Goal: Task Accomplishment & Management: Manage account settings

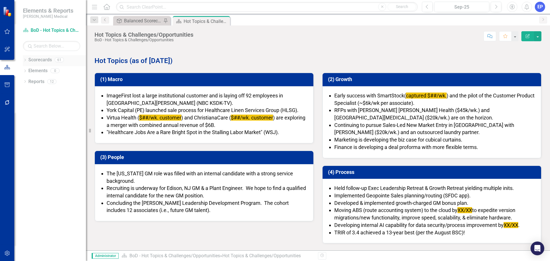
click at [25, 60] on icon "Dropdown" at bounding box center [25, 60] width 4 height 3
click at [28, 103] on icon "Dropdown" at bounding box center [28, 102] width 4 height 3
click at [32, 125] on icon "Dropdown" at bounding box center [34, 124] width 4 height 3
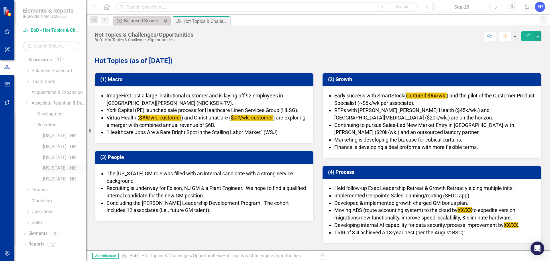
click at [45, 169] on link "[US_STATE] - HR" at bounding box center [64, 168] width 43 height 7
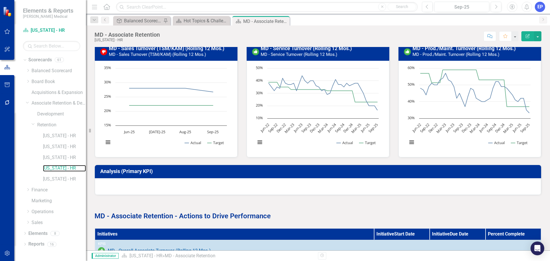
scroll to position [195, 0]
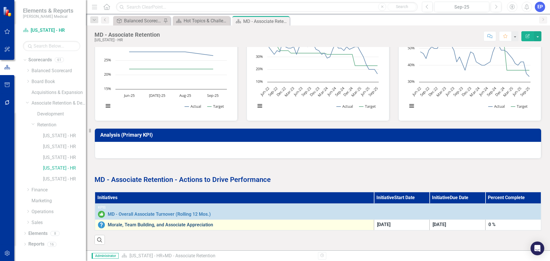
click at [138, 222] on link "Morale, Team Building, and Associate Appreciation" at bounding box center [239, 224] width 263 height 5
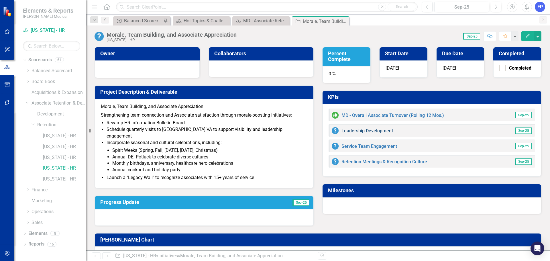
click at [365, 133] on link "Leadership Development" at bounding box center [368, 130] width 52 height 5
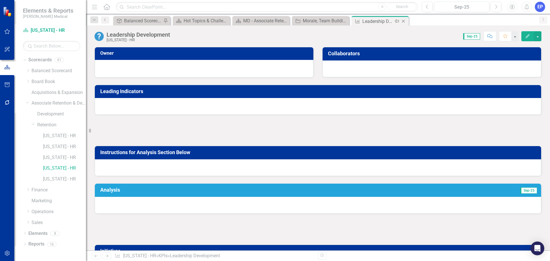
click at [404, 20] on icon "Close" at bounding box center [404, 21] width 6 height 5
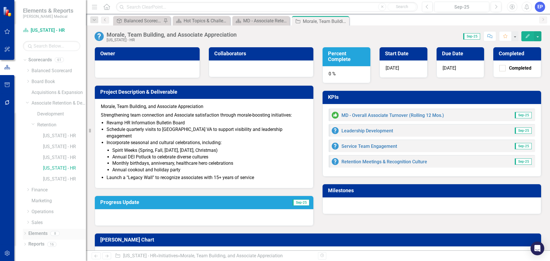
click at [30, 232] on link "Elements" at bounding box center [37, 233] width 19 height 7
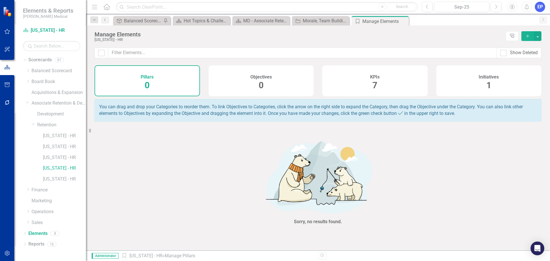
click at [362, 79] on div "KPIs 7" at bounding box center [374, 80] width 105 height 31
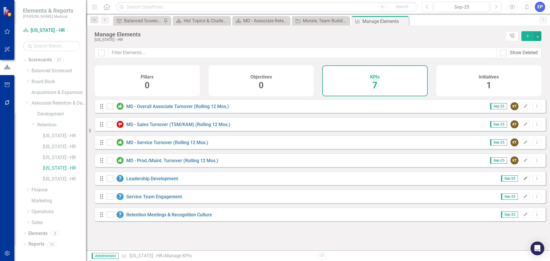
click at [524, 180] on icon "Edit" at bounding box center [526, 178] width 4 height 3
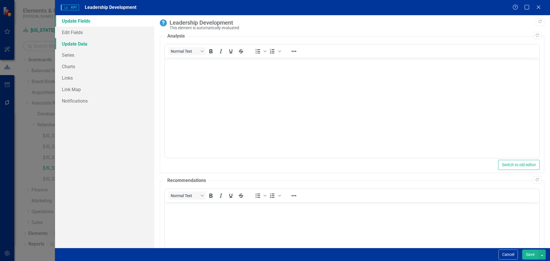
click at [97, 38] on link "Update Data" at bounding box center [104, 43] width 99 height 11
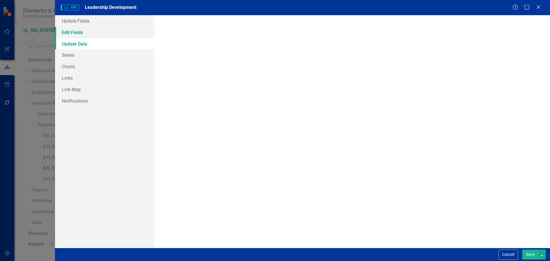
click at [98, 32] on link "Edit Fields" at bounding box center [104, 32] width 99 height 11
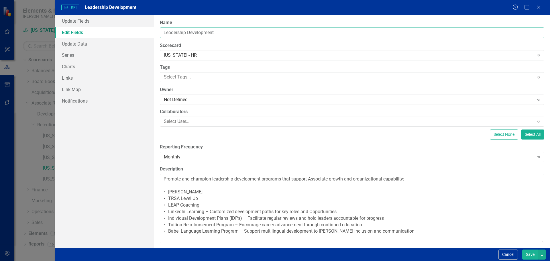
click at [164, 34] on input "Leadership Development" at bounding box center [352, 33] width 385 height 11
drag, startPoint x: 220, startPoint y: 35, endPoint x: 127, endPoint y: 30, distance: 93.6
click at [127, 30] on div "Update Fields Edit Fields Update Data Series Charts Links Link Map Notification…" at bounding box center [302, 131] width 495 height 233
type input "Leadership Development"
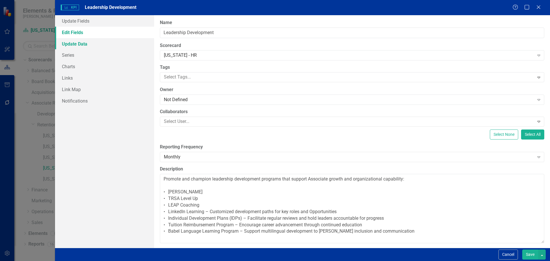
click at [79, 47] on link "Update Data" at bounding box center [104, 43] width 99 height 11
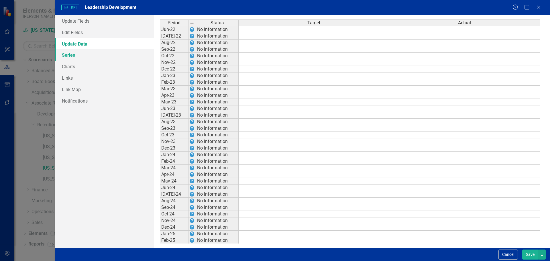
click at [80, 53] on link "Series" at bounding box center [104, 54] width 99 height 11
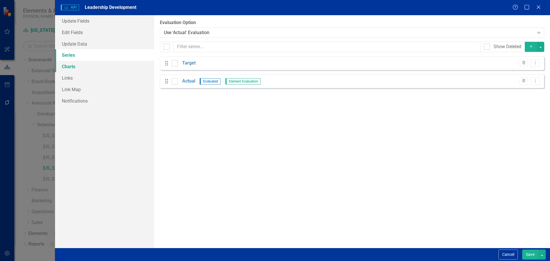
click at [81, 64] on link "Charts" at bounding box center [104, 66] width 99 height 11
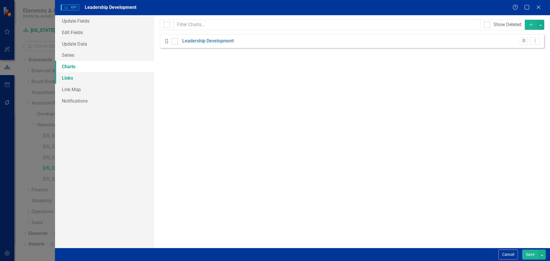
click at [81, 73] on link "Links" at bounding box center [104, 77] width 99 height 11
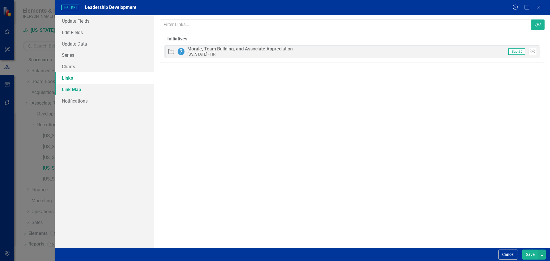
click at [81, 89] on link "Link Map" at bounding box center [104, 89] width 99 height 11
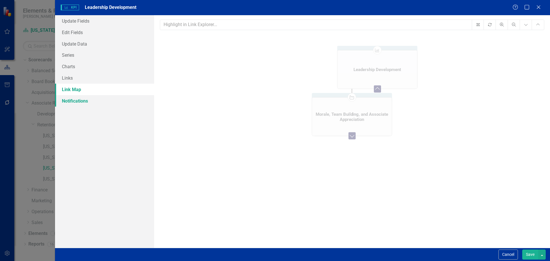
click at [83, 100] on link "Notifications" at bounding box center [104, 100] width 99 height 11
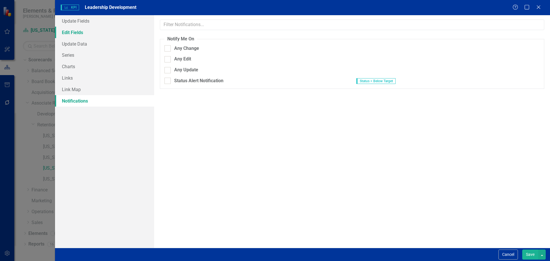
click at [76, 34] on link "Edit Fields" at bounding box center [104, 32] width 99 height 11
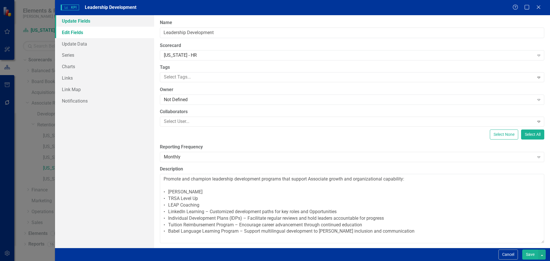
click at [75, 22] on link "Update Fields" at bounding box center [104, 20] width 99 height 11
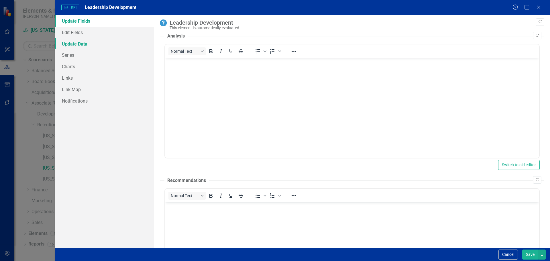
click at [75, 38] on link "Update Data" at bounding box center [104, 43] width 99 height 11
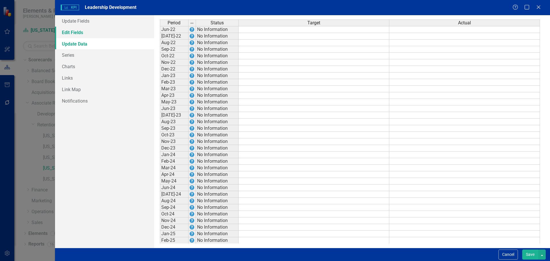
click at [75, 32] on link "Edit Fields" at bounding box center [104, 32] width 99 height 11
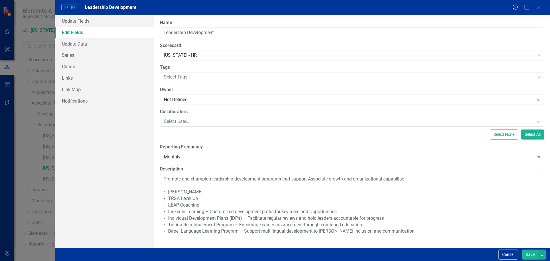
click at [168, 179] on textarea "Promote and champion leadership development programs that support Associate gro…" at bounding box center [352, 208] width 385 height 69
drag, startPoint x: 163, startPoint y: 178, endPoint x: 461, endPoint y: 231, distance: 302.6
click at [461, 231] on textarea "Promote and champion leadership development programs that support Associate gro…" at bounding box center [352, 208] width 385 height 69
click at [503, 252] on button "Cancel" at bounding box center [508, 255] width 19 height 10
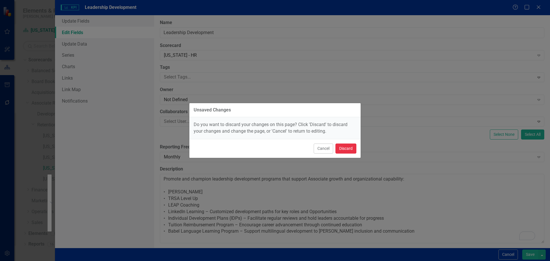
click at [340, 148] on button "Discard" at bounding box center [346, 149] width 21 height 10
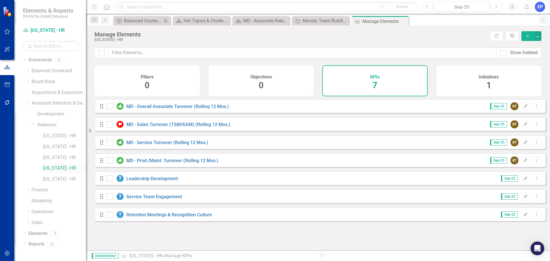
click at [58, 168] on link "[US_STATE] - HR" at bounding box center [64, 168] width 43 height 7
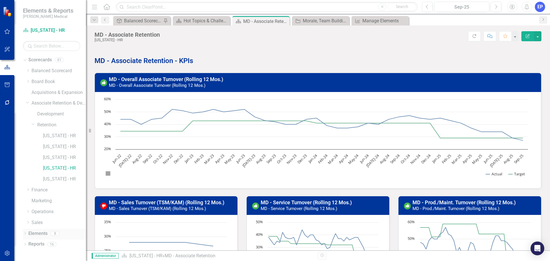
click at [26, 233] on icon "Dropdown" at bounding box center [25, 233] width 4 height 3
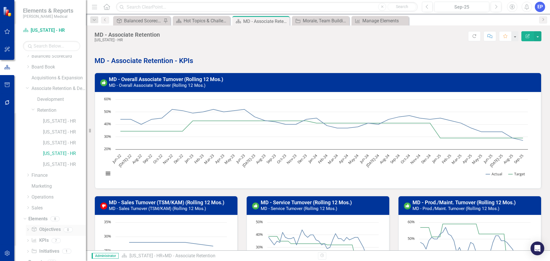
scroll to position [22, 0]
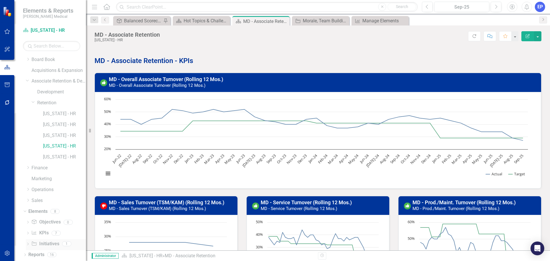
click at [48, 244] on link "Initiative Initiatives" at bounding box center [45, 244] width 28 height 7
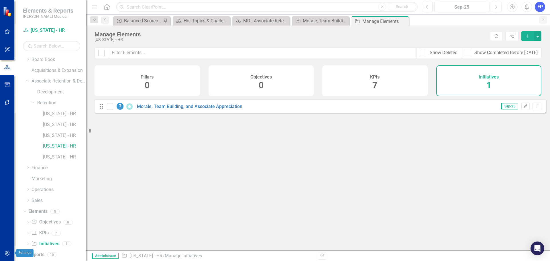
click at [7, 256] on button "button" at bounding box center [7, 254] width 13 height 12
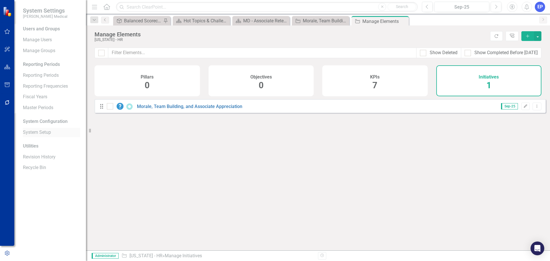
click at [28, 129] on div "System Setup" at bounding box center [51, 132] width 57 height 9
click at [45, 128] on div "System Setup" at bounding box center [51, 132] width 57 height 9
click at [44, 135] on link "System Setup" at bounding box center [51, 132] width 57 height 7
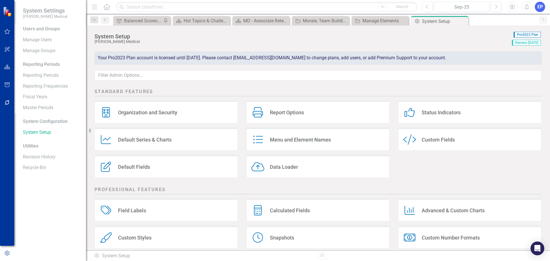
click at [434, 138] on div "Custom Fields" at bounding box center [438, 139] width 33 height 7
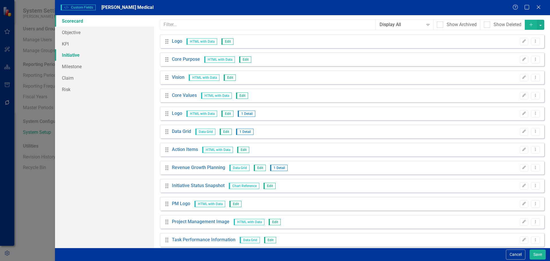
click at [79, 53] on link "Initiative" at bounding box center [104, 54] width 99 height 11
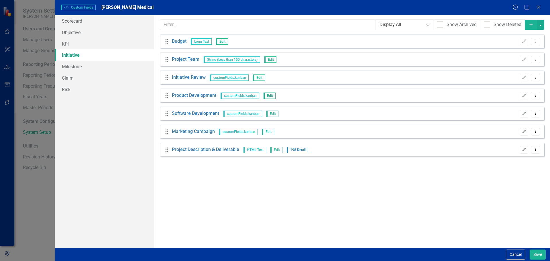
click at [513, 255] on button "Cancel" at bounding box center [515, 255] width 19 height 10
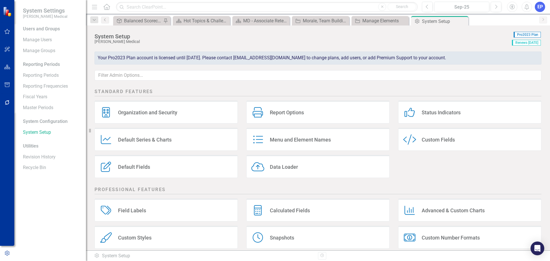
click at [282, 110] on div "Report Options" at bounding box center [287, 112] width 34 height 7
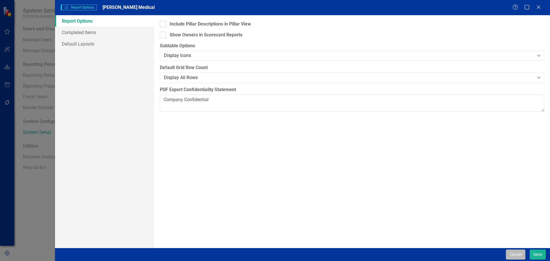
click at [506, 256] on button "Cancel" at bounding box center [515, 255] width 19 height 10
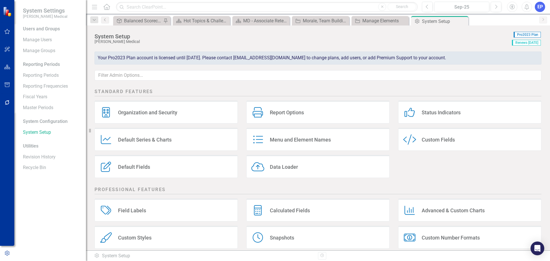
click at [164, 140] on div "Default Series & Charts" at bounding box center [145, 139] width 54 height 7
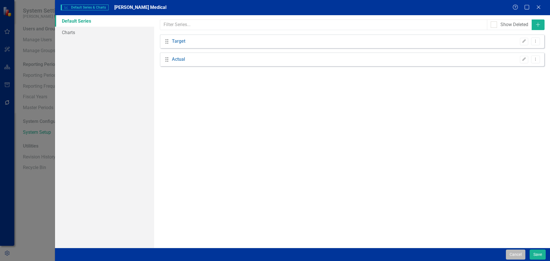
click at [512, 253] on button "Cancel" at bounding box center [515, 255] width 19 height 10
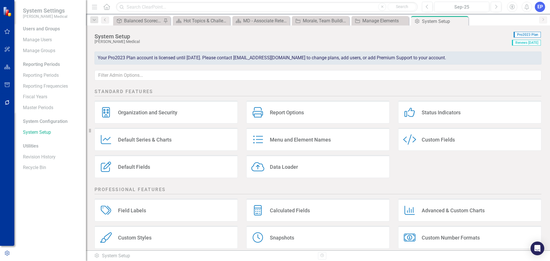
click at [137, 169] on div "Default Fields" at bounding box center [134, 167] width 32 height 7
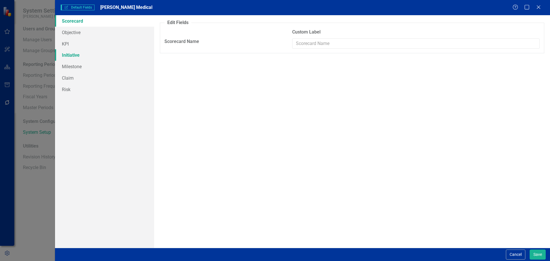
click at [81, 59] on link "Initiative" at bounding box center [104, 54] width 99 height 11
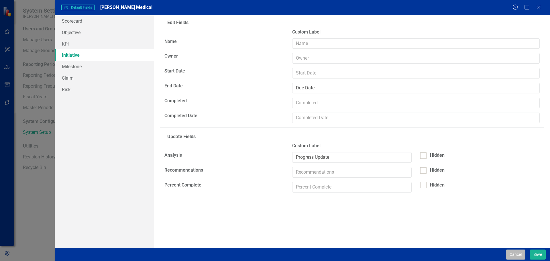
click at [509, 252] on button "Cancel" at bounding box center [515, 255] width 19 height 10
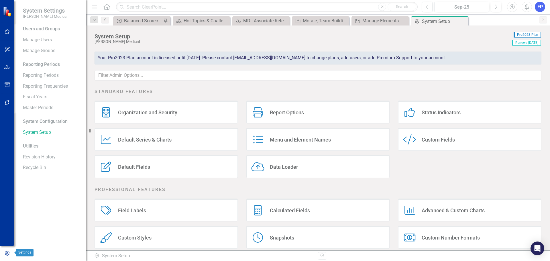
click at [8, 252] on icon "button" at bounding box center [7, 253] width 6 height 5
click at [8, 67] on icon "button" at bounding box center [7, 67] width 6 height 5
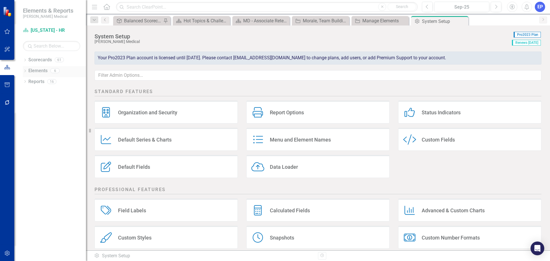
click at [26, 68] on div "Dropdown Elements 6" at bounding box center [54, 71] width 63 height 11
click at [26, 71] on icon "Dropdown" at bounding box center [25, 71] width 4 height 3
click at [26, 62] on icon "Dropdown" at bounding box center [25, 60] width 4 height 3
click at [29, 146] on icon "Dropdown" at bounding box center [28, 146] width 4 height 3
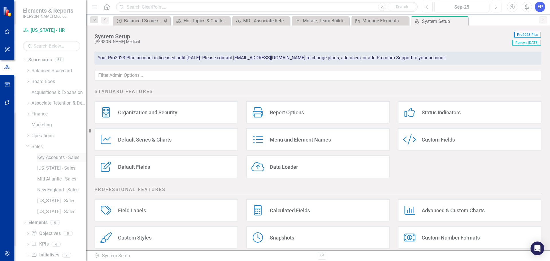
click at [42, 157] on link "Key Accounts - Sales" at bounding box center [61, 157] width 49 height 7
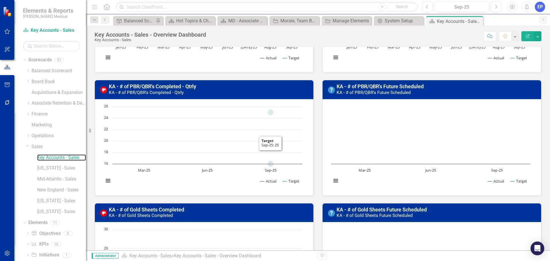
scroll to position [401, 0]
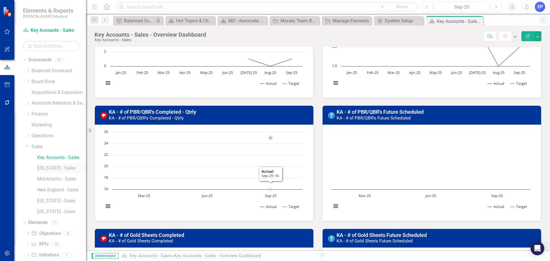
click at [52, 166] on link "[US_STATE] - Sales" at bounding box center [61, 168] width 49 height 7
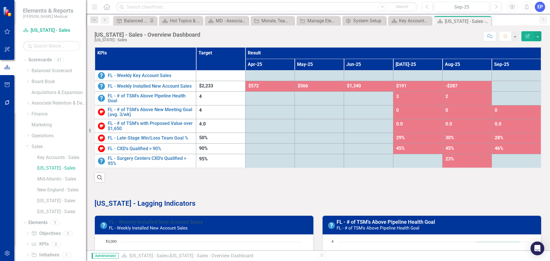
click at [166, 223] on link "FL - Weekly Installed New Account Sales" at bounding box center [156, 222] width 94 height 6
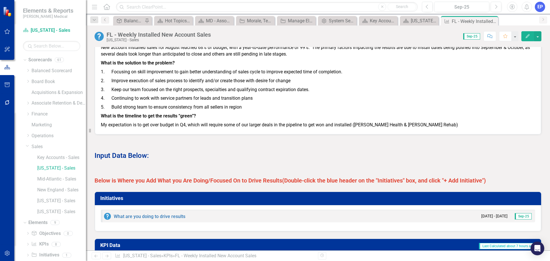
scroll to position [344, 0]
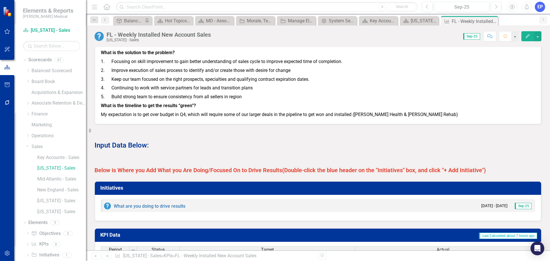
click at [215, 174] on strong "Below is Where you Add What you Are Doing/Focused On to Drive Results" at bounding box center [189, 170] width 188 height 7
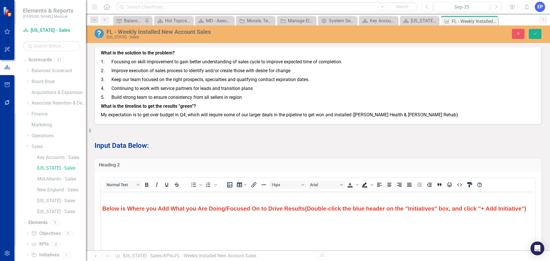
scroll to position [401, 0]
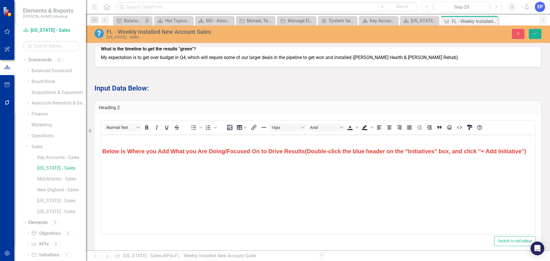
click at [214, 153] on strong "Below is Where you Add What you Are Doing/Focused On to Drive Results" at bounding box center [203, 151] width 203 height 6
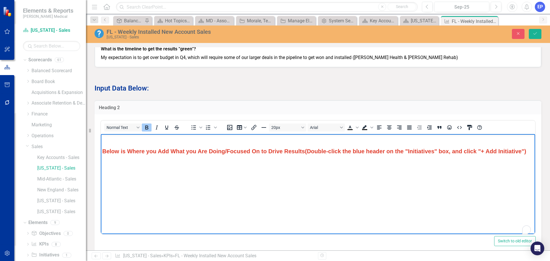
click at [214, 153] on strong "Below is Where you Add What you Are Doing/Focused On to Drive Results" at bounding box center [203, 151] width 203 height 6
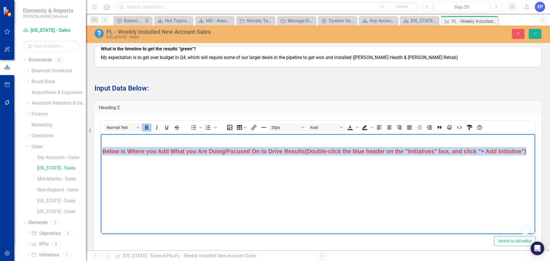
click at [214, 153] on strong "Below is Where you Add What you Are Doing/Focused On to Drive Results" at bounding box center [203, 151] width 203 height 6
copy span "Below is Where you Add What you Are Doing/Focused On to Drive Results (Double-c…"
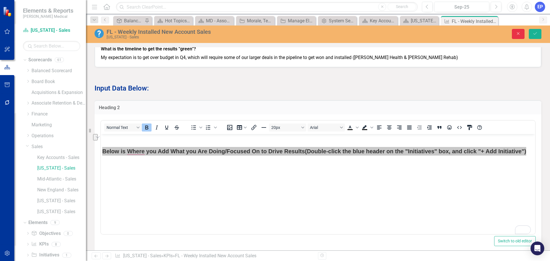
click at [516, 34] on icon "Close" at bounding box center [518, 34] width 5 height 4
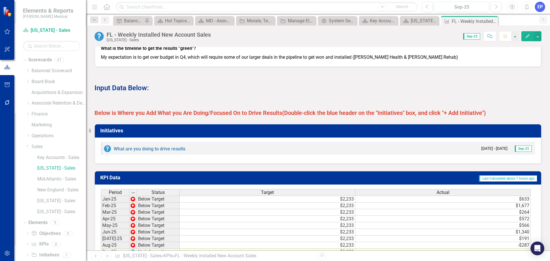
click at [2, 255] on button "button" at bounding box center [7, 254] width 13 height 12
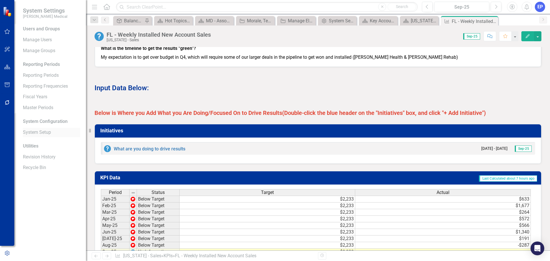
click at [36, 132] on link "System Setup" at bounding box center [51, 132] width 57 height 7
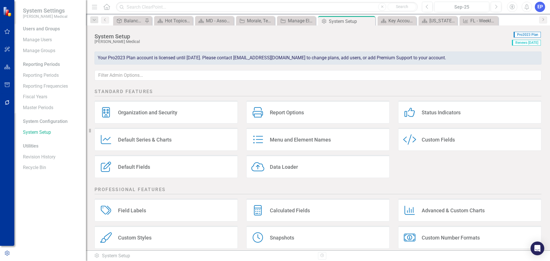
click at [144, 141] on div "Default Series & Charts" at bounding box center [145, 139] width 54 height 7
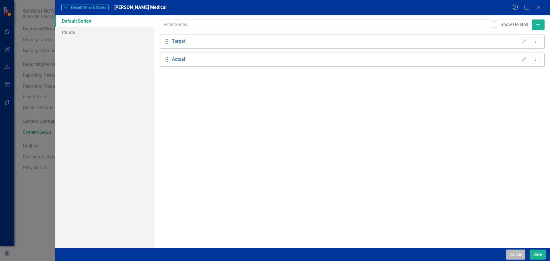
click at [525, 254] on button "Cancel" at bounding box center [515, 255] width 19 height 10
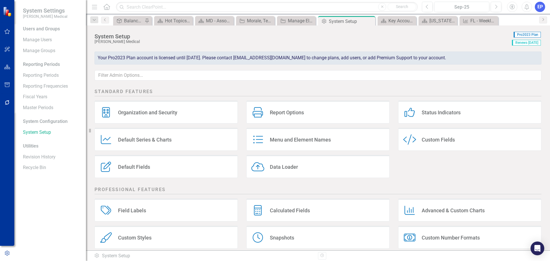
click at [140, 168] on div "Default Fields" at bounding box center [134, 167] width 32 height 7
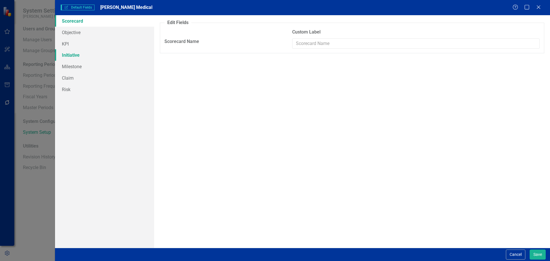
click at [76, 54] on link "Initiative" at bounding box center [104, 54] width 99 height 11
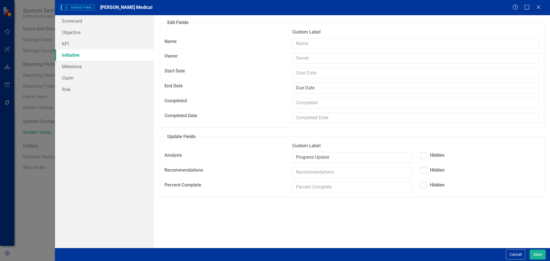
click at [303, 37] on fieldset "Edit Fields Custom Label Name Owner Start Date End Date Due Date Completed Comp…" at bounding box center [352, 73] width 385 height 108
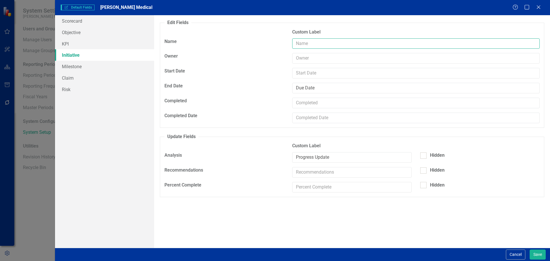
click at [303, 40] on input "text" at bounding box center [416, 43] width 248 height 11
paste input "Below is Where you Add What you Are Doing/Focused On to Drive Results (Double-c…"
drag, startPoint x: 377, startPoint y: 43, endPoint x: 276, endPoint y: 45, distance: 100.6
click at [276, 45] on div "Name Below is Where you Add What you Are Doing/Focused On to Drive Results (Dou…" at bounding box center [352, 45] width 384 height 15
click at [320, 43] on input "Initiatives (Double-click the blue header on the "Initiatives" box, and click "…" at bounding box center [416, 43] width 248 height 11
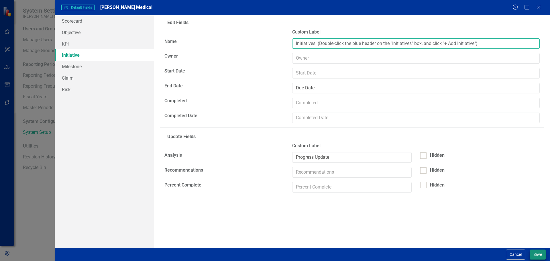
type input "Initiatives (Double-click the blue header on the "Initiatives" box, and click "…"
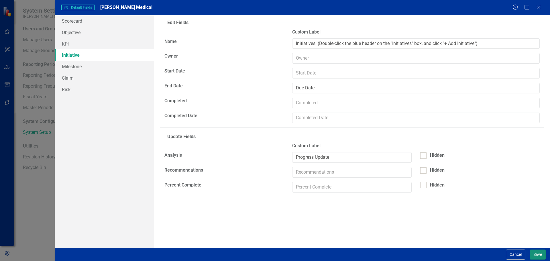
click at [535, 253] on button "Save" at bounding box center [538, 255] width 16 height 10
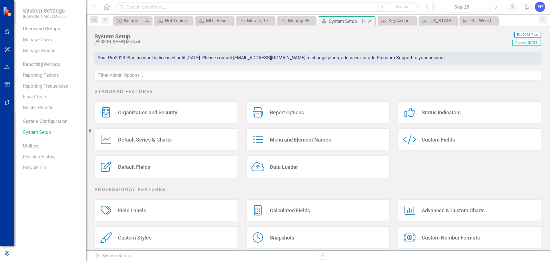
click at [369, 21] on icon "Close" at bounding box center [370, 21] width 6 height 5
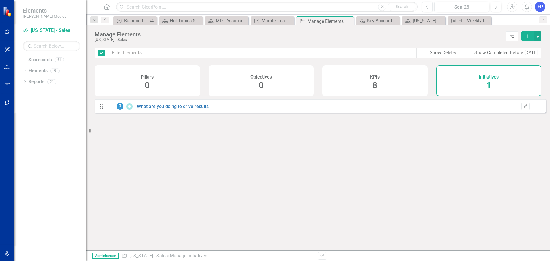
checkbox input "false"
click at [26, 59] on icon "Dropdown" at bounding box center [25, 60] width 4 height 3
click at [28, 147] on icon "Dropdown" at bounding box center [28, 146] width 4 height 3
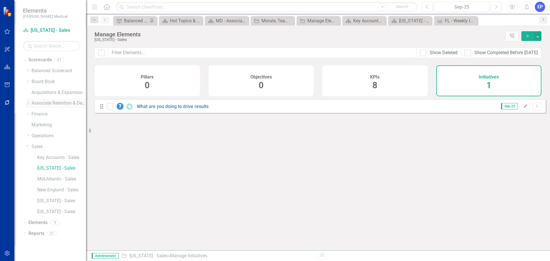
click at [28, 104] on icon "Dropdown" at bounding box center [28, 102] width 4 height 3
click at [33, 125] on icon "Dropdown" at bounding box center [34, 124] width 4 height 3
click at [56, 170] on link "[US_STATE] - HR" at bounding box center [64, 168] width 43 height 7
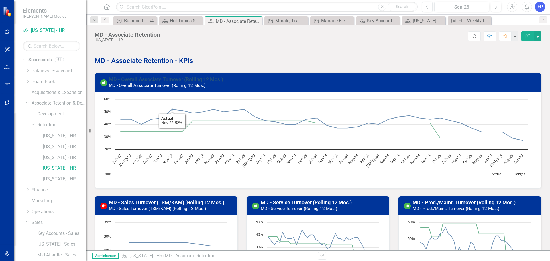
click at [157, 77] on link "MD - Overall Associate Turnover (Rolling 12 Mos.)" at bounding box center [166, 79] width 114 height 6
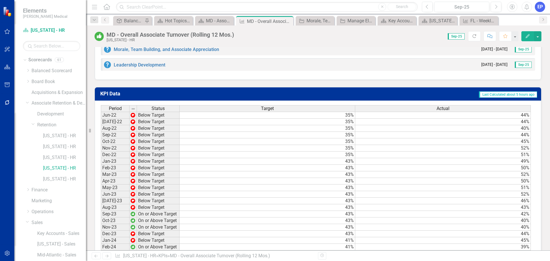
scroll to position [401, 0]
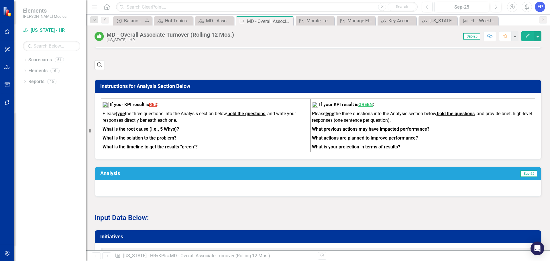
scroll to position [281, 0]
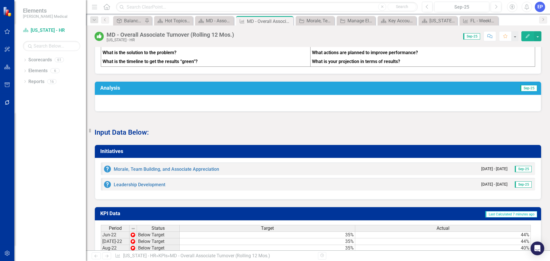
click at [10, 250] on button "button" at bounding box center [7, 254] width 13 height 12
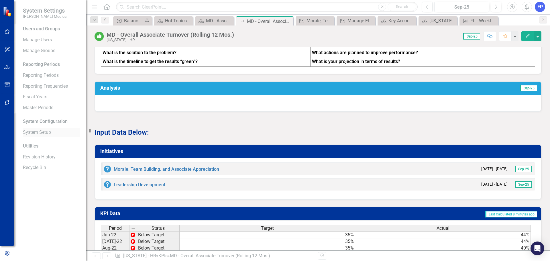
click at [41, 131] on link "System Setup" at bounding box center [51, 132] width 57 height 7
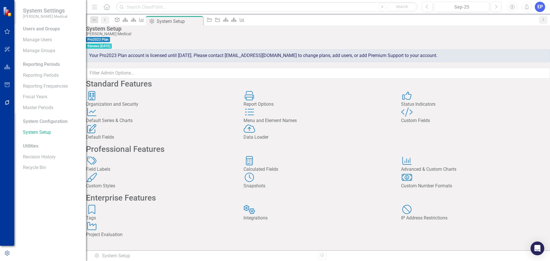
click at [126, 141] on div "Default Fields" at bounding box center [160, 137] width 149 height 7
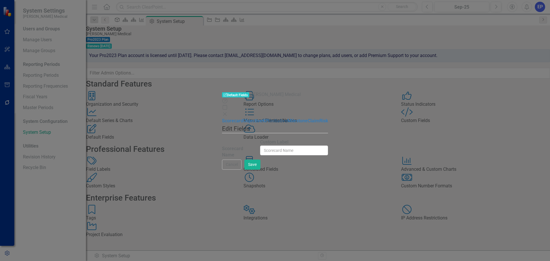
click at [270, 118] on link "Initiative" at bounding box center [279, 120] width 18 height 5
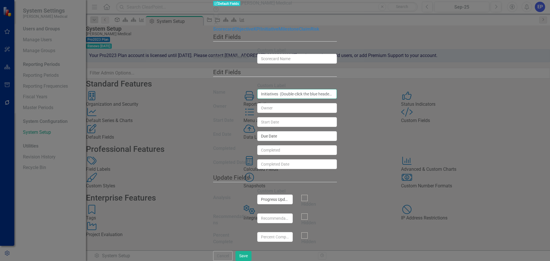
click at [337, 89] on input "Initiatives (Double-click the blue header on the "Initiatives" box, and click "…" at bounding box center [297, 94] width 80 height 10
drag, startPoint x: 494, startPoint y: 43, endPoint x: 212, endPoint y: 51, distance: 282.1
click at [212, 89] on div "Name Initiatives (Double-click the blue header on the "Initiatives" box, and cl…" at bounding box center [275, 96] width 132 height 14
click at [252, 252] on button "Save" at bounding box center [244, 256] width 16 height 10
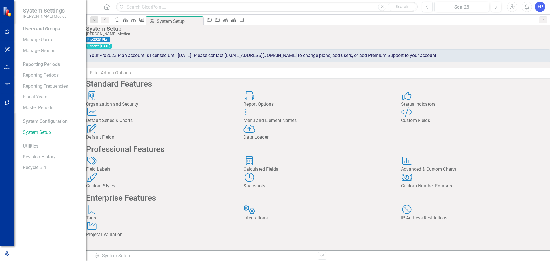
click at [138, 141] on div "Default Fields" at bounding box center [160, 137] width 149 height 7
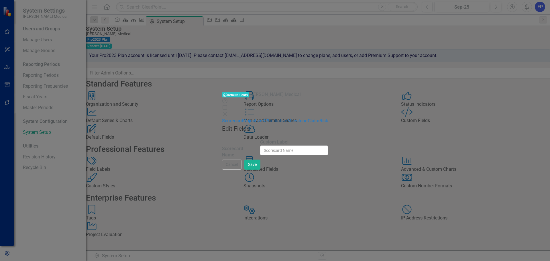
click at [270, 118] on link "Initiative" at bounding box center [279, 120] width 18 height 5
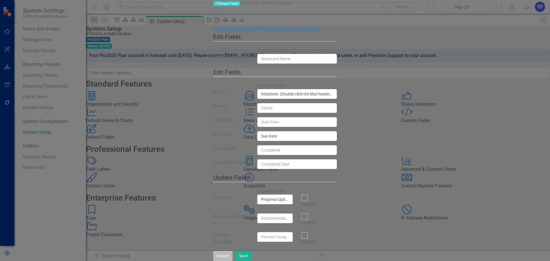
click at [233, 254] on button "Cancel" at bounding box center [222, 256] width 19 height 10
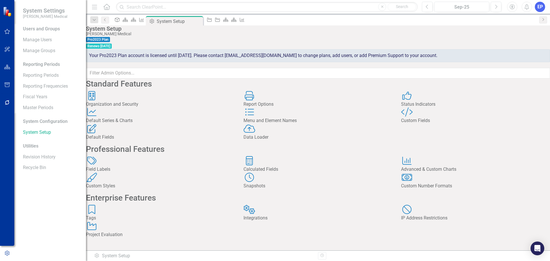
click at [138, 108] on div "Organization and Security" at bounding box center [160, 104] width 149 height 7
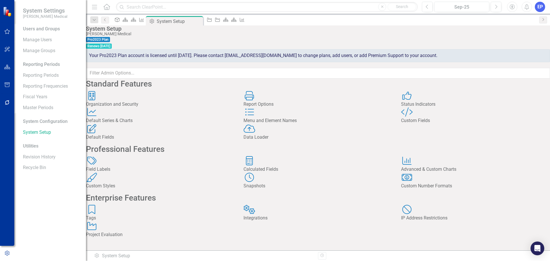
click at [282, 108] on div "Report Options" at bounding box center [318, 104] width 149 height 7
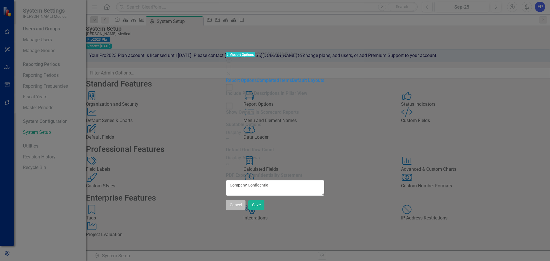
click at [246, 210] on button "Cancel" at bounding box center [235, 205] width 19 height 10
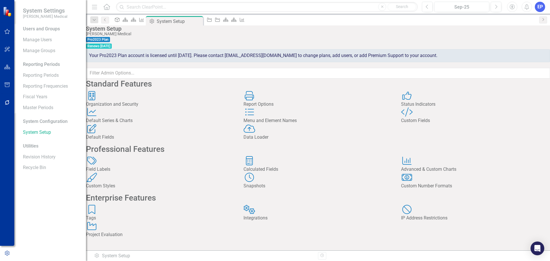
click at [445, 108] on div "Status Indicators" at bounding box center [475, 104] width 149 height 7
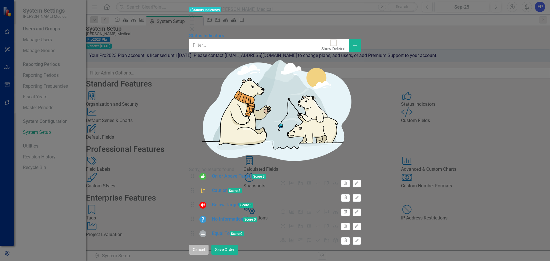
click at [209, 255] on button "Cancel" at bounding box center [198, 250] width 19 height 10
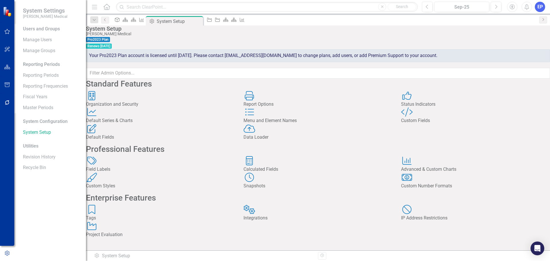
click at [134, 173] on div "Field Labels" at bounding box center [160, 169] width 149 height 7
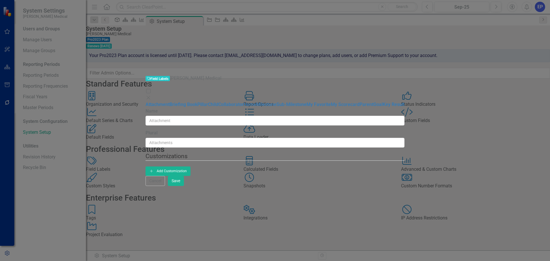
click at [165, 186] on button "Cancel" at bounding box center [155, 181] width 19 height 10
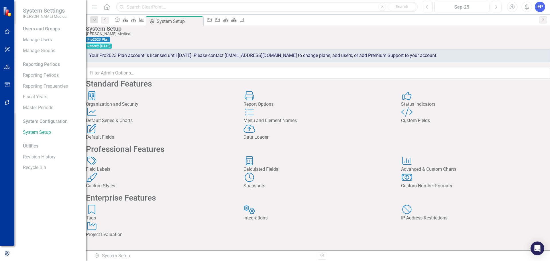
click at [541, 7] on div "EP" at bounding box center [540, 7] width 10 height 10
click at [527, 37] on link "Help Support Center" at bounding box center [522, 39] width 45 height 11
click at [201, 22] on icon "Close" at bounding box center [198, 21] width 6 height 5
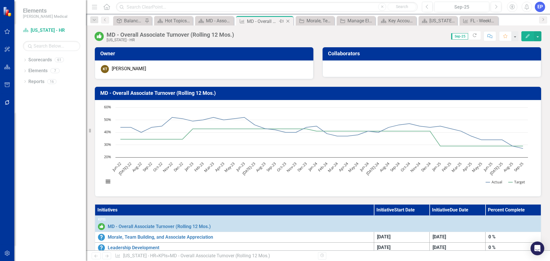
click at [289, 21] on icon "Close" at bounding box center [288, 21] width 6 height 5
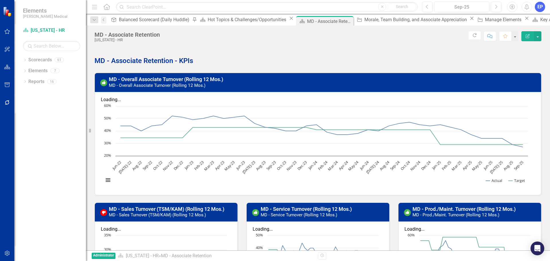
click at [7, 250] on button "button" at bounding box center [7, 254] width 13 height 12
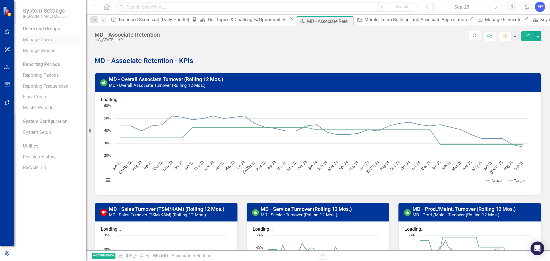
click at [34, 41] on link "Manage Users" at bounding box center [51, 40] width 57 height 7
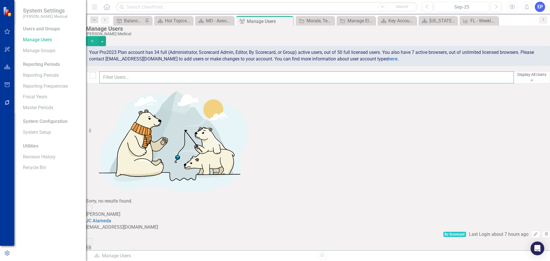
click at [152, 82] on input "text" at bounding box center [306, 77] width 415 height 12
click at [151, 78] on input "text" at bounding box center [306, 77] width 415 height 12
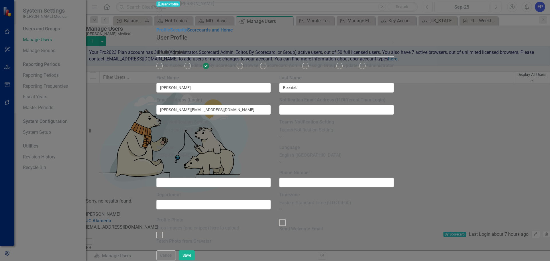
click at [187, 33] on link "Scorecards and Home" at bounding box center [210, 29] width 46 height 5
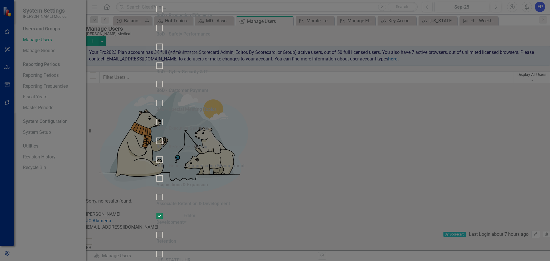
checkbox input "false"
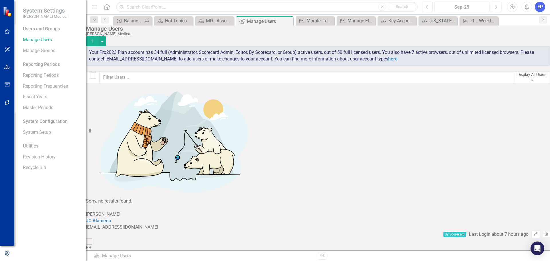
scroll to position [86, 0]
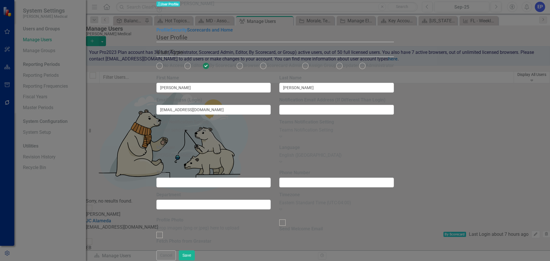
click at [187, 33] on link "Scorecards and Home" at bounding box center [210, 29] width 46 height 5
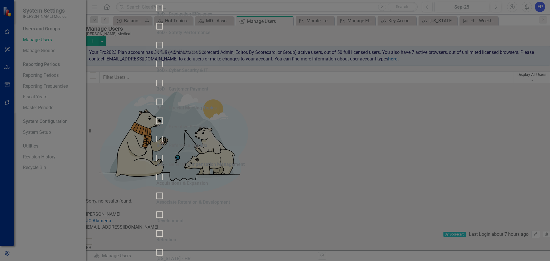
checkbox input "false"
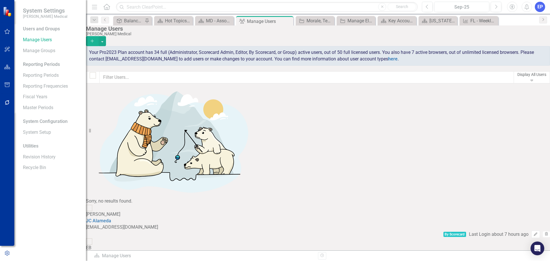
click at [8, 66] on icon "button" at bounding box center [7, 67] width 6 height 5
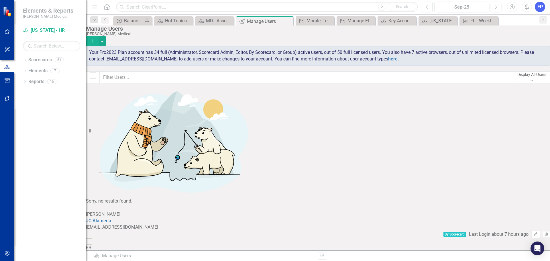
scroll to position [0, 0]
click at [25, 59] on icon "Dropdown" at bounding box center [25, 60] width 4 height 3
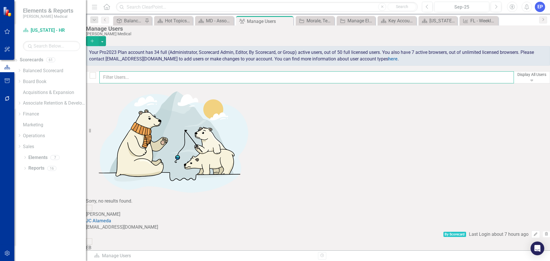
click at [162, 79] on input "text" at bounding box center [306, 77] width 415 height 12
type input "bryan"
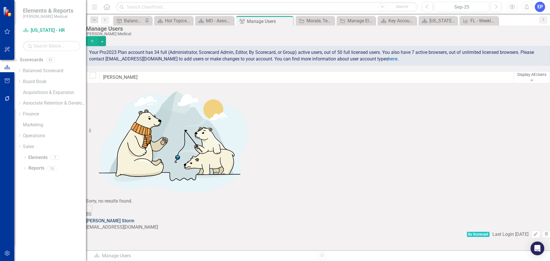
click at [134, 218] on link "Bryan Storm" at bounding box center [110, 220] width 48 height 5
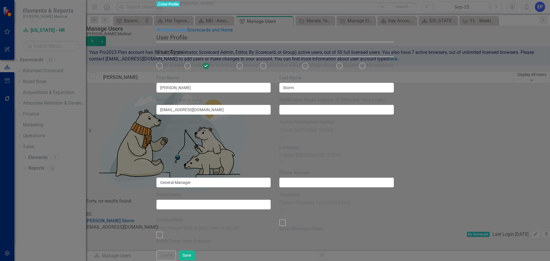
click at [187, 33] on link "Scorecards and Home" at bounding box center [210, 29] width 46 height 5
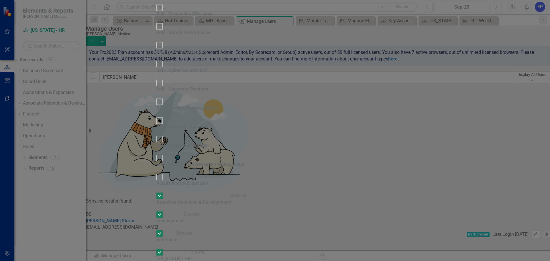
checkbox input "false"
checkbox input "true"
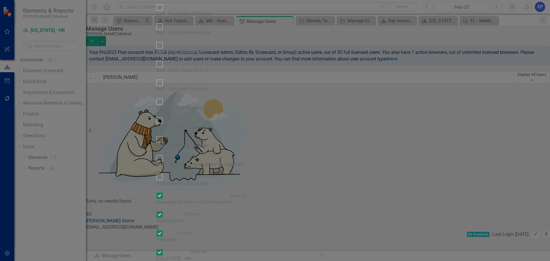
checkbox input "true"
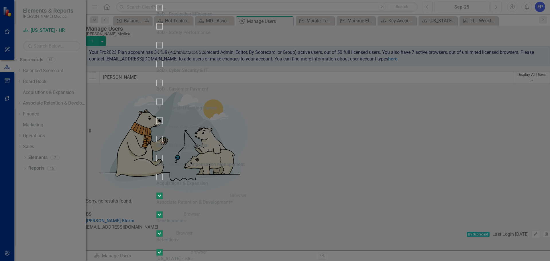
checkbox input "true"
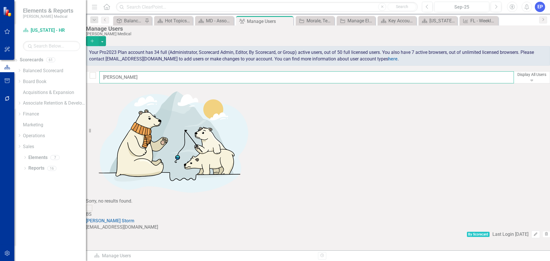
click at [150, 79] on input "bryan" at bounding box center [306, 77] width 415 height 12
drag, startPoint x: 135, startPoint y: 79, endPoint x: 108, endPoint y: 77, distance: 27.3
click at [108, 77] on div "bryan Display All Users Expand" at bounding box center [318, 77] width 464 height 12
type input "kelly"
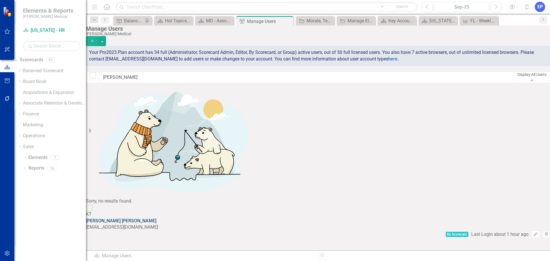
click at [130, 218] on link "Kelly Taylor" at bounding box center [121, 220] width 70 height 5
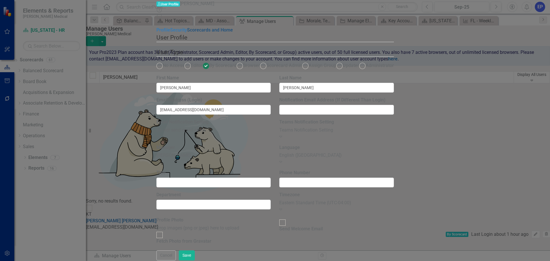
click at [187, 33] on link "Scorecards and Home" at bounding box center [210, 29] width 46 height 5
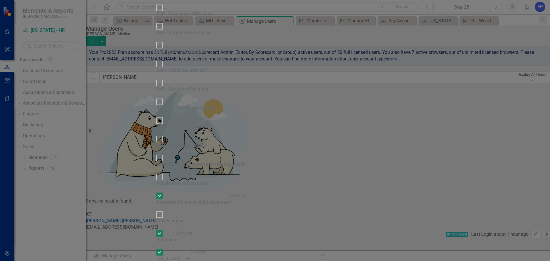
scroll to position [344, 0]
checkbox input "false"
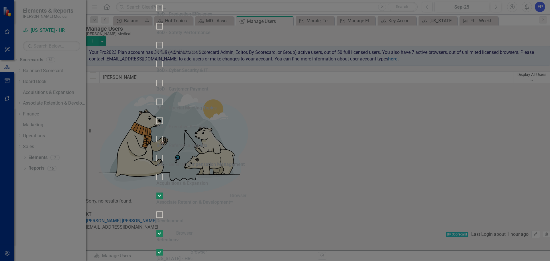
checkbox input "false"
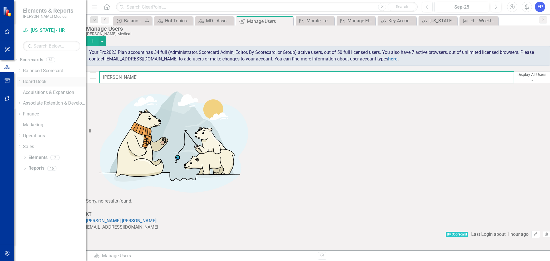
drag, startPoint x: 162, startPoint y: 79, endPoint x: 72, endPoint y: 79, distance: 90.6
click at [72, 79] on div "Elements & Reports Nixon Medical Scorecard Maryland - HR Search Dropdown Scorec…" at bounding box center [275, 130] width 550 height 261
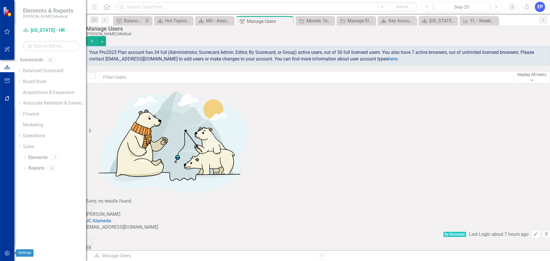
click at [6, 253] on icon "button" at bounding box center [7, 253] width 6 height 5
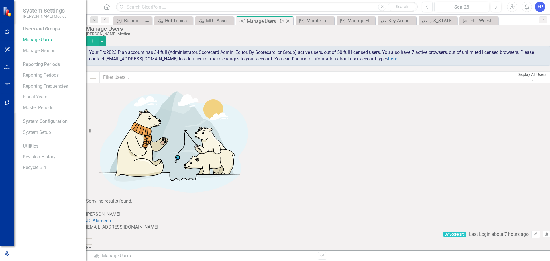
click at [289, 20] on icon "Close" at bounding box center [288, 21] width 6 height 5
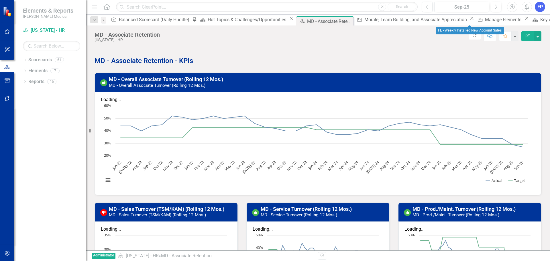
click at [527, 19] on icon "Close" at bounding box center [530, 18] width 6 height 5
click at [472, 21] on icon "Close" at bounding box center [475, 18] width 6 height 5
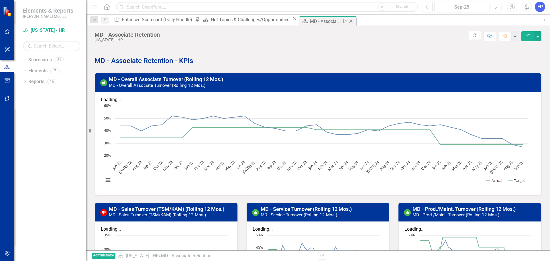
click at [348, 23] on icon "Close" at bounding box center [351, 21] width 6 height 5
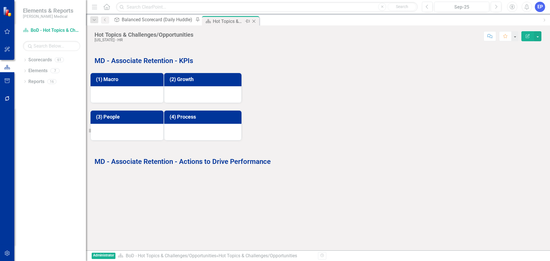
click at [251, 20] on icon "Close" at bounding box center [254, 21] width 6 height 5
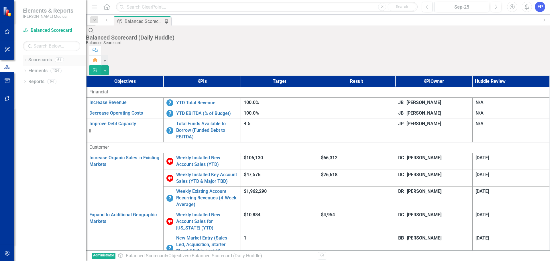
click at [25, 59] on icon "Dropdown" at bounding box center [25, 60] width 4 height 3
click at [21, 145] on icon "Dropdown" at bounding box center [19, 146] width 4 height 3
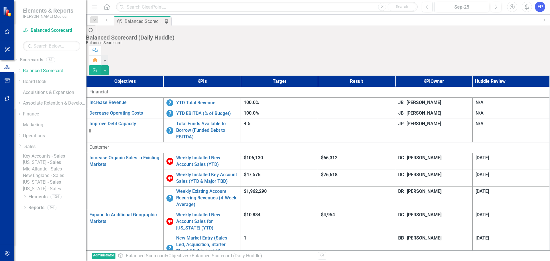
click at [49, 173] on link "Mid-Atlantic - Sales" at bounding box center [54, 169] width 63 height 7
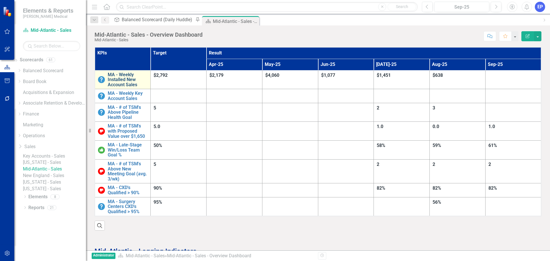
click at [148, 74] on link "MA - Weekly Installed New Account Sales" at bounding box center [128, 79] width 40 height 15
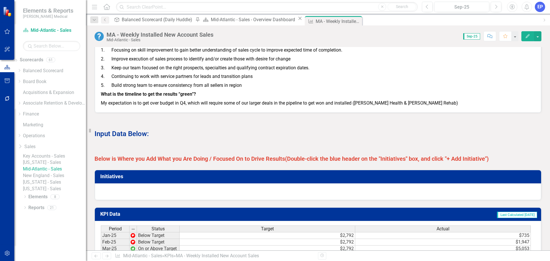
scroll to position [344, 0]
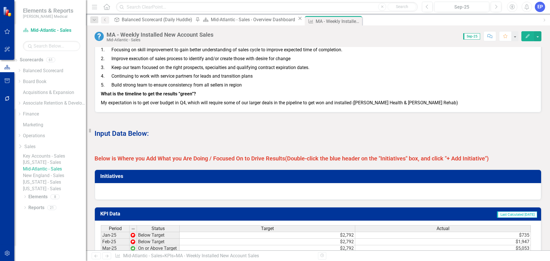
click at [249, 162] on strong "Below is Where you Add What you Are Doing / Focused On to Drive Results" at bounding box center [190, 158] width 191 height 7
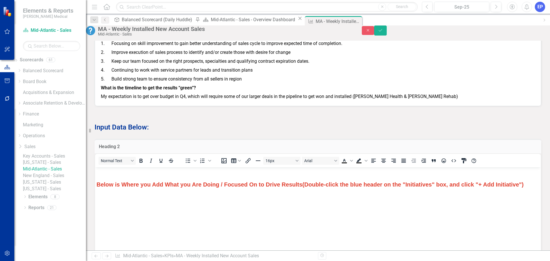
scroll to position [0, 0]
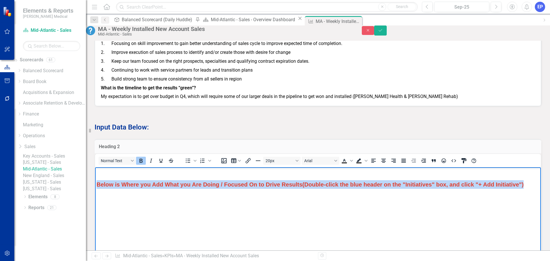
drag, startPoint x: 307, startPoint y: 193, endPoint x: 96, endPoint y: 177, distance: 211.9
click at [96, 177] on body "Below is Where you Add What you Are Doing / Focused On to Drive Results (Double…" at bounding box center [318, 210] width 446 height 86
copy span "Below is Where you Add What you Are Doing / Focused On to Drive Results (Double…"
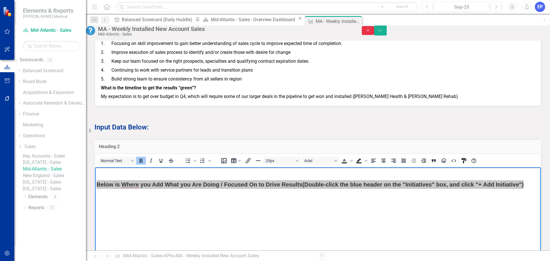
click at [375, 35] on button "Close" at bounding box center [368, 30] width 13 height 9
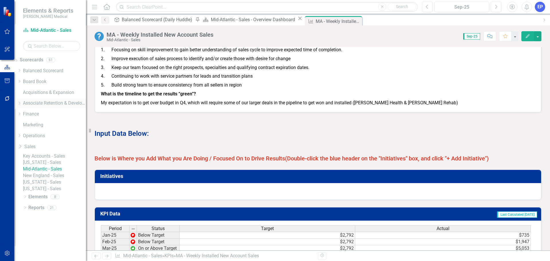
click at [21, 103] on icon "Dropdown" at bounding box center [19, 102] width 4 height 3
click at [21, 120] on icon "Dropdown" at bounding box center [19, 118] width 4 height 3
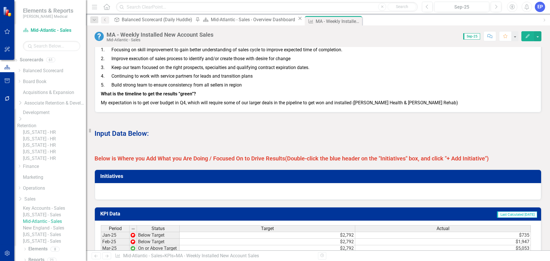
click at [49, 155] on link "[US_STATE] - HR" at bounding box center [54, 152] width 63 height 7
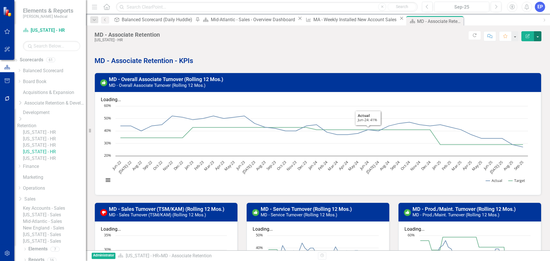
click at [538, 33] on button "button" at bounding box center [537, 36] width 7 height 10
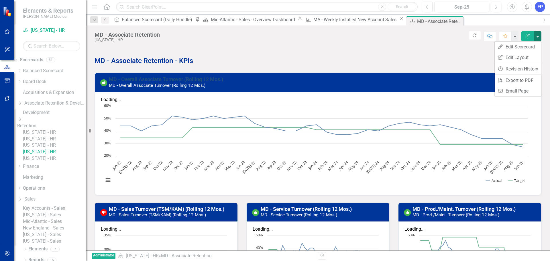
click at [172, 81] on link "MD - Overall Associate Turnover (Rolling 12 Mos.)" at bounding box center [166, 79] width 114 height 6
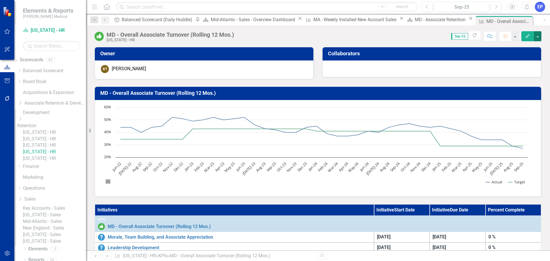
click at [537, 38] on button "button" at bounding box center [537, 36] width 7 height 10
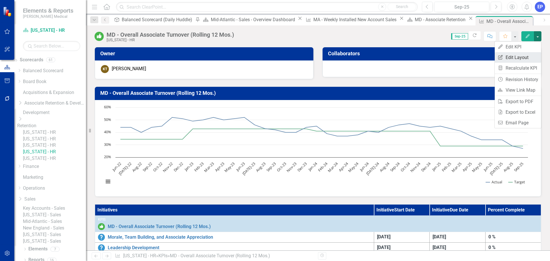
click at [531, 55] on link "Edit Report Edit Layout" at bounding box center [518, 57] width 46 height 11
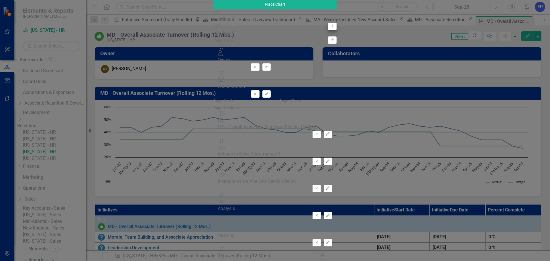
type input "head"
click at [330, 28] on icon "Add" at bounding box center [332, 25] width 4 height 3
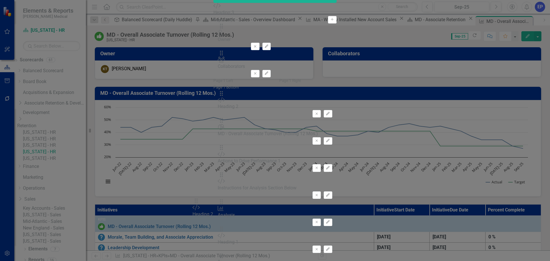
drag, startPoint x: 198, startPoint y: 36, endPoint x: 205, endPoint y: 203, distance: 167.2
click at [330, 247] on icon "button" at bounding box center [327, 248] width 3 height 3
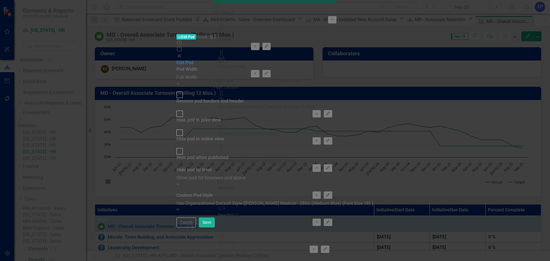
click at [232, 98] on div "Remove pod borders and header" at bounding box center [211, 101] width 68 height 7
click at [184, 91] on input "Remove pod borders and header" at bounding box center [179, 95] width 9 height 9
checkbox input "true"
click at [245, 200] on div "Use Organizational Default Style (Nixon Medical - 286C (Medium Blue) (Font Size…" at bounding box center [275, 203] width 197 height 7
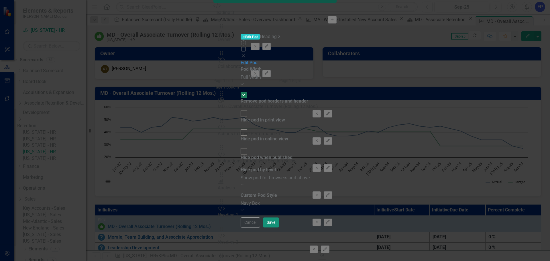
click at [279, 228] on button "Save" at bounding box center [271, 222] width 16 height 10
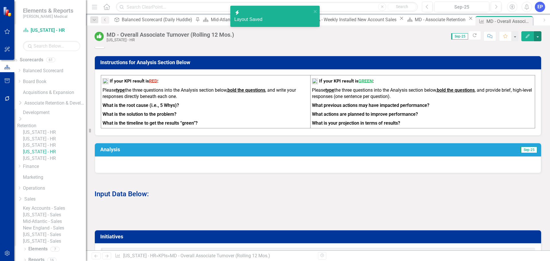
scroll to position [287, 0]
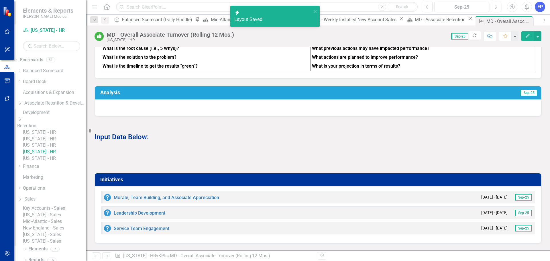
click at [244, 170] on div "Initiatives Morale, Team Building, and Associate Appreciation 10/1/25 - 12/31/2…" at bounding box center [318, 205] width 456 height 78
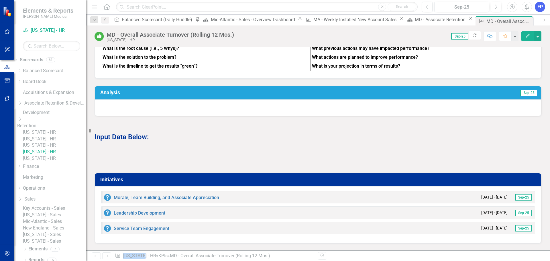
click at [244, 170] on div "Initiatives Morale, Team Building, and Associate Appreciation 10/1/25 - 12/31/2…" at bounding box center [318, 205] width 456 height 78
click at [248, 164] on div at bounding box center [318, 157] width 447 height 17
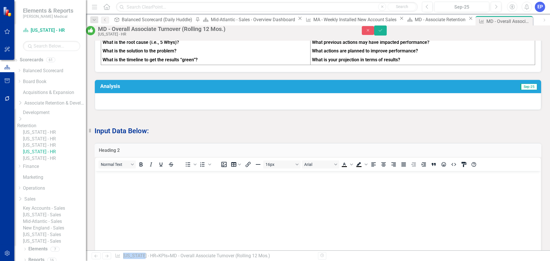
click at [199, 170] on div "To open the popup, press Shift+Enter To open the popup, press Shift+Enter" at bounding box center [198, 164] width 36 height 11
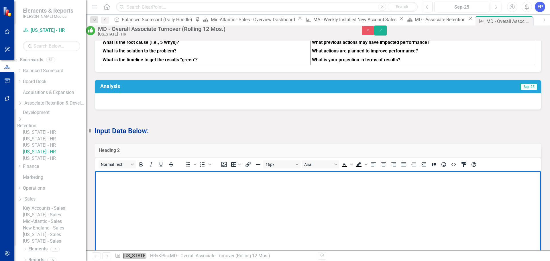
click at [201, 185] on body "Rich Text Area. Press ALT-0 for help." at bounding box center [318, 214] width 446 height 86
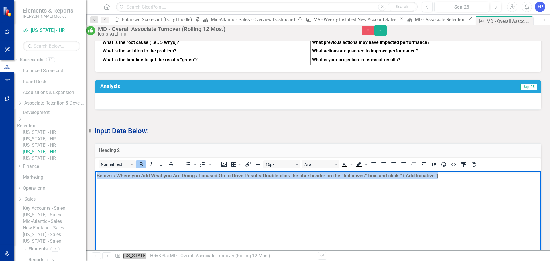
drag, startPoint x: 484, startPoint y: 177, endPoint x: 76, endPoint y: 177, distance: 408.0
click at [95, 177] on html "Below is Where you Add What you Are Doing / Focused On to Drive Results (Double…" at bounding box center [318, 214] width 446 height 86
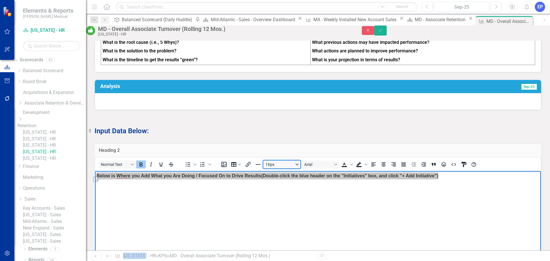
click at [281, 168] on button "16px" at bounding box center [281, 164] width 37 height 8
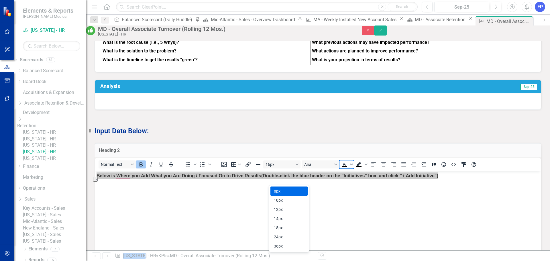
click at [354, 168] on span "Text color Black" at bounding box center [351, 164] width 5 height 8
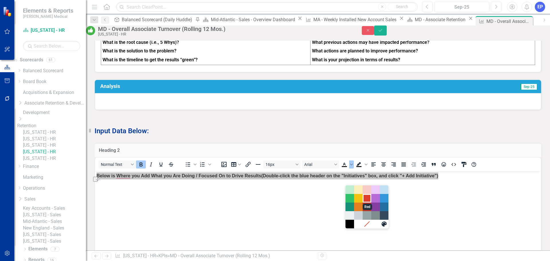
click at [366, 200] on div "Red" at bounding box center [367, 198] width 7 height 7
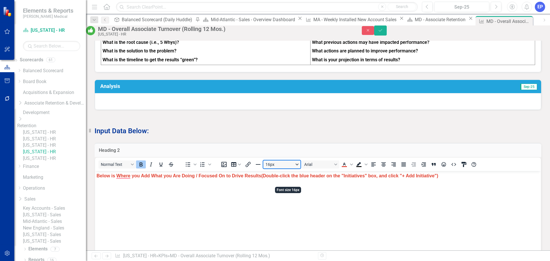
click at [277, 168] on button "16px" at bounding box center [281, 164] width 37 height 8
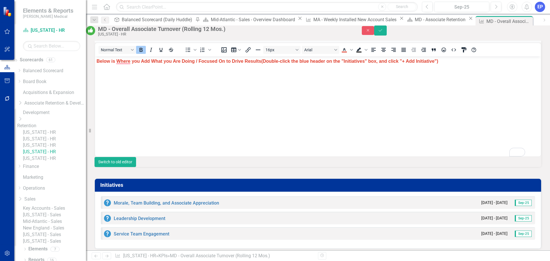
click at [136, 167] on button "Switch to old editor" at bounding box center [116, 162] width 42 height 10
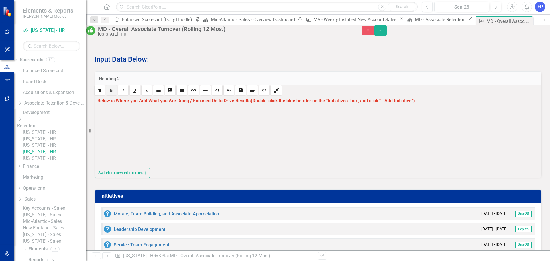
scroll to position [344, 0]
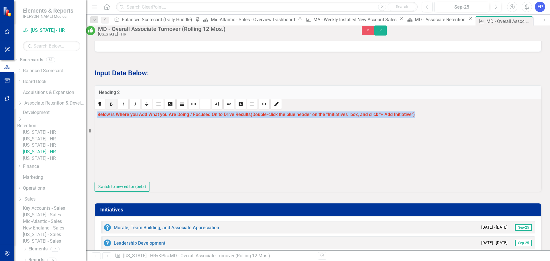
drag, startPoint x: 450, startPoint y: 134, endPoint x: 79, endPoint y: 133, distance: 371.7
click at [79, 133] on div "Elements & Reports Nixon Medical Scorecard Maryland - HR Search Dropdown Scorec…" at bounding box center [275, 130] width 550 height 261
click at [222, 109] on link "Size" at bounding box center [217, 104] width 10 height 10
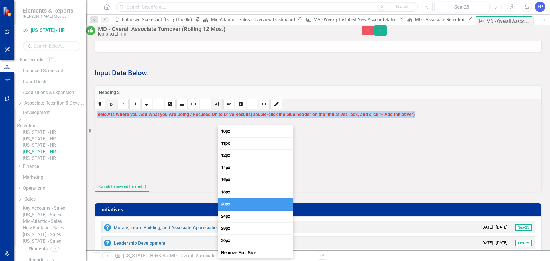
click at [229, 205] on span "20px" at bounding box center [225, 203] width 11 height 5
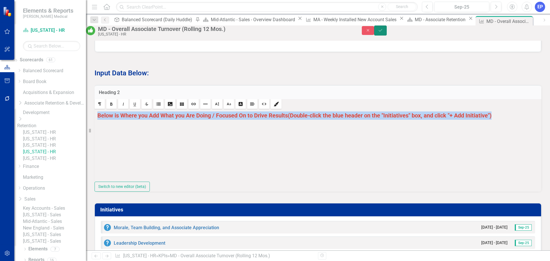
click at [387, 33] on button "Save" at bounding box center [380, 31] width 13 height 10
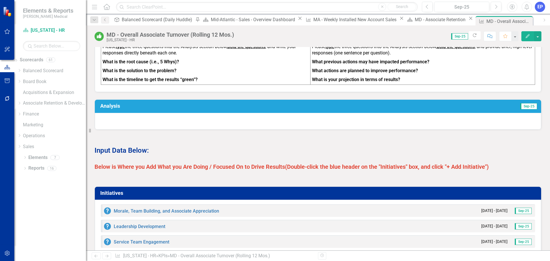
scroll to position [287, 0]
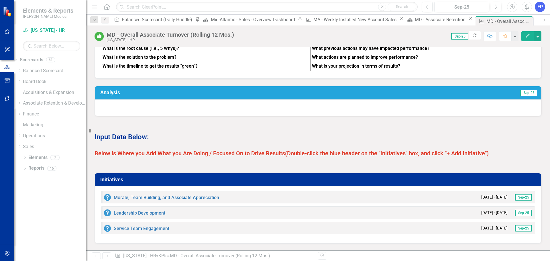
click at [262, 157] on strong "Below is Where you Add What you Are Doing / Focused On to Drive Results" at bounding box center [190, 153] width 191 height 7
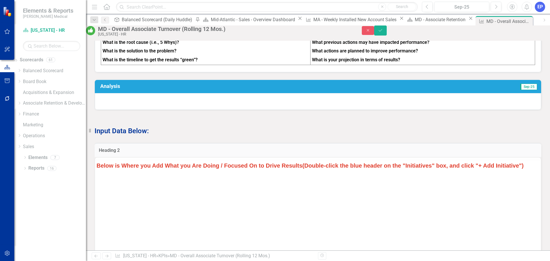
scroll to position [0, 0]
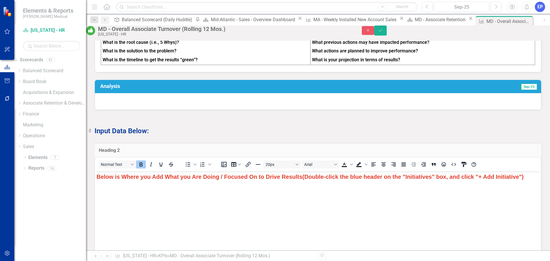
click at [243, 178] on strong "Below is Where you Add What you Are Doing / Focused On to Drive Results" at bounding box center [200, 176] width 206 height 6
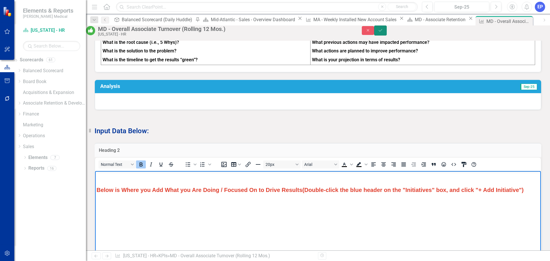
click at [387, 31] on button "Save" at bounding box center [380, 31] width 13 height 10
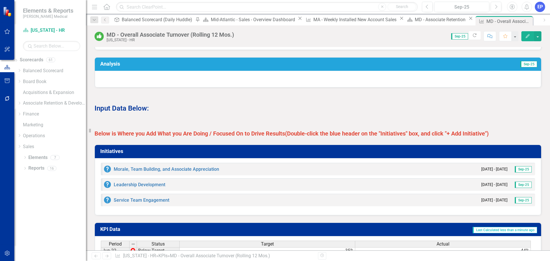
scroll to position [344, 0]
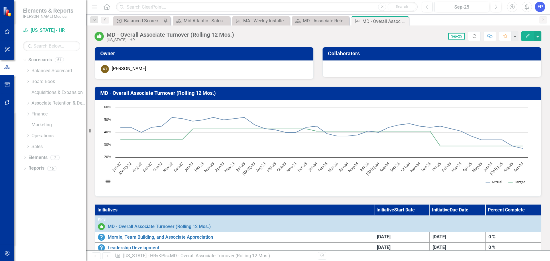
scroll to position [344, 0]
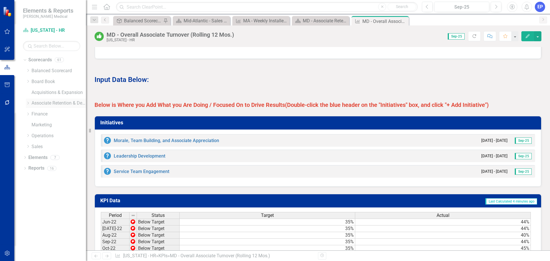
click at [26, 105] on div "Dropdown" at bounding box center [28, 103] width 4 height 5
click at [36, 126] on icon "Dropdown" at bounding box center [34, 124] width 4 height 3
click at [67, 134] on link "[US_STATE] - HR" at bounding box center [64, 136] width 43 height 7
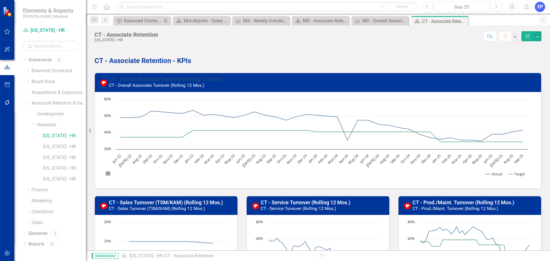
click at [170, 79] on link "CT - Overall Associate Turnover (Rolling 12 Mos.)" at bounding box center [165, 79] width 113 height 6
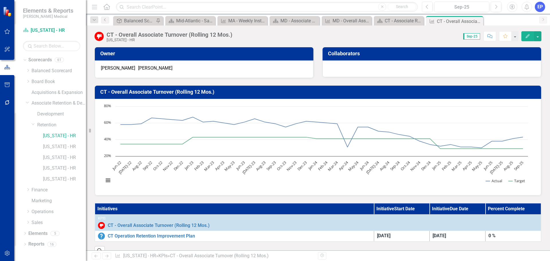
click at [526, 38] on icon "Edit" at bounding box center [527, 36] width 5 height 4
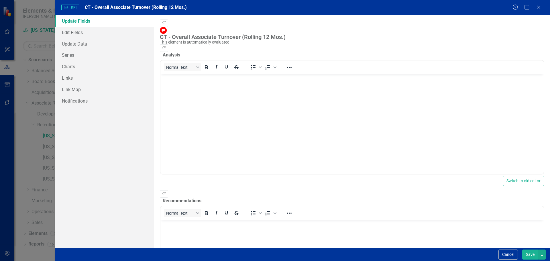
drag, startPoint x: 512, startPoint y: 255, endPoint x: 512, endPoint y: 250, distance: 5.4
click at [512, 255] on button "Cancel" at bounding box center [508, 255] width 19 height 10
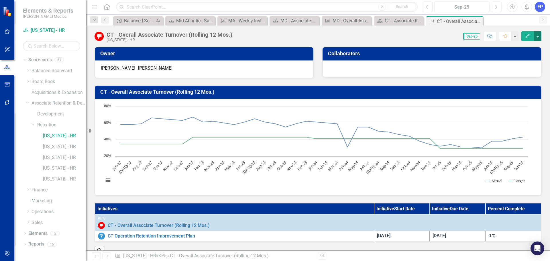
click at [539, 36] on button "button" at bounding box center [537, 36] width 7 height 10
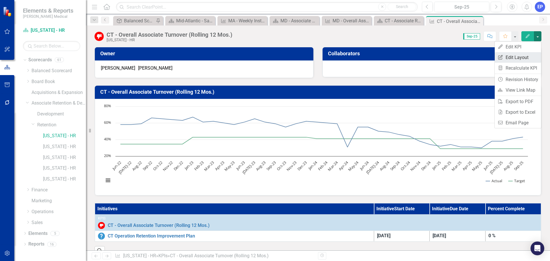
click at [531, 58] on link "Edit Report Edit Layout" at bounding box center [518, 57] width 46 height 11
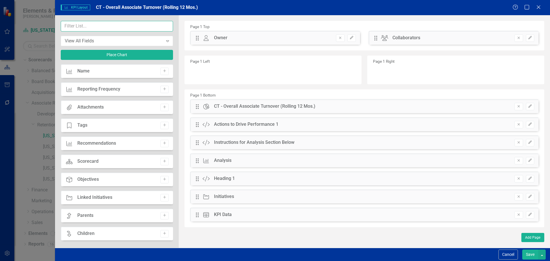
drag, startPoint x: 162, startPoint y: 63, endPoint x: 121, endPoint y: 30, distance: 53.2
click at [121, 31] on input "text" at bounding box center [117, 26] width 112 height 11
click at [120, 27] on input "text" at bounding box center [117, 26] width 112 height 11
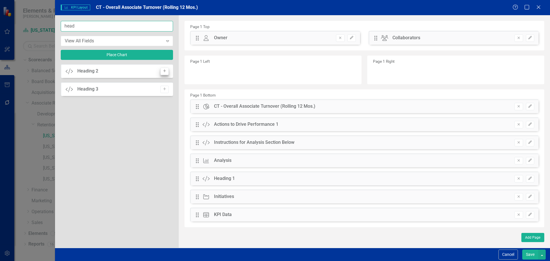
type input "head"
click at [166, 71] on icon "Add" at bounding box center [164, 70] width 4 height 3
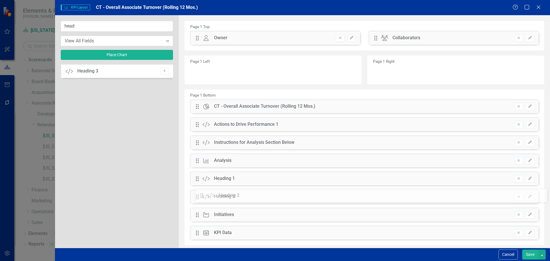
drag, startPoint x: 198, startPoint y: 36, endPoint x: 207, endPoint y: 194, distance: 157.9
click at [526, 197] on button "Edit" at bounding box center [530, 196] width 8 height 7
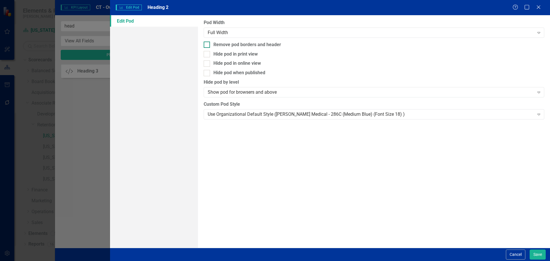
drag, startPoint x: 258, startPoint y: 50, endPoint x: 258, endPoint y: 47, distance: 3.5
click at [258, 50] on div "Pod Width Full Width Expand Remove pod borders and header Hide pod in print vie…" at bounding box center [374, 131] width 352 height 233
click at [258, 44] on div "Remove pod borders and header" at bounding box center [247, 45] width 68 height 7
click at [207, 44] on input "Remove pod borders and header" at bounding box center [206, 44] width 4 height 4
checkbox input "true"
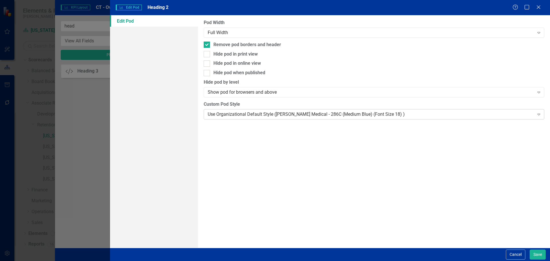
click at [270, 115] on div "Use Organizational Default Style ([PERSON_NAME] Medical - 286C (Medium Blue) (F…" at bounding box center [371, 114] width 326 height 7
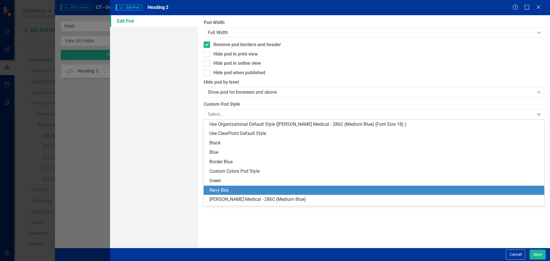
click at [270, 192] on div "Navy Box" at bounding box center [375, 190] width 332 height 7
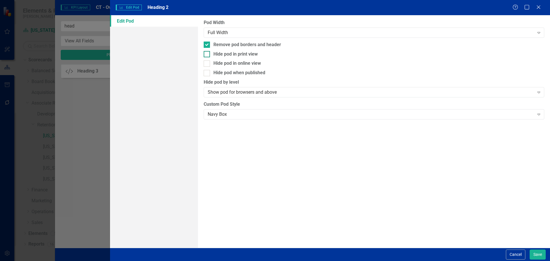
click at [248, 53] on div "Hide pod in print view" at bounding box center [235, 54] width 44 height 7
click at [207, 53] on input "Hide pod in print view" at bounding box center [206, 53] width 4 height 4
checkbox input "true"
click at [249, 72] on div "Hide pod when published" at bounding box center [239, 73] width 52 height 7
click at [207, 72] on input "Hide pod when published" at bounding box center [206, 72] width 4 height 4
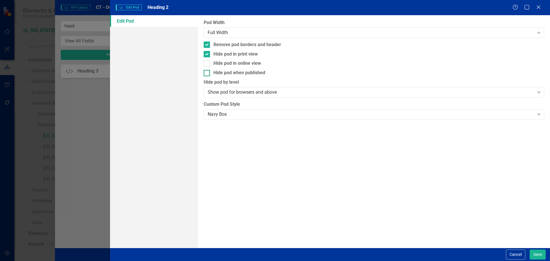
checkbox input "true"
click at [532, 253] on button "Save" at bounding box center [538, 255] width 16 height 10
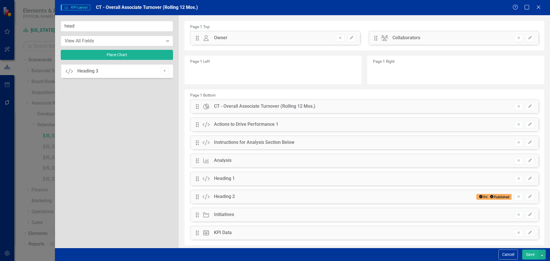
click at [528, 254] on button "Save" at bounding box center [530, 255] width 16 height 10
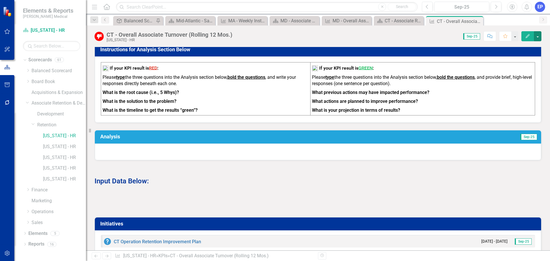
scroll to position [229, 0]
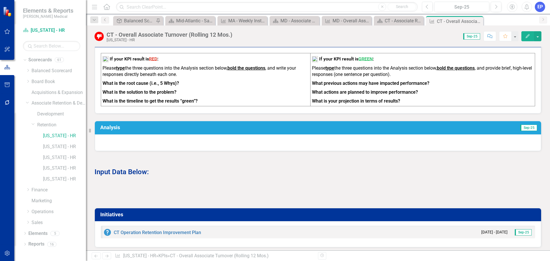
click at [232, 199] on div at bounding box center [318, 192] width 447 height 17
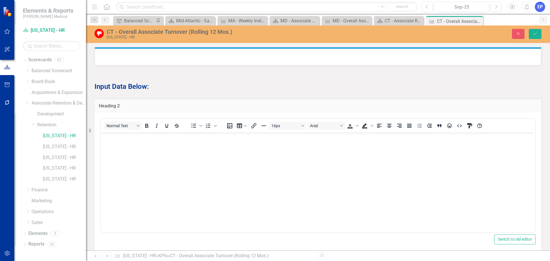
scroll to position [0, 0]
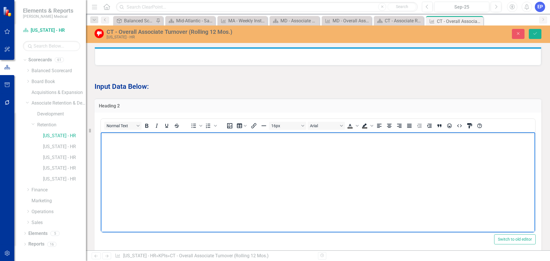
click at [228, 177] on body "Rich Text Area. Press ALT-0 for help." at bounding box center [318, 175] width 434 height 86
paste body "To enrich screen reader interactions, please activate Accessibility in Grammarl…"
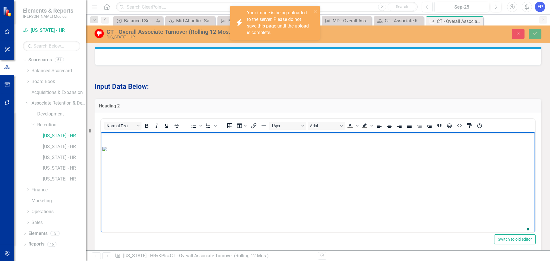
click at [107, 151] on img "To enrich screen reader interactions, please activate Accessibility in Grammarl…" at bounding box center [104, 148] width 5 height 5
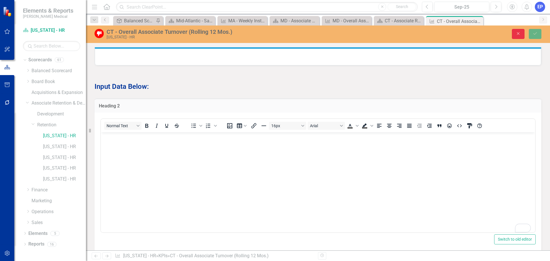
click at [515, 30] on button "Close" at bounding box center [518, 34] width 13 height 10
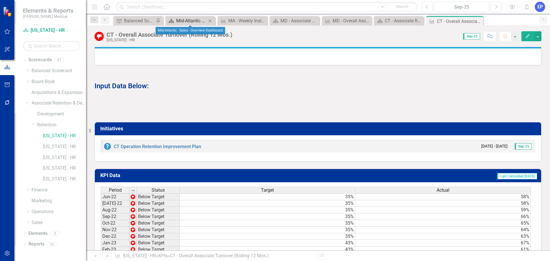
click at [191, 22] on div "Mid-Atlantic - Sales - Overview Dashboard" at bounding box center [191, 20] width 30 height 7
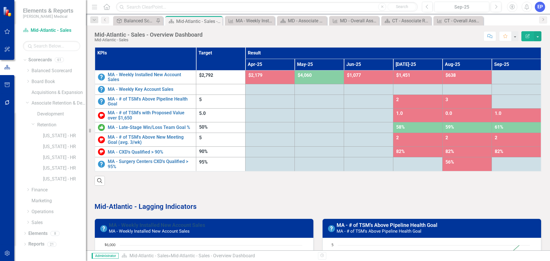
click at [174, 226] on link "MA - Weekly Installed New Account Sales" at bounding box center [157, 225] width 96 height 6
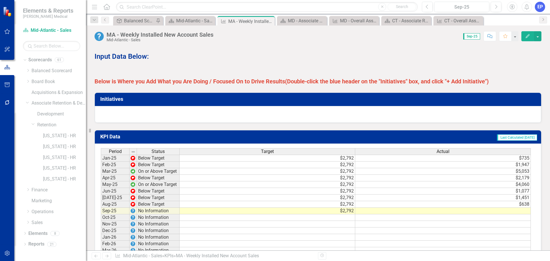
scroll to position [430, 0]
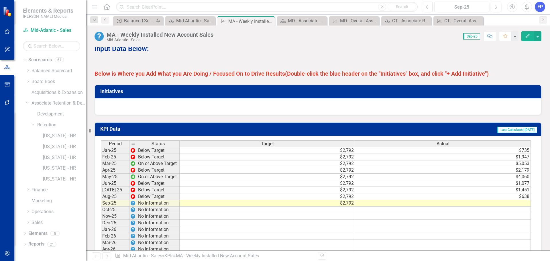
click at [221, 76] on strong "Below is Where you Add What you Are Doing / Focused On to Drive Results" at bounding box center [190, 73] width 191 height 7
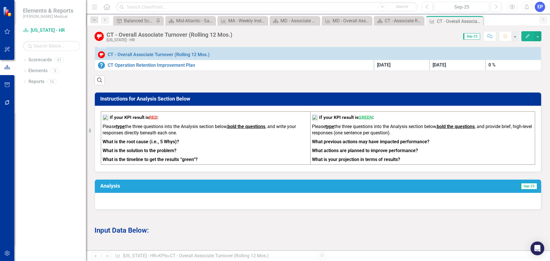
scroll to position [258, 0]
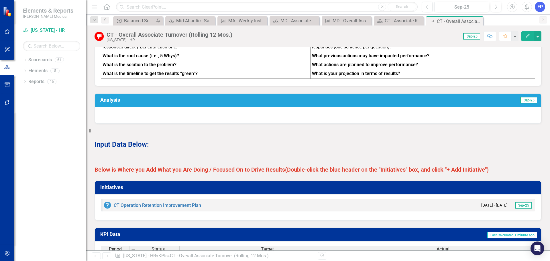
click at [235, 173] on strong "Below is Where you Add What you Are Doing / Focused On to Drive Results" at bounding box center [190, 169] width 191 height 7
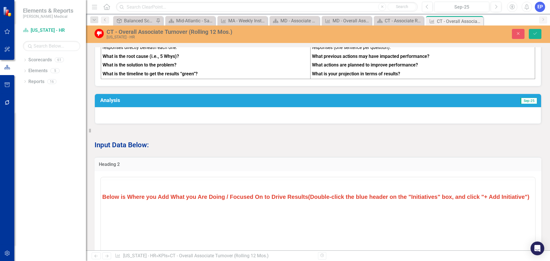
scroll to position [0, 0]
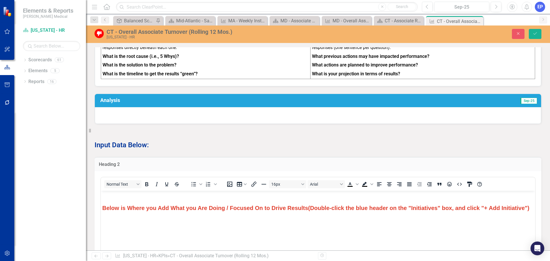
click at [133, 207] on strong "Below is Where you Add What you Are Doing / Focused On to Drive Results" at bounding box center [205, 208] width 206 height 6
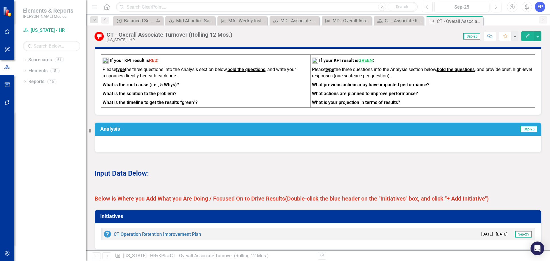
scroll to position [229, 0]
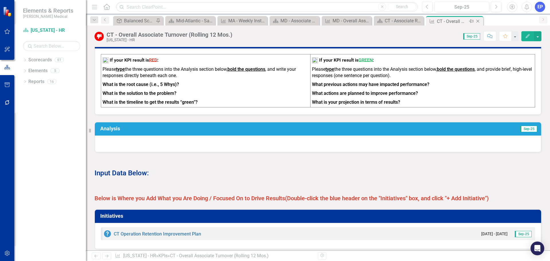
click at [480, 21] on icon "Close" at bounding box center [478, 21] width 6 height 5
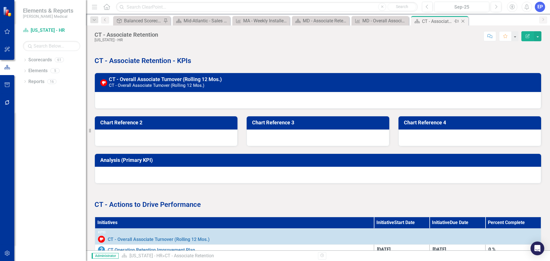
click at [461, 22] on icon "Close" at bounding box center [463, 21] width 6 height 5
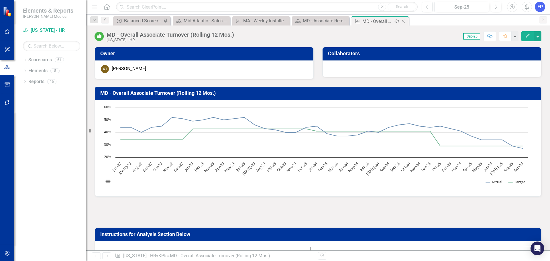
click at [406, 22] on icon "Close" at bounding box center [404, 21] width 6 height 5
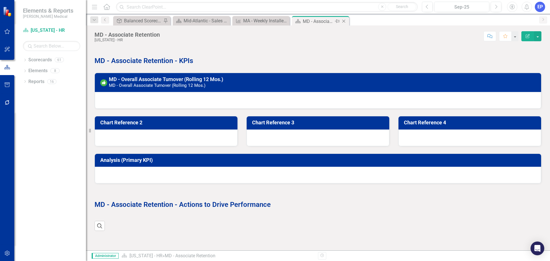
click at [347, 22] on div "Close" at bounding box center [344, 21] width 7 height 7
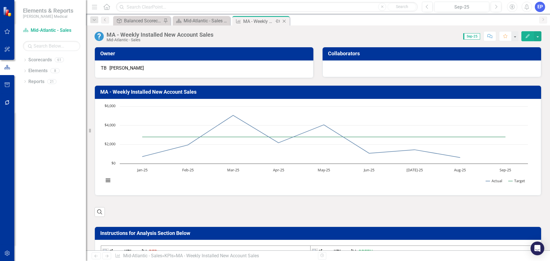
click at [285, 21] on icon at bounding box center [284, 21] width 3 height 3
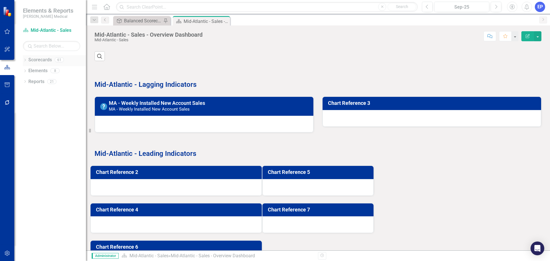
click at [24, 58] on div "Dropdown" at bounding box center [25, 60] width 4 height 5
click at [21, 101] on icon "Dropdown" at bounding box center [19, 102] width 4 height 3
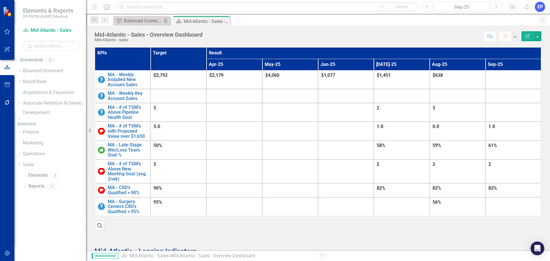
click at [21, 120] on icon "Dropdown" at bounding box center [19, 118] width 4 height 3
click at [52, 132] on link "[US_STATE] - HR" at bounding box center [54, 129] width 63 height 7
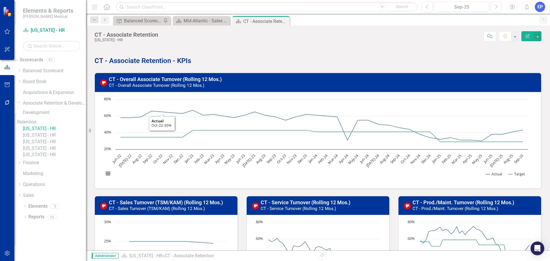
click at [162, 83] on small "CT - Overall Associate Turnover (Rolling 12 Mos.)" at bounding box center [156, 85] width 95 height 5
click at [161, 81] on link "CT - Overall Associate Turnover (Rolling 12 Mos.)" at bounding box center [165, 79] width 113 height 6
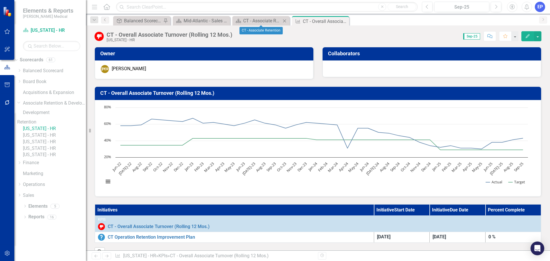
click at [285, 19] on icon "Close" at bounding box center [285, 21] width 6 height 5
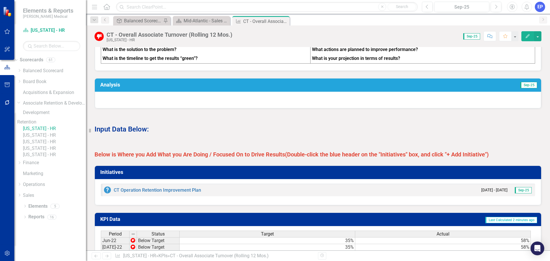
scroll to position [287, 0]
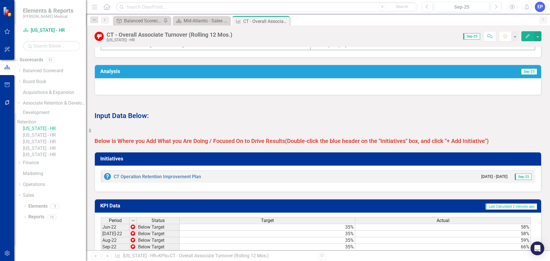
click at [264, 142] on strong "Below is Where you Add What you Are Doing / Focused On to Drive Results" at bounding box center [190, 141] width 191 height 7
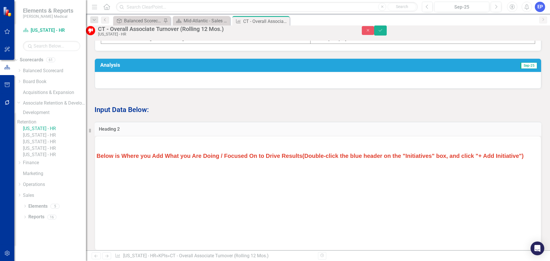
scroll to position [0, 0]
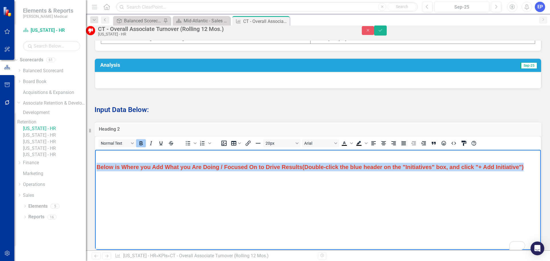
drag, startPoint x: 383, startPoint y: 180, endPoint x: 87, endPoint y: 164, distance: 297.0
click at [95, 164] on html "Below is Where you Add What you Are Doing / Focused On to Drive Results (Double…" at bounding box center [318, 193] width 446 height 86
copy span "Below is Where you Add What you Are Doing / Focused On to Drive Results (Double…"
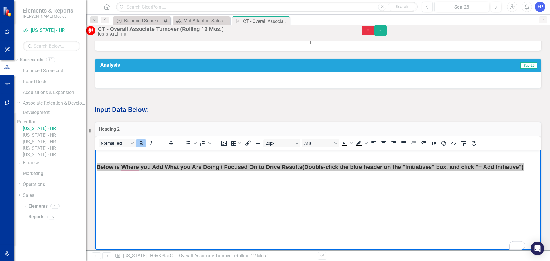
click at [371, 32] on icon "Close" at bounding box center [368, 30] width 5 height 4
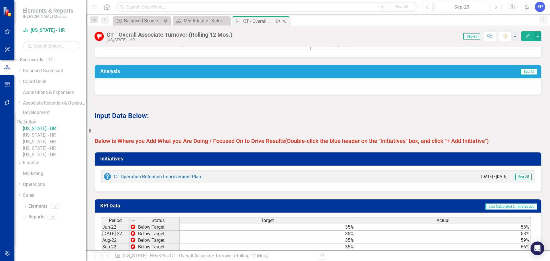
click at [286, 19] on icon "Close" at bounding box center [284, 21] width 6 height 5
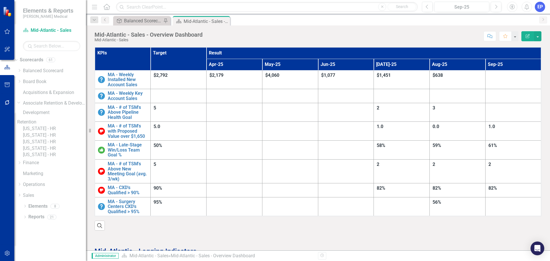
click at [66, 139] on link "[US_STATE] - HR" at bounding box center [54, 135] width 63 height 7
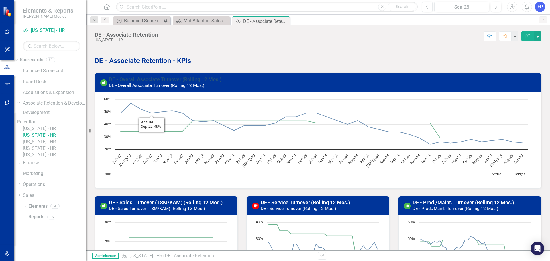
click at [152, 80] on link "DE - Overall Associate Turnover (Rolling 12 Mos.)" at bounding box center [165, 79] width 113 height 6
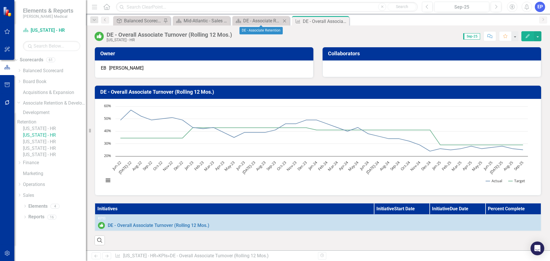
click at [284, 19] on icon "Close" at bounding box center [285, 21] width 6 height 5
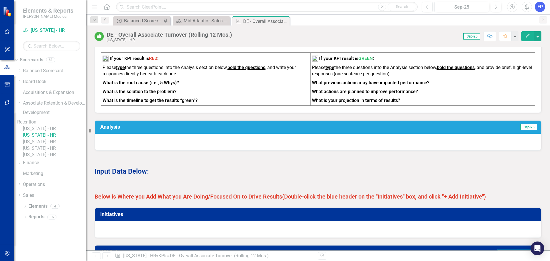
scroll to position [229, 0]
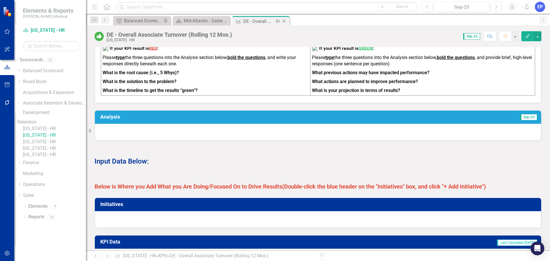
click at [285, 19] on div "Close" at bounding box center [284, 21] width 7 height 7
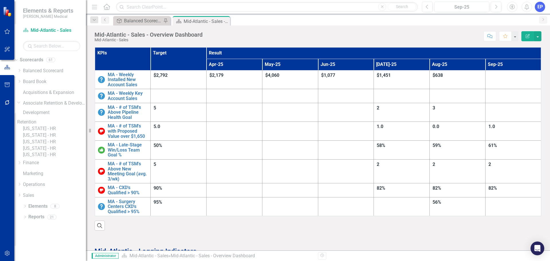
click at [67, 145] on link "[US_STATE] - HR" at bounding box center [54, 142] width 63 height 7
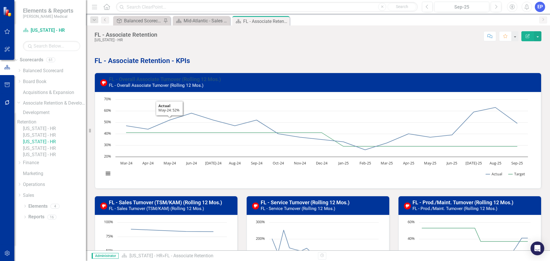
click at [160, 79] on link "FL - Overall Associate Turnover (Rolling 12 Mos.)" at bounding box center [165, 79] width 112 height 6
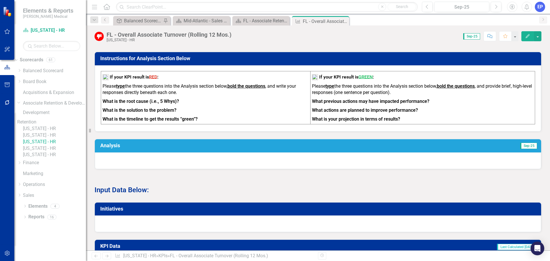
scroll to position [229, 0]
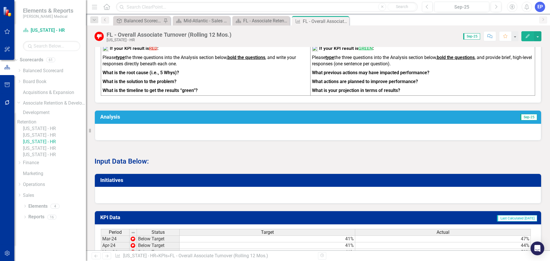
click at [528, 36] on icon "button" at bounding box center [528, 36] width 4 height 4
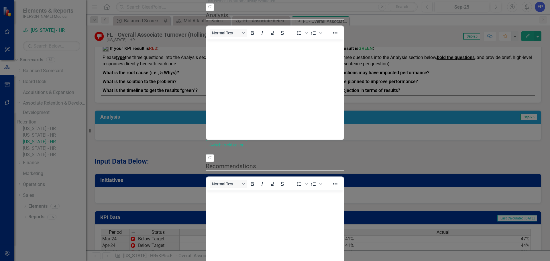
scroll to position [0, 0]
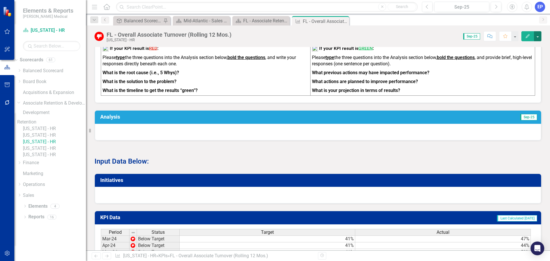
click at [538, 33] on button "button" at bounding box center [537, 36] width 7 height 10
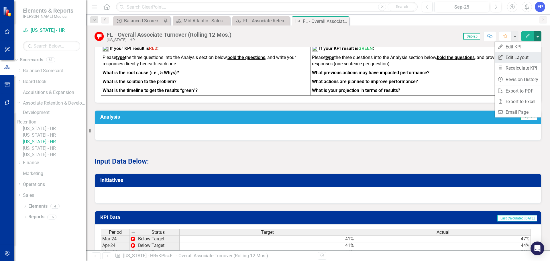
click at [529, 57] on link "Edit Report Edit Layout" at bounding box center [518, 57] width 46 height 11
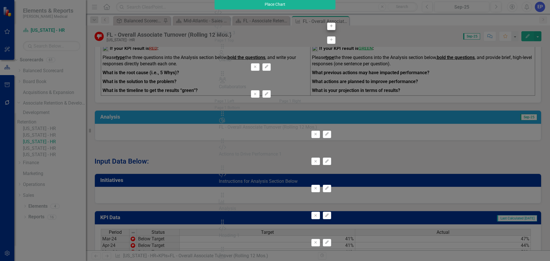
type input "head"
click at [329, 28] on icon "Add" at bounding box center [331, 25] width 4 height 3
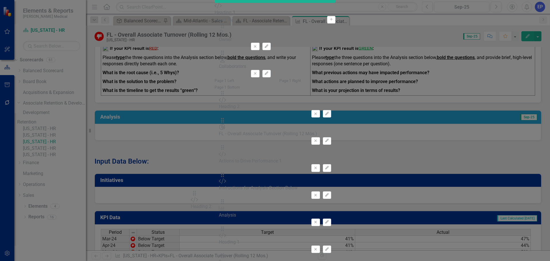
drag, startPoint x: 198, startPoint y: 36, endPoint x: 203, endPoint y: 196, distance: 159.4
click at [329, 248] on icon "Edit" at bounding box center [327, 249] width 4 height 3
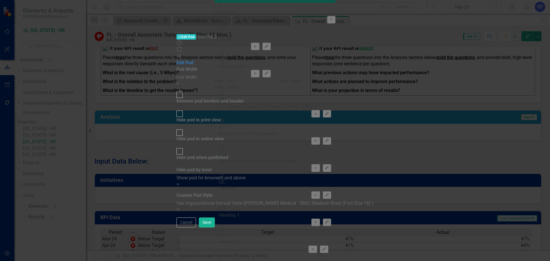
click at [244, 98] on div "Remove pod borders and header" at bounding box center [211, 101] width 68 height 7
click at [184, 91] on input "Remove pod borders and header" at bounding box center [179, 95] width 9 height 9
checkbox input "true"
click at [221, 117] on div "Hide pod in print view" at bounding box center [199, 120] width 44 height 7
click at [184, 109] on input "Hide pod in print view" at bounding box center [179, 113] width 9 height 9
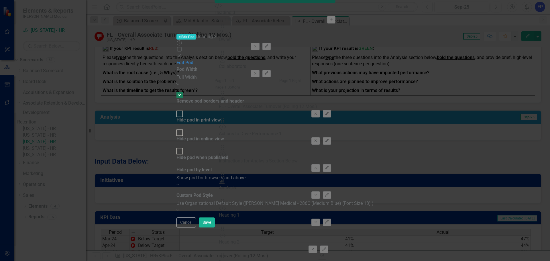
checkbox input "true"
click at [228, 154] on div "Hide pod when published" at bounding box center [203, 157] width 52 height 7
click at [184, 147] on input "Hide pod when published" at bounding box center [179, 151] width 9 height 9
checkbox input "true"
click at [267, 200] on div "Use Organizational Default Style ([PERSON_NAME] Medical - 286C (Medium Blue) (F…" at bounding box center [275, 203] width 197 height 7
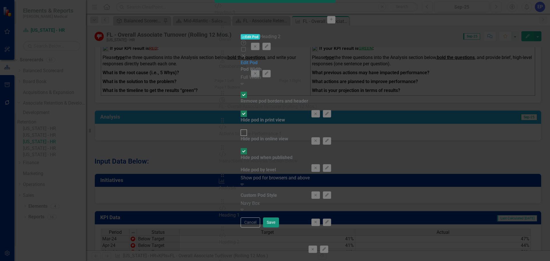
click at [279, 228] on button "Save" at bounding box center [271, 222] width 16 height 10
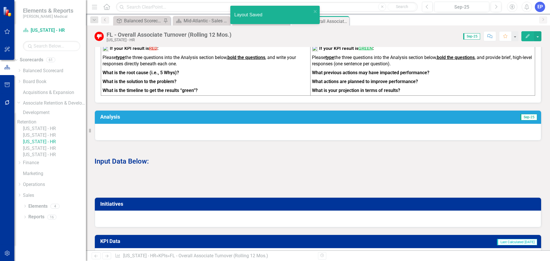
click at [212, 189] on div at bounding box center [318, 182] width 447 height 17
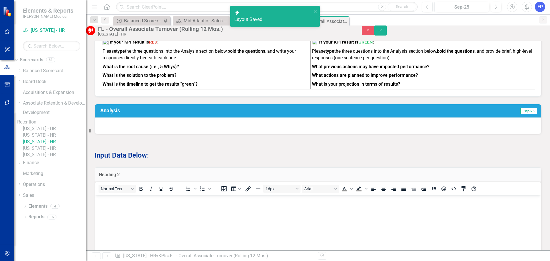
click at [210, 206] on body "Rich Text Area. Press ALT-0 for help." at bounding box center [318, 238] width 446 height 86
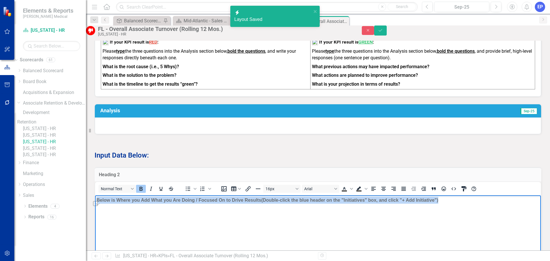
drag, startPoint x: 455, startPoint y: 202, endPoint x: 325, endPoint y: 404, distance: 240.3
click at [95, 195] on html "Below is Where you Add What you Are Doing / Focused On to Drive Results (Double…" at bounding box center [318, 238] width 446 height 86
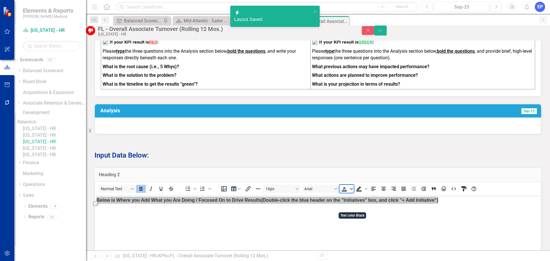
click at [353, 190] on icon "Text color Black" at bounding box center [351, 188] width 3 height 3
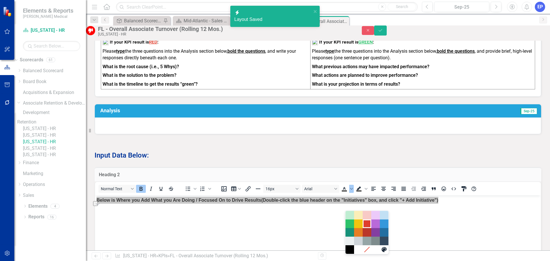
click at [369, 224] on div "Red" at bounding box center [367, 223] width 7 height 7
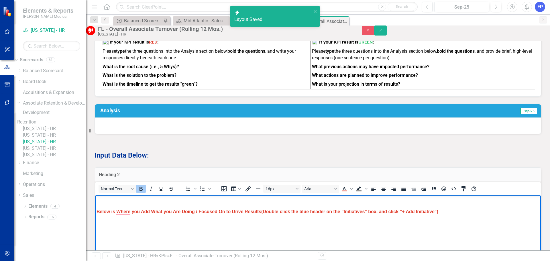
scroll to position [287, 0]
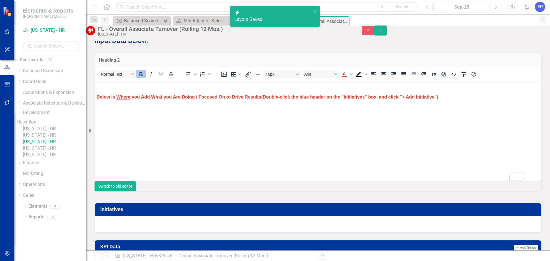
click at [136, 191] on button "Switch to old editor" at bounding box center [116, 186] width 42 height 10
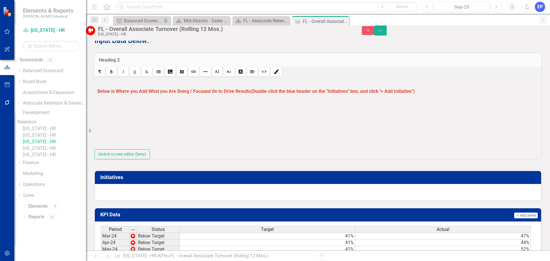
scroll to position [344, 0]
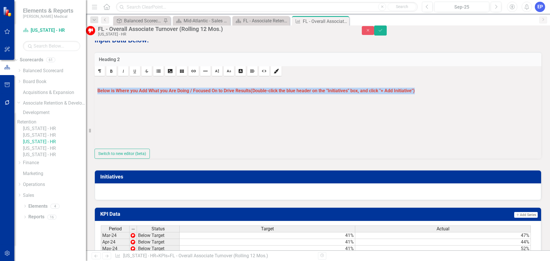
drag, startPoint x: 430, startPoint y: 112, endPoint x: 101, endPoint y: 115, distance: 329.0
click at [101, 115] on div "Below is Where you Add What you Are Doing / Focused On to Drive Results (Double…" at bounding box center [318, 113] width 447 height 72
click at [220, 76] on link "Size" at bounding box center [217, 71] width 10 height 10
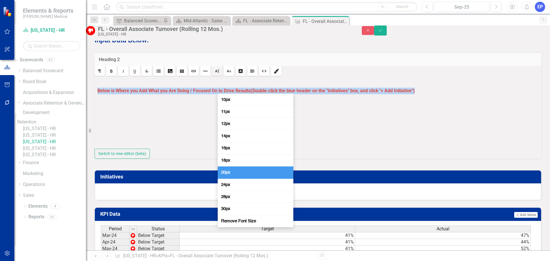
click at [227, 172] on span "20px" at bounding box center [225, 172] width 11 height 5
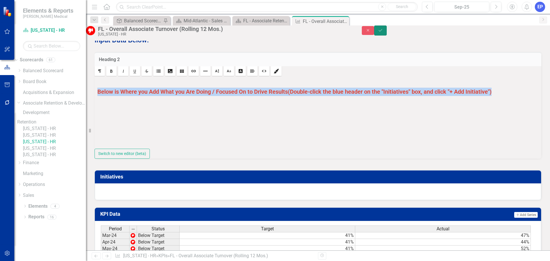
click at [387, 30] on button "Save" at bounding box center [380, 31] width 13 height 10
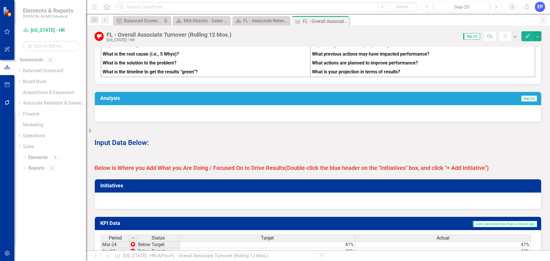
scroll to position [258, 0]
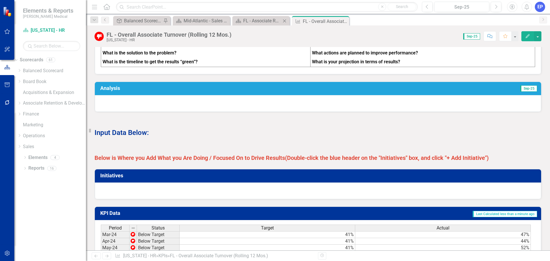
click at [284, 21] on icon "Close" at bounding box center [285, 21] width 6 height 5
click at [20, 104] on icon at bounding box center [19, 103] width 1 height 3
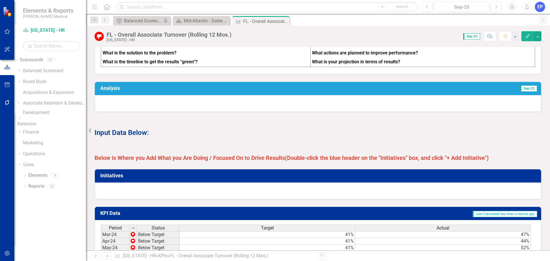
click at [21, 120] on icon "Dropdown" at bounding box center [19, 118] width 4 height 3
click at [6, 254] on icon "button" at bounding box center [7, 253] width 6 height 5
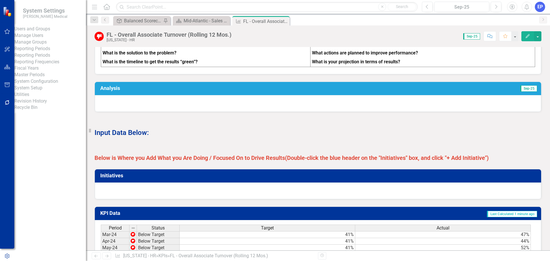
click at [33, 91] on link "System Setup" at bounding box center [50, 88] width 72 height 7
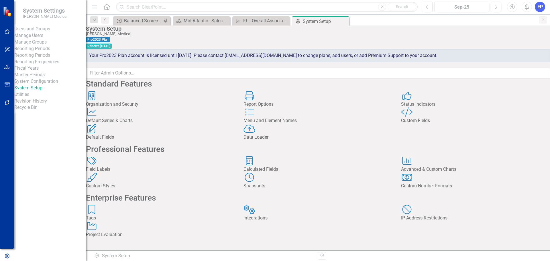
click at [428, 124] on div "Custom Fields" at bounding box center [475, 120] width 149 height 7
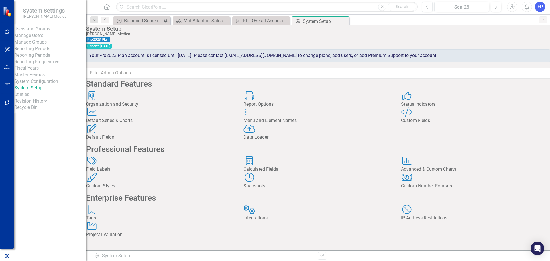
click at [151, 141] on div "Default Fields Default Fields" at bounding box center [160, 132] width 149 height 17
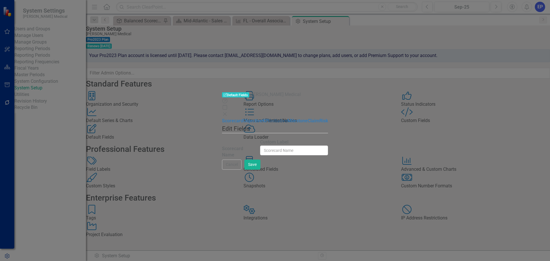
click at [270, 118] on link "Initiative" at bounding box center [279, 120] width 18 height 5
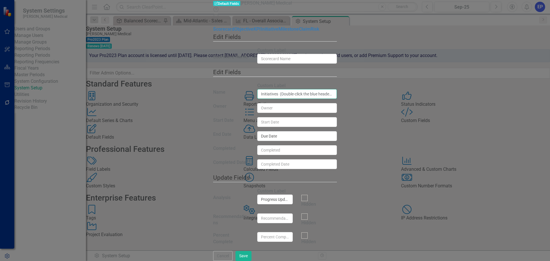
click at [318, 89] on input "Initiatives (Double-click the blue header on the "Initiatives" box, and click "…" at bounding box center [297, 94] width 80 height 10
click at [252, 252] on button "Save" at bounding box center [244, 256] width 16 height 10
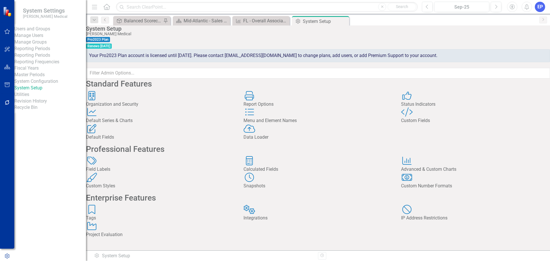
click at [131, 173] on div "Field Labels" at bounding box center [160, 169] width 149 height 7
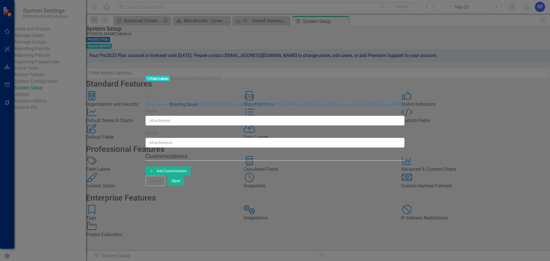
click at [170, 102] on link "Briefing Book" at bounding box center [184, 104] width 28 height 5
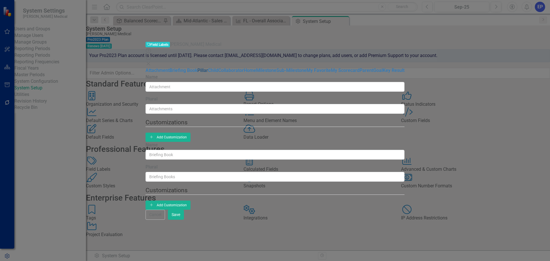
click at [197, 68] on link "Pillar" at bounding box center [202, 70] width 11 height 5
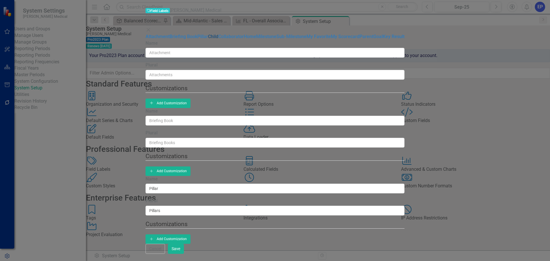
click at [208, 39] on link "Child" at bounding box center [213, 36] width 10 height 5
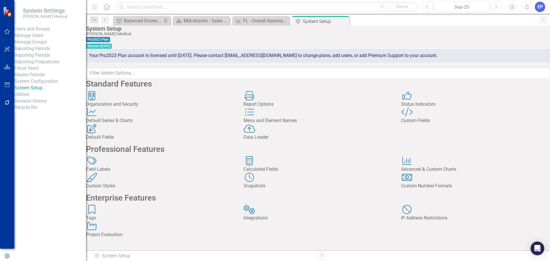
click at [148, 108] on div "Organization and Security" at bounding box center [160, 104] width 149 height 7
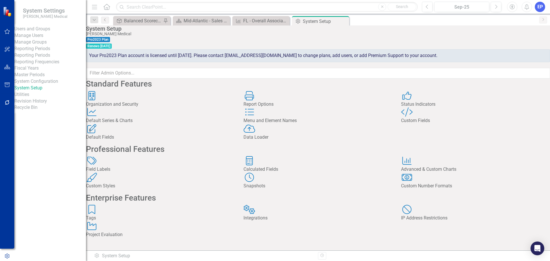
click at [277, 108] on div "Report Options" at bounding box center [318, 104] width 149 height 7
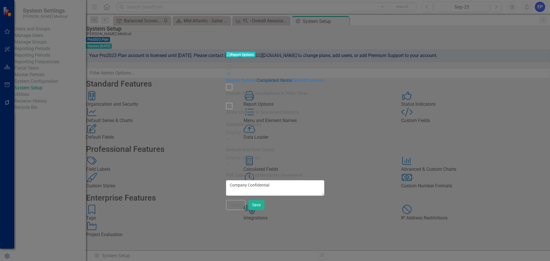
click at [257, 78] on link "Completed Items" at bounding box center [274, 80] width 35 height 5
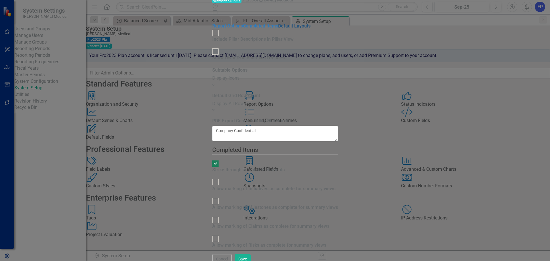
click at [278, 29] on link "Default Layouts" at bounding box center [294, 25] width 32 height 5
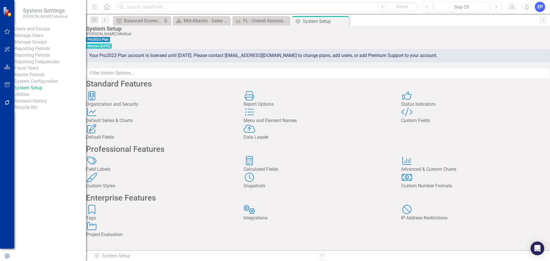
click at [268, 108] on div "Report Options" at bounding box center [318, 104] width 149 height 7
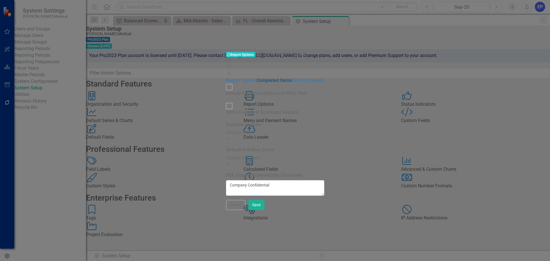
click at [257, 78] on link "Completed Items" at bounding box center [274, 80] width 35 height 5
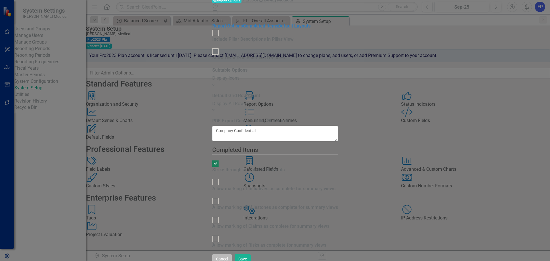
click at [232, 254] on button "Cancel" at bounding box center [221, 259] width 19 height 10
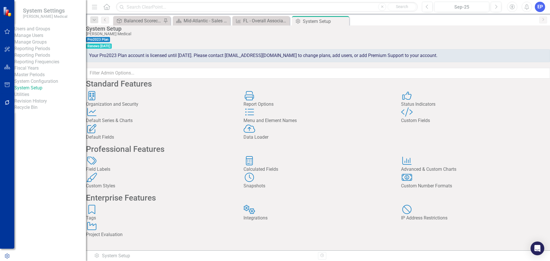
click at [421, 108] on div "Status Indicators" at bounding box center [475, 104] width 149 height 7
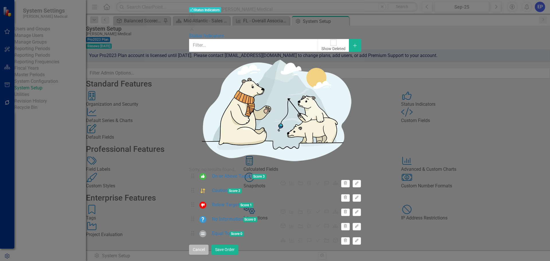
click at [209, 253] on button "Cancel" at bounding box center [198, 250] width 19 height 10
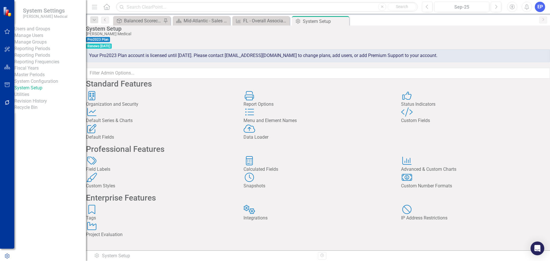
click at [153, 124] on div "Default Series & Charts" at bounding box center [160, 120] width 149 height 7
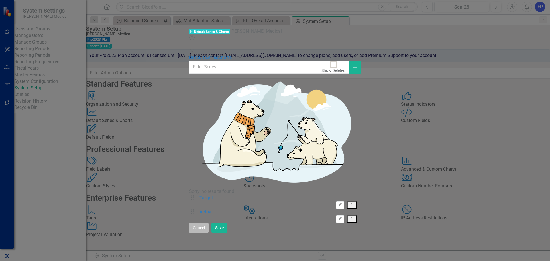
click at [209, 233] on button "Cancel" at bounding box center [198, 228] width 19 height 10
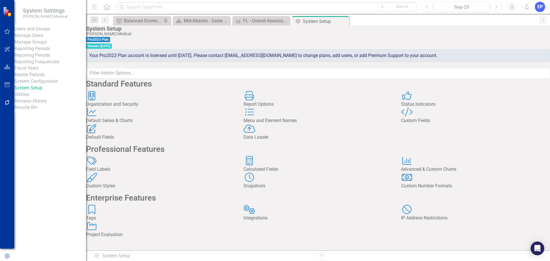
click at [277, 124] on div "Menu and Element Names" at bounding box center [318, 120] width 149 height 7
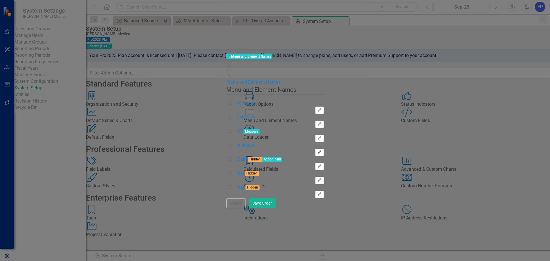
click at [324, 149] on button "Edit" at bounding box center [319, 152] width 8 height 7
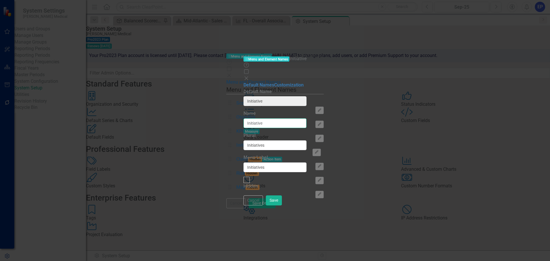
click at [244, 118] on input "Initiative" at bounding box center [275, 123] width 63 height 10
drag, startPoint x: 237, startPoint y: 55, endPoint x: 180, endPoint y: 56, distance: 57.0
click at [244, 82] on div "Default Names Customization From this page, you can rename (and optionally hide…" at bounding box center [275, 136] width 63 height 109
paste input "s (Double-click the blue header on the "Initiatives" box, and click "+ Add Init…"
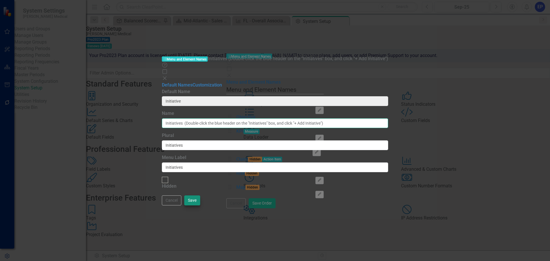
type input "Initiatives (Double-click the blue header on the "Initiatives" box, and click "…"
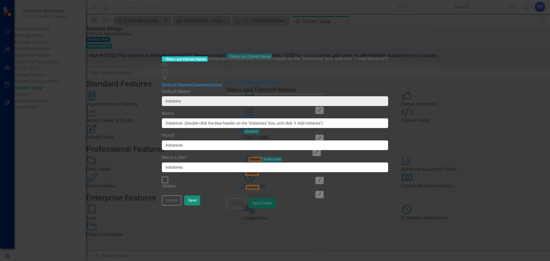
click at [200, 205] on button "Save" at bounding box center [192, 200] width 16 height 10
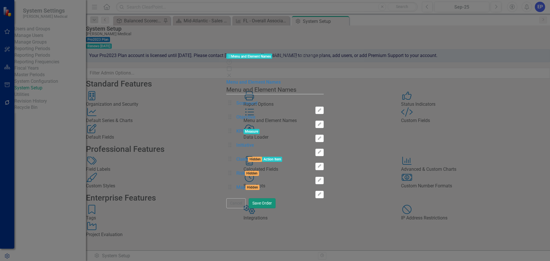
click at [276, 208] on button "Save Order" at bounding box center [262, 203] width 27 height 10
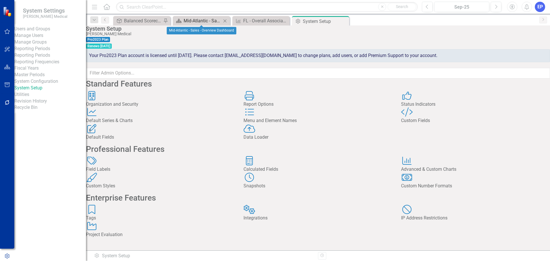
click at [201, 20] on div "Mid-Atlantic - Sales - Overview Dashboard" at bounding box center [203, 20] width 38 height 7
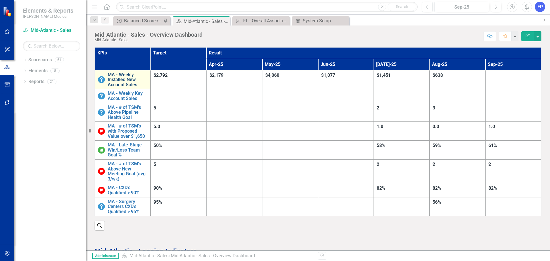
click at [148, 74] on link "MA - Weekly Installed New Account Sales" at bounding box center [128, 79] width 40 height 15
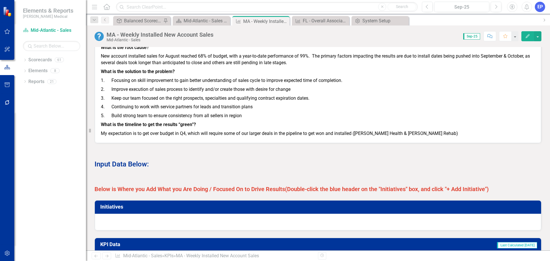
scroll to position [315, 0]
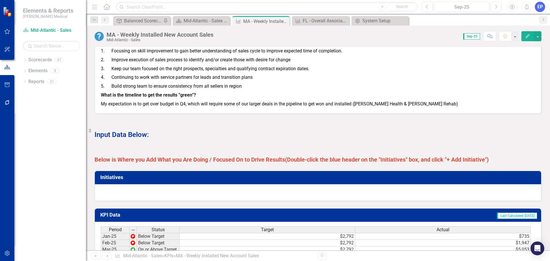
scroll to position [201, 0]
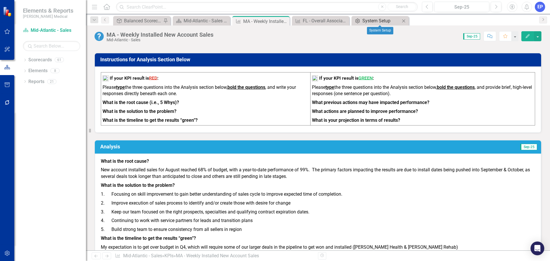
click at [370, 22] on div "System Setup" at bounding box center [381, 20] width 38 height 7
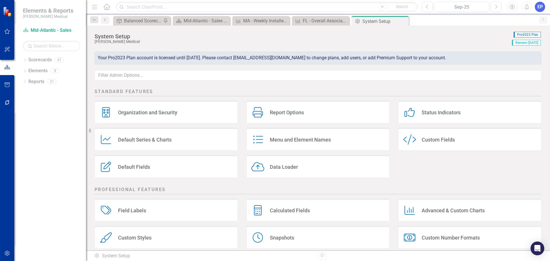
click at [430, 138] on div "Custom Fields" at bounding box center [438, 139] width 33 height 7
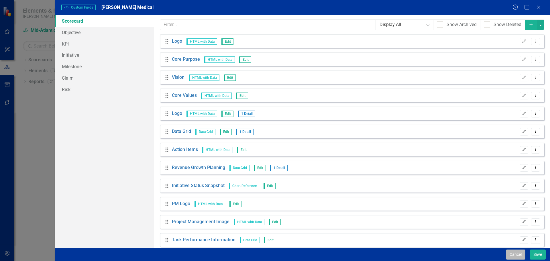
click at [515, 251] on button "Cancel" at bounding box center [515, 255] width 19 height 10
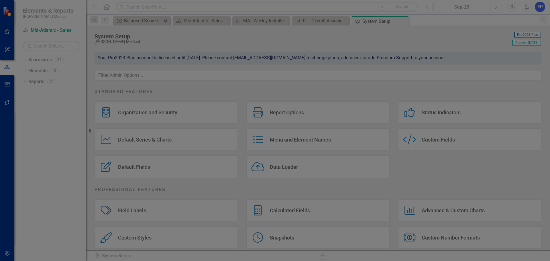
click at [288, 148] on div "Custom Style Custom Fields [PERSON_NAME] Medical Help Maximize Close Scorecard …" at bounding box center [275, 130] width 550 height 261
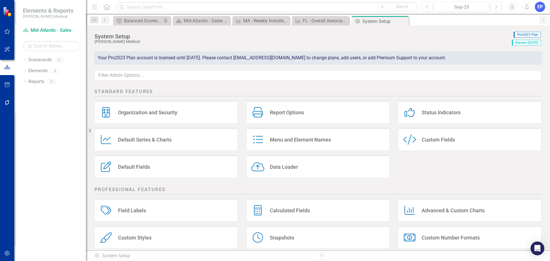
click at [285, 139] on div "Menu and Element Names" at bounding box center [300, 139] width 61 height 7
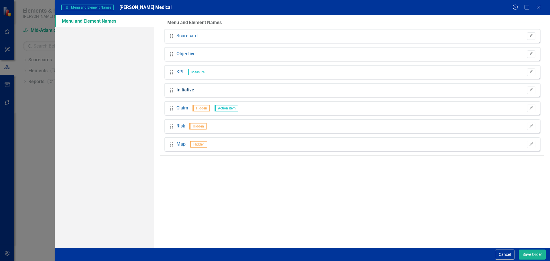
click at [187, 91] on link "Initiative" at bounding box center [186, 90] width 18 height 7
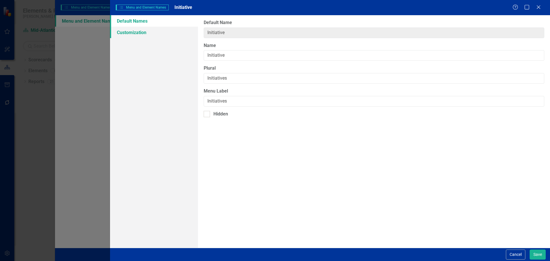
click at [143, 30] on link "Customization" at bounding box center [154, 32] width 88 height 11
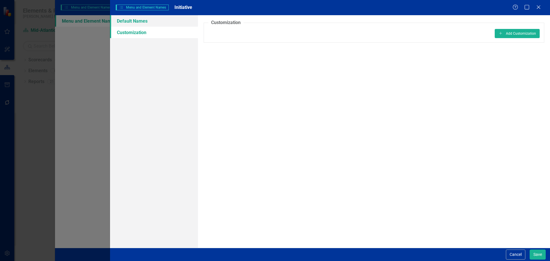
click at [144, 22] on link "Default Names" at bounding box center [154, 20] width 88 height 11
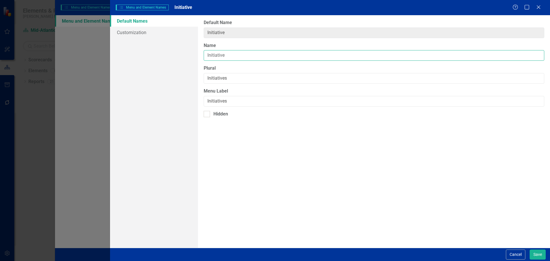
click at [217, 52] on input "Initiative" at bounding box center [374, 55] width 341 height 11
click at [236, 53] on input "Initiative" at bounding box center [374, 55] width 341 height 11
click at [227, 53] on input "Initiative" at bounding box center [374, 55] width 341 height 11
paste input "Initiatives (Double-click the blue header on the "Initiatives" box, and click "…"
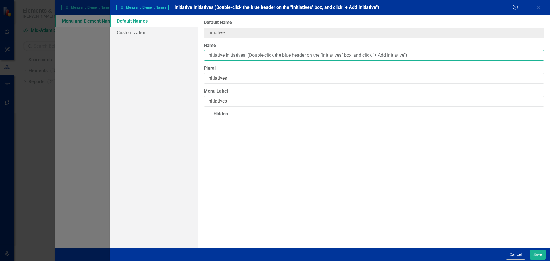
click at [246, 53] on input "Initiative Initiatives (Double-click the blue header on the "Initiatives" box, …" at bounding box center [374, 55] width 341 height 11
drag, startPoint x: 396, startPoint y: 56, endPoint x: 227, endPoint y: 57, distance: 169.1
click at [227, 57] on input "Initiative (Double-click the blue header on the "Initiatives" box, and click "+…" at bounding box center [374, 55] width 341 height 11
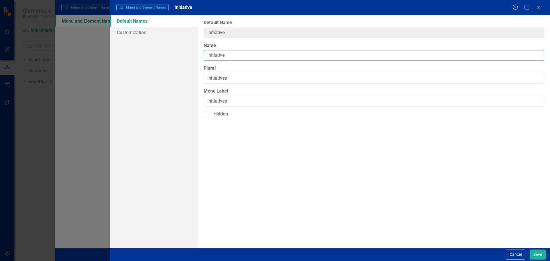
type input "Initiative"
click at [316, 84] on div "From this page, you can rename (and optionally hide) the default element names …" at bounding box center [374, 131] width 352 height 233
click at [318, 79] on input "Initiatives" at bounding box center [374, 78] width 341 height 11
click at [518, 256] on button "Cancel" at bounding box center [515, 255] width 19 height 10
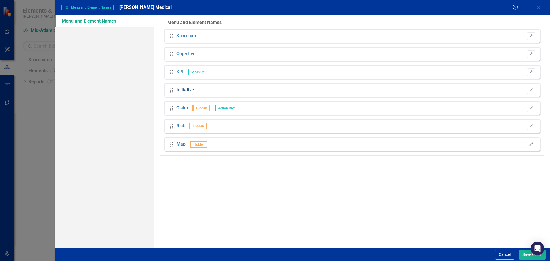
click at [178, 88] on link "Initiative" at bounding box center [186, 90] width 18 height 7
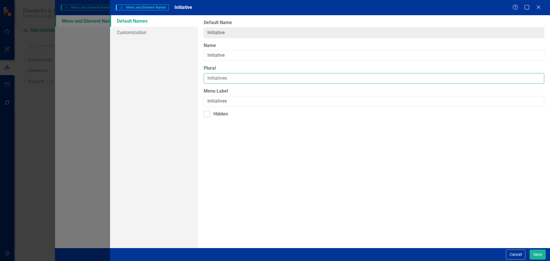
click at [246, 77] on input "Initiatives" at bounding box center [374, 78] width 341 height 11
drag, startPoint x: 246, startPoint y: 77, endPoint x: 174, endPoint y: 75, distance: 72.2
click at [174, 75] on div "Default Names Customization From this page, you can rename (and optionally hide…" at bounding box center [330, 131] width 440 height 233
paste input "(Double-click the blue header on the "Initiatives" box, and click "+ Add Initia…"
type input "Initiatives (Double-click the blue header on the "Initiatives" box, and click "…"
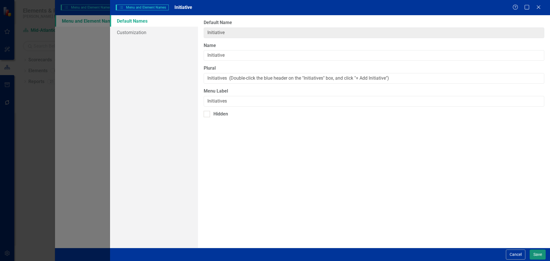
click at [542, 253] on button "Save" at bounding box center [538, 255] width 16 height 10
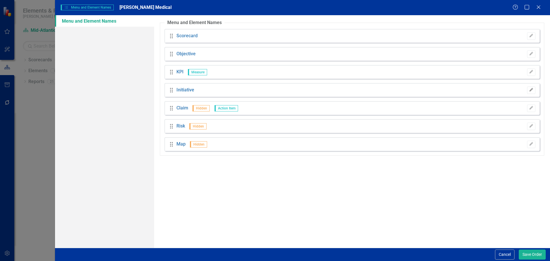
click at [528, 89] on button "Edit" at bounding box center [531, 90] width 8 height 7
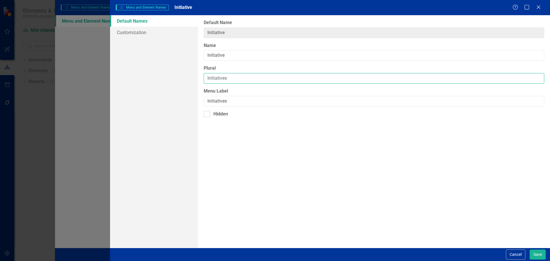
click at [313, 76] on input "Initiatives" at bounding box center [374, 78] width 341 height 11
click at [313, 79] on input "Initiatives" at bounding box center [374, 78] width 341 height 11
click at [328, 101] on input "Initiatives" at bounding box center [374, 101] width 341 height 11
drag, startPoint x: 328, startPoint y: 101, endPoint x: 171, endPoint y: 99, distance: 157.3
click at [171, 99] on div "Default Names Customization From this page, you can rename (and optionally hide…" at bounding box center [330, 131] width 440 height 233
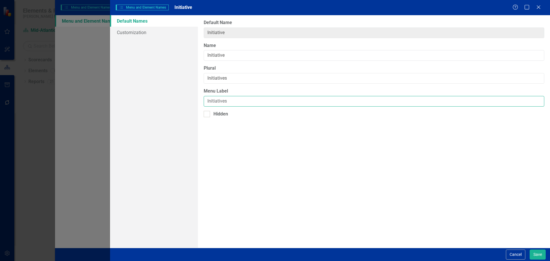
paste input "(Double-click the blue header on the "Initiatives" box, and click "+ Add Initia…"
type input "Initiatives (Double-click the blue header on the "Initiatives" box, and click "…"
click at [513, 256] on button "Cancel" at bounding box center [515, 255] width 19 height 10
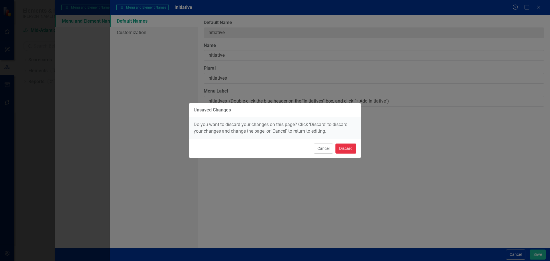
click at [356, 151] on button "Discard" at bounding box center [346, 149] width 21 height 10
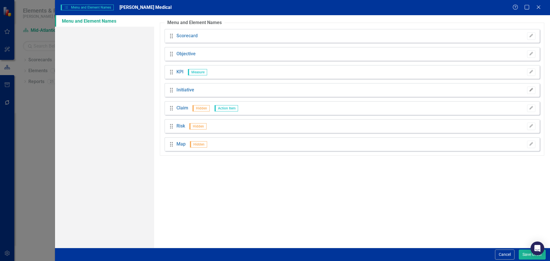
click at [530, 89] on icon "Edit" at bounding box center [531, 89] width 4 height 3
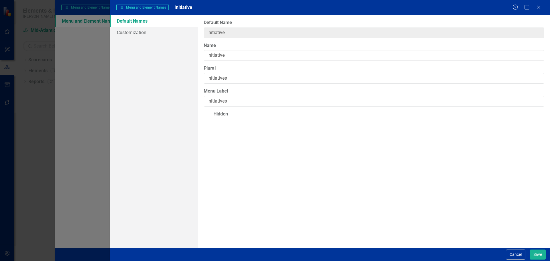
click at [240, 85] on div "From this page, you can rename (and optionally hide) the default element names …" at bounding box center [374, 131] width 352 height 233
click at [243, 78] on input "Initiatives" at bounding box center [374, 78] width 341 height 11
drag, startPoint x: 275, startPoint y: 76, endPoint x: 150, endPoint y: 76, distance: 124.4
click at [150, 76] on div "Default Names Customization From this page, you can rename (and optionally hide…" at bounding box center [330, 131] width 440 height 233
paste input "(Double-click the blue header on the "Initiatives" box, and click "+ Add Initia…"
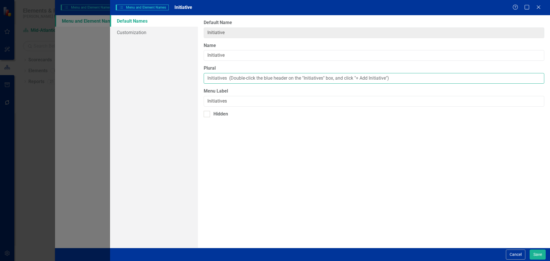
type input "Initiatives (Double-click the blue header on the "Initiatives" box, and click "…"
click at [529, 252] on div "Cancel Save" at bounding box center [525, 255] width 41 height 10
click at [132, 31] on link "Customization" at bounding box center [154, 32] width 88 height 11
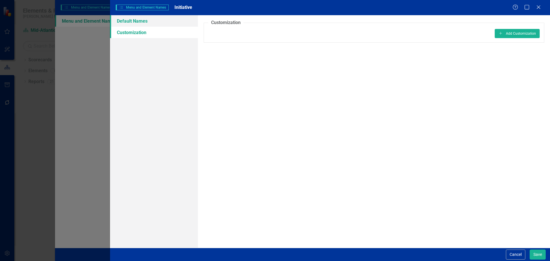
click at [133, 25] on link "Default Names" at bounding box center [154, 20] width 88 height 11
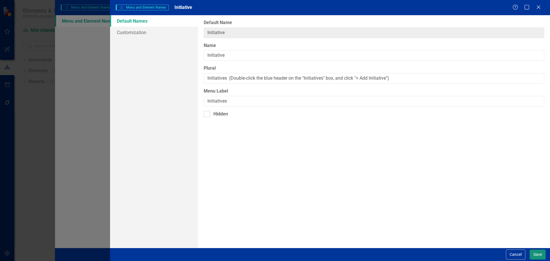
click at [537, 254] on button "Save" at bounding box center [538, 255] width 16 height 10
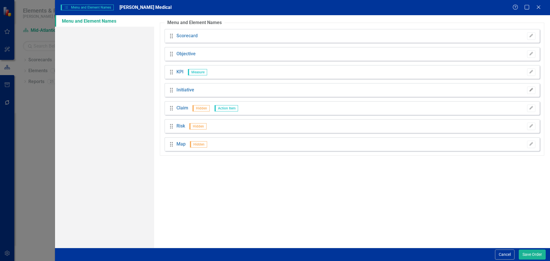
click at [531, 91] on icon "Edit" at bounding box center [531, 89] width 4 height 3
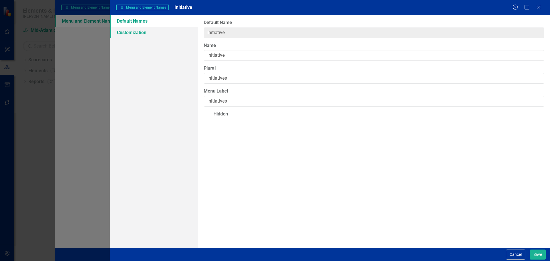
click at [125, 28] on link "Customization" at bounding box center [154, 32] width 88 height 11
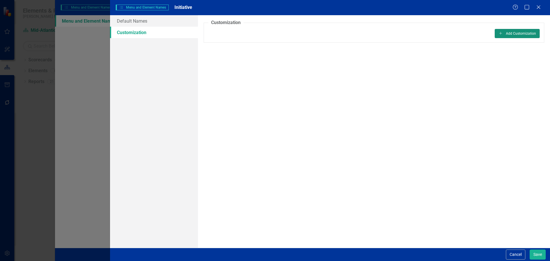
click at [505, 33] on button "Add Add Customization" at bounding box center [517, 33] width 45 height 9
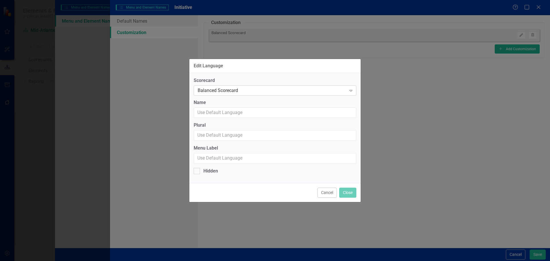
click at [238, 91] on div "Balanced Scorecard" at bounding box center [272, 90] width 149 height 7
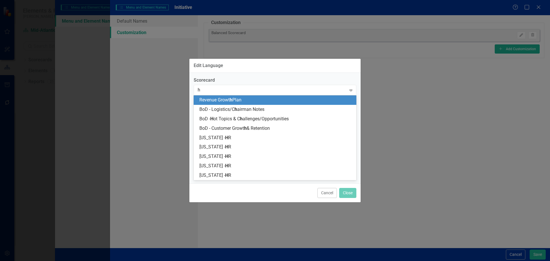
type input "hr"
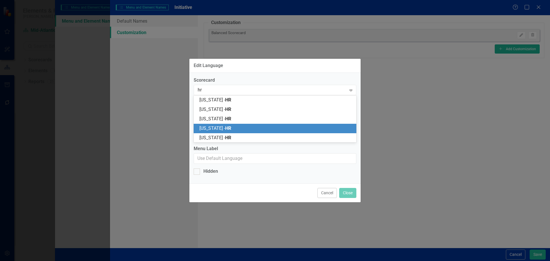
click at [226, 126] on span "HR" at bounding box center [228, 128] width 6 height 5
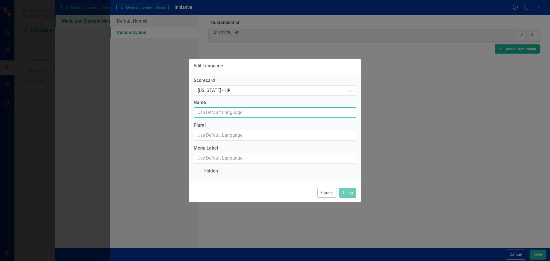
click at [222, 113] on input "Name" at bounding box center [275, 112] width 163 height 11
click at [219, 136] on input "Plural" at bounding box center [275, 135] width 163 height 11
paste input "Initiatives (Double-click the blue header on the "Initiatives" box, and click "…"
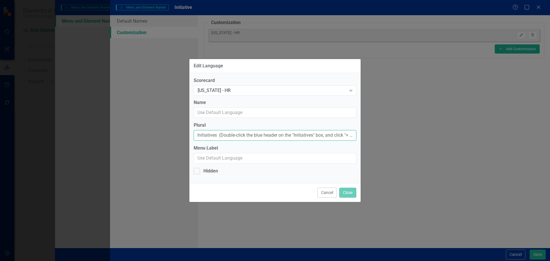
scroll to position [0, 28]
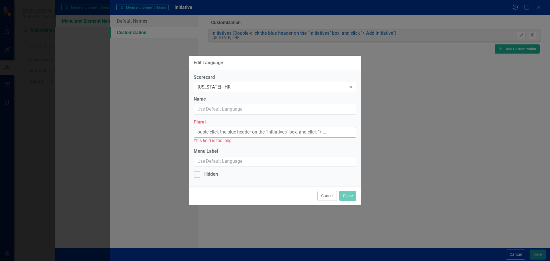
click at [228, 132] on input "Initiatives (Double-click the blue header on the "Initiatives" box, and click "…" at bounding box center [275, 132] width 163 height 11
type input "Initiatives (Double-click the blue header on the "Initiatives" box, and click "…"
click at [325, 193] on button "Cancel" at bounding box center [326, 196] width 19 height 10
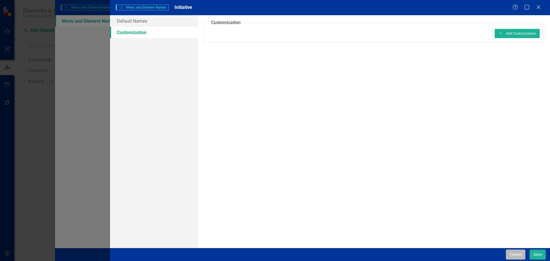
click at [512, 256] on button "Cancel" at bounding box center [515, 255] width 19 height 10
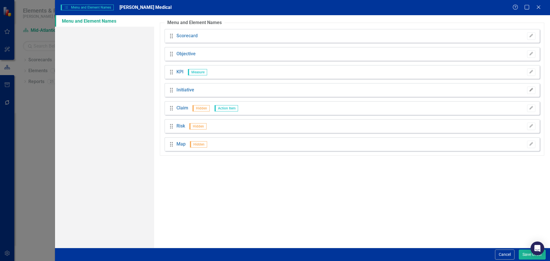
click at [533, 89] on icon "Edit" at bounding box center [531, 89] width 4 height 3
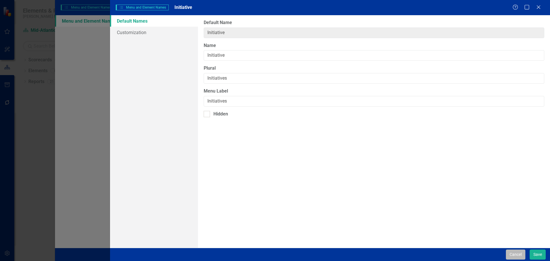
click at [515, 252] on button "Cancel" at bounding box center [515, 255] width 19 height 10
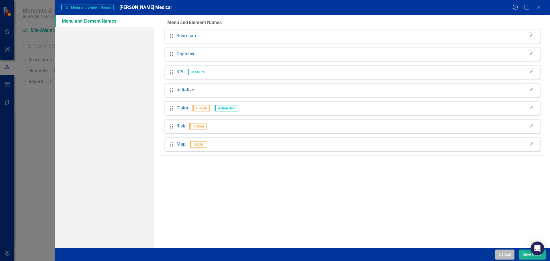
click at [509, 254] on button "Cancel" at bounding box center [504, 255] width 19 height 10
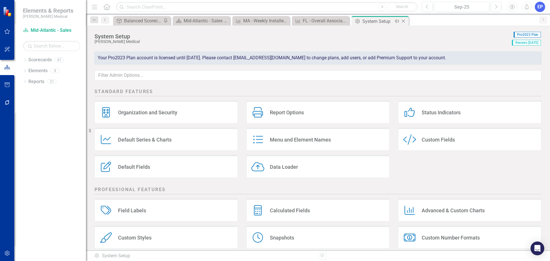
click at [402, 22] on icon "Close" at bounding box center [404, 21] width 6 height 5
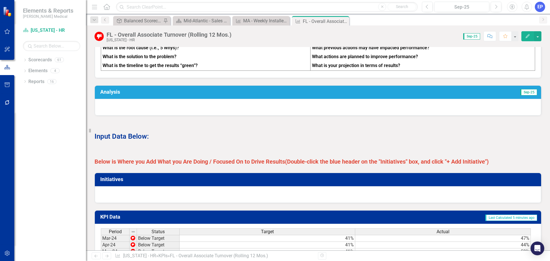
scroll to position [258, 0]
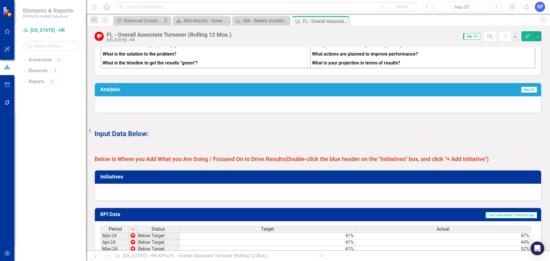
click at [264, 162] on strong "Below is Where you Add What you Are Doing / Focused On to Drive Results" at bounding box center [190, 159] width 191 height 7
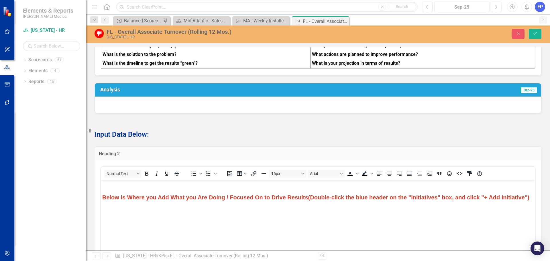
scroll to position [0, 0]
click at [518, 33] on icon "Close" at bounding box center [518, 34] width 5 height 4
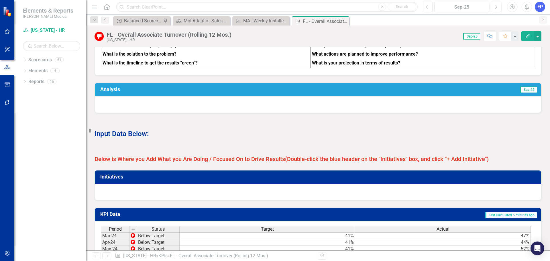
click at [255, 163] on p "Below is Where you Add What you Are Doing / Focused On to Drive Results (Double…" at bounding box center [318, 158] width 447 height 9
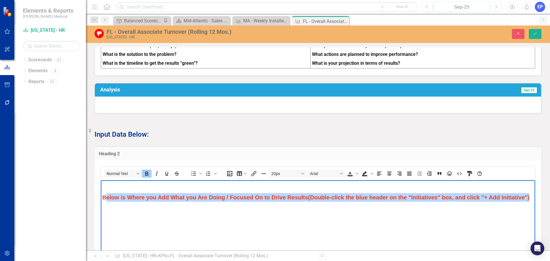
drag, startPoint x: 141, startPoint y: 205, endPoint x: 102, endPoint y: 196, distance: 39.8
click at [102, 196] on p "Below is Where you Add What you Are Doing / Focused On to Drive Results (Double…" at bounding box center [318, 197] width 432 height 9
copy span "Below is Where you Add What you Are Doing / Focused On to Drive Results (Double…"
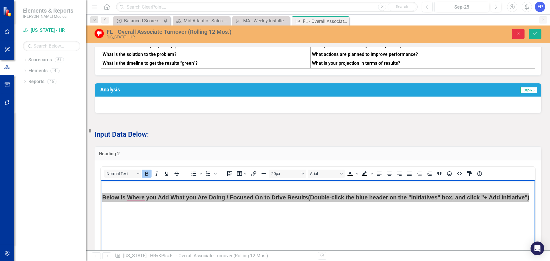
click at [518, 34] on icon "Close" at bounding box center [518, 34] width 5 height 4
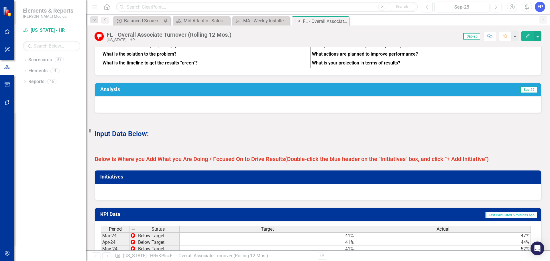
drag, startPoint x: 345, startPoint y: 22, endPoint x: 341, endPoint y: 22, distance: 3.7
click at [0, 0] on icon "Close" at bounding box center [0, 0] width 0 height 0
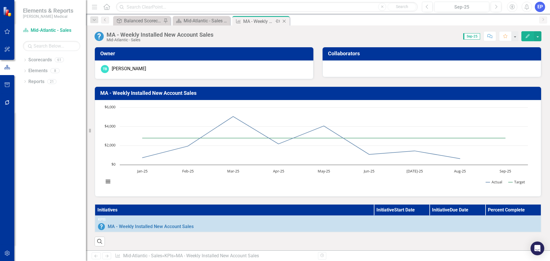
click at [285, 21] on icon "Close" at bounding box center [284, 21] width 6 height 5
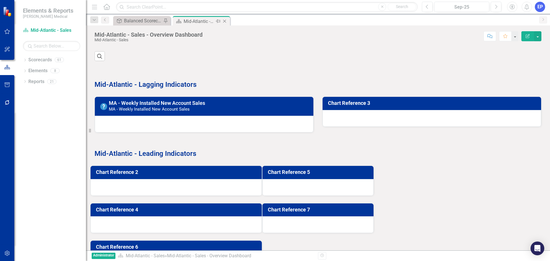
click at [226, 21] on icon "Close" at bounding box center [225, 21] width 6 height 5
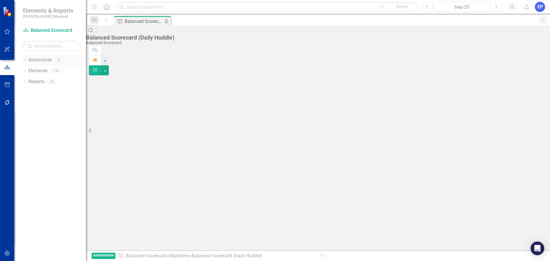
click at [26, 60] on icon "Dropdown" at bounding box center [25, 60] width 4 height 3
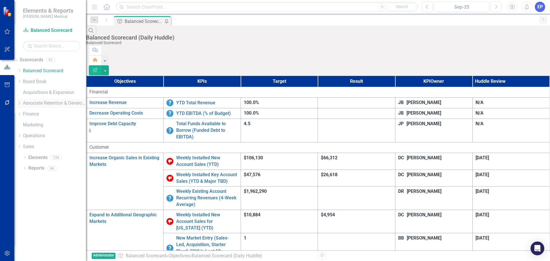
click at [27, 101] on div "Dropdown Associate Retention & Development" at bounding box center [51, 103] width 69 height 9
click at [21, 103] on icon "Dropdown" at bounding box center [19, 102] width 4 height 3
click at [40, 124] on link "Retention" at bounding box center [51, 124] width 69 height 7
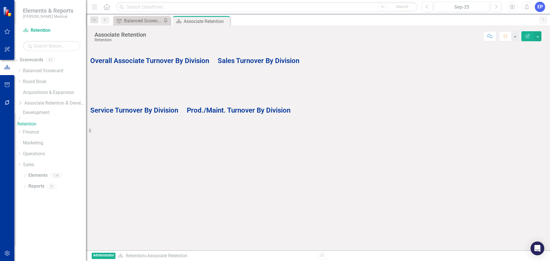
click at [21, 120] on icon "Dropdown" at bounding box center [19, 118] width 4 height 3
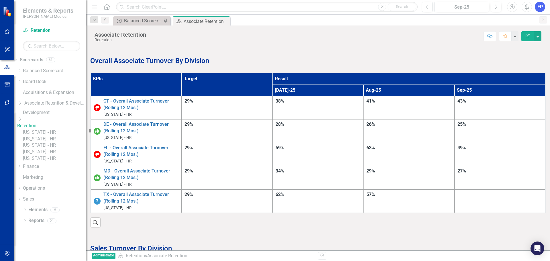
click at [63, 135] on link "[US_STATE] - HR" at bounding box center [54, 132] width 63 height 7
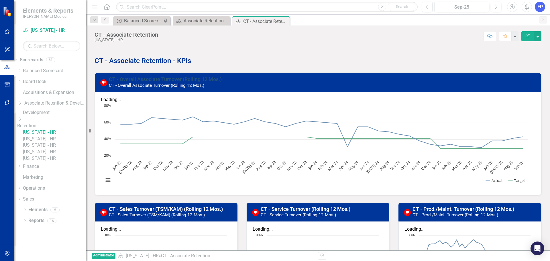
click at [138, 79] on link "CT - Overall Associate Turnover (Rolling 12 Mos.)" at bounding box center [165, 79] width 113 height 6
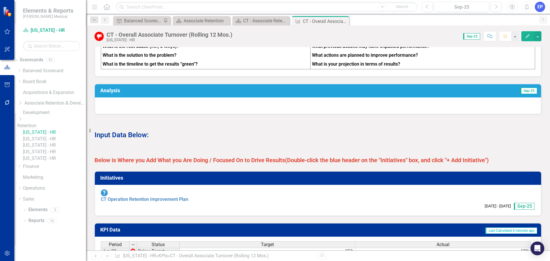
scroll to position [287, 0]
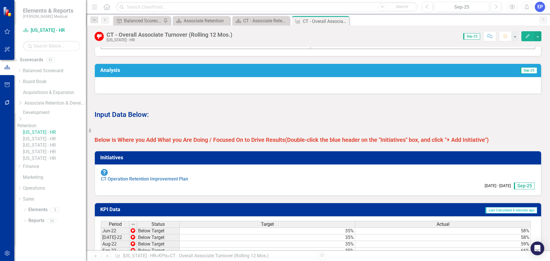
click at [0, 0] on icon at bounding box center [0, 0] width 0 height 0
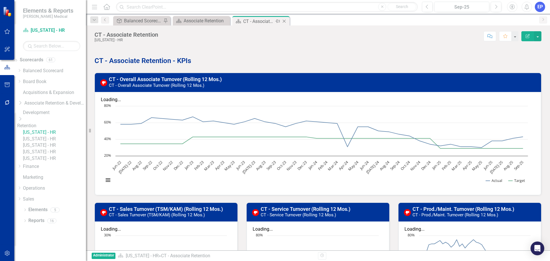
click at [285, 20] on icon "Close" at bounding box center [284, 21] width 6 height 5
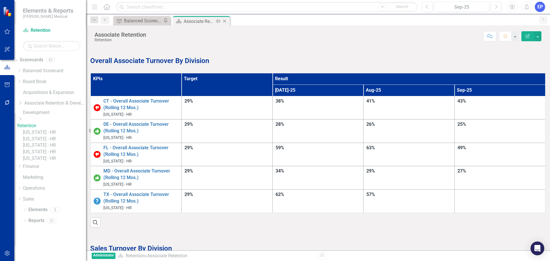
click at [225, 20] on icon "Close" at bounding box center [225, 21] width 6 height 5
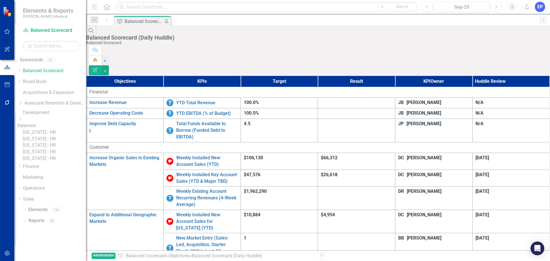
click at [68, 142] on link "[US_STATE] - HR" at bounding box center [54, 139] width 63 height 7
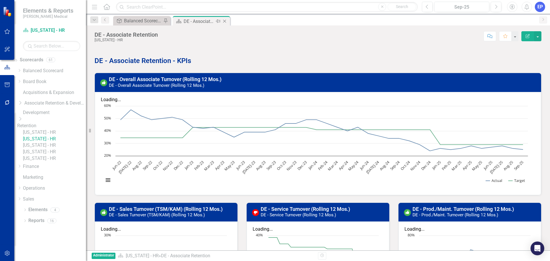
click at [226, 19] on icon "Close" at bounding box center [225, 21] width 6 height 5
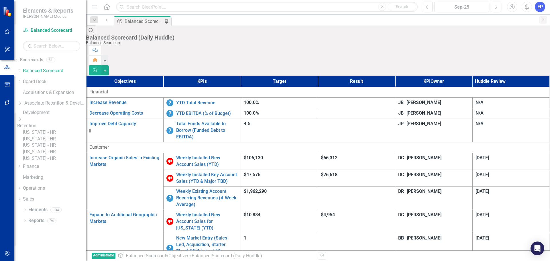
click at [68, 136] on link "[US_STATE] - HR" at bounding box center [54, 132] width 63 height 7
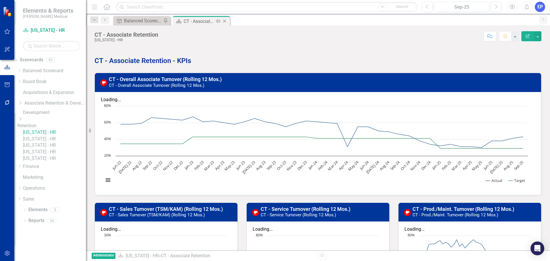
click at [225, 20] on icon "Close" at bounding box center [225, 21] width 6 height 5
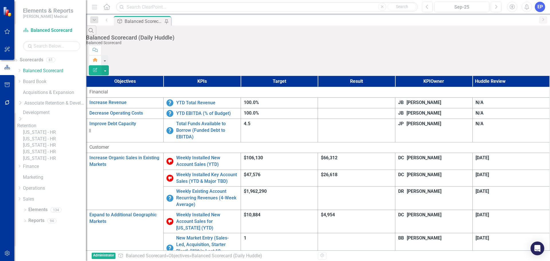
click at [65, 149] on link "[US_STATE] - HR" at bounding box center [54, 145] width 63 height 7
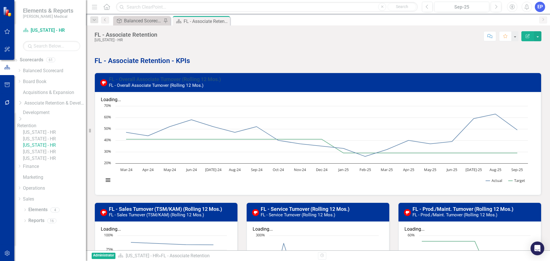
click at [168, 77] on link "FL - Overall Associate Turnover (Rolling 12 Mos.)" at bounding box center [165, 79] width 112 height 6
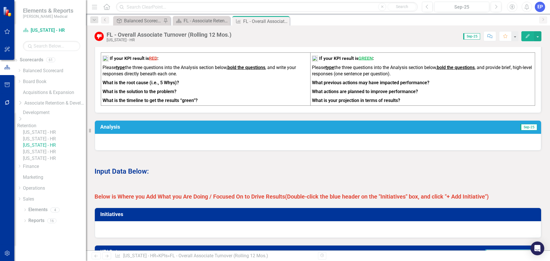
scroll to position [229, 0]
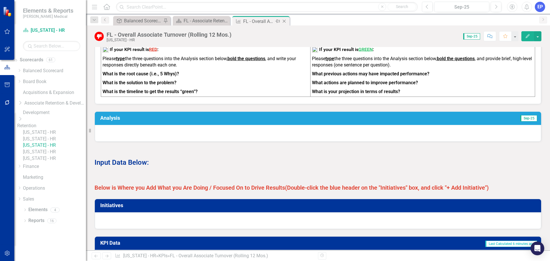
click at [285, 21] on icon "Close" at bounding box center [284, 21] width 6 height 5
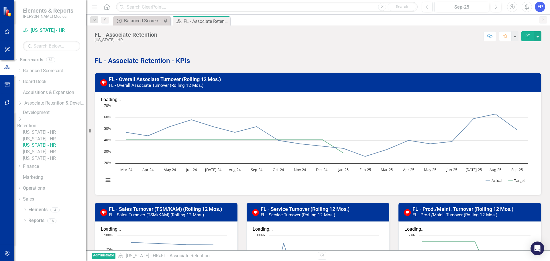
click at [48, 142] on link "[US_STATE] - HR" at bounding box center [54, 139] width 63 height 7
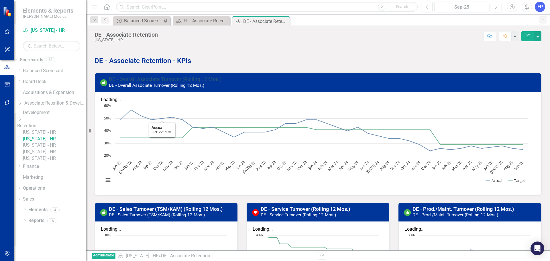
click at [152, 80] on link "DE - Overall Associate Turnover (Rolling 12 Mos.)" at bounding box center [165, 79] width 113 height 6
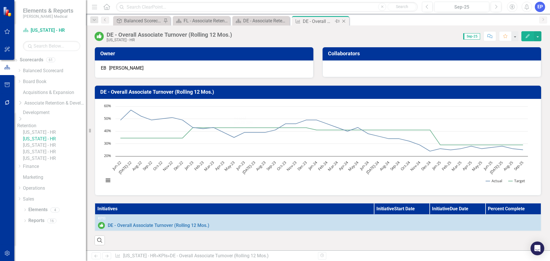
click at [343, 20] on icon at bounding box center [343, 21] width 3 height 3
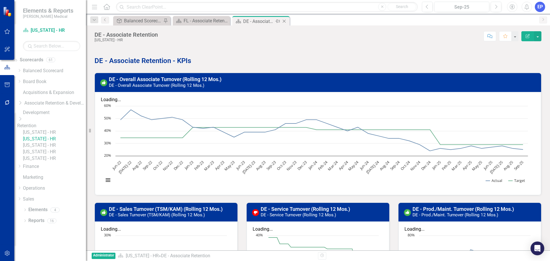
click at [284, 22] on icon "Close" at bounding box center [284, 21] width 6 height 5
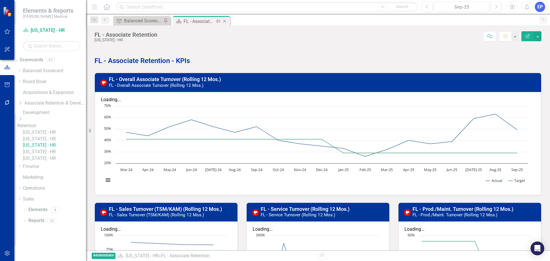
click at [227, 21] on icon "Close" at bounding box center [225, 21] width 6 height 5
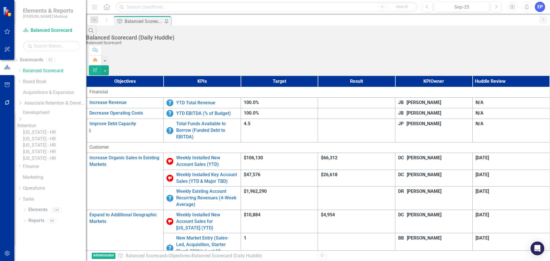
click at [53, 155] on link "[US_STATE] - HR" at bounding box center [54, 152] width 63 height 7
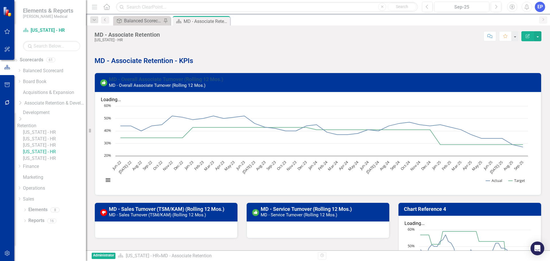
click at [159, 79] on link "MD - Overall Associate Turnover (Rolling 12 Mos.)" at bounding box center [166, 79] width 114 height 6
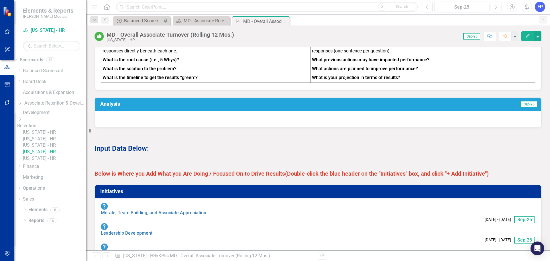
scroll to position [287, 0]
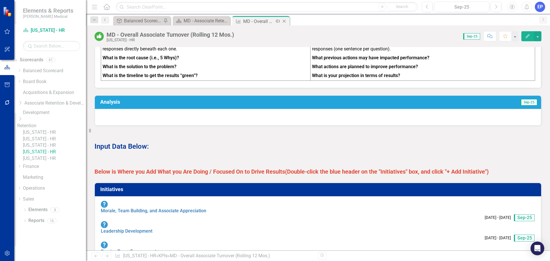
click at [285, 21] on icon "Close" at bounding box center [284, 21] width 6 height 5
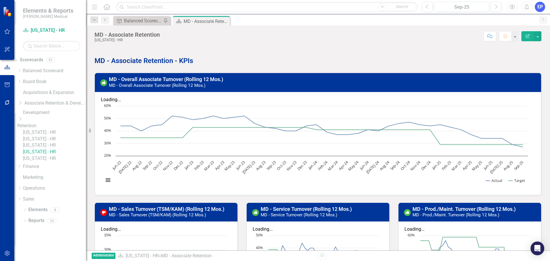
click at [56, 162] on link "[US_STATE] - HR" at bounding box center [54, 158] width 63 height 7
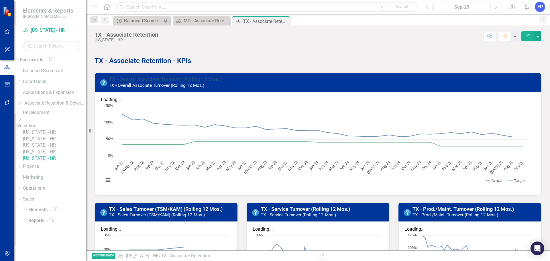
click at [182, 77] on link "TX - Overall Associate Turnover (Rolling 12 Mos.)" at bounding box center [165, 79] width 113 height 6
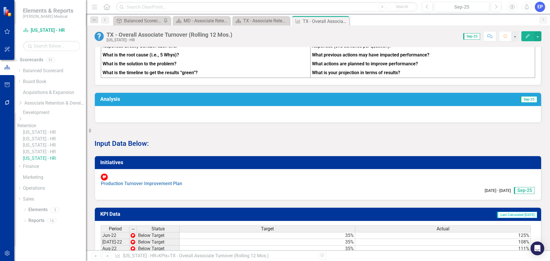
scroll to position [258, 0]
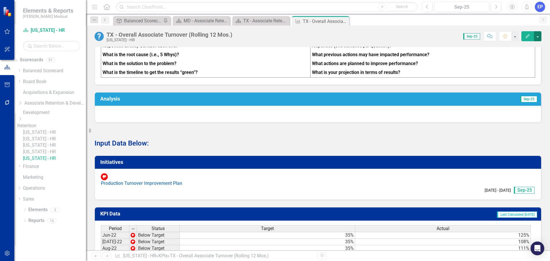
click at [537, 39] on button "button" at bounding box center [537, 36] width 7 height 10
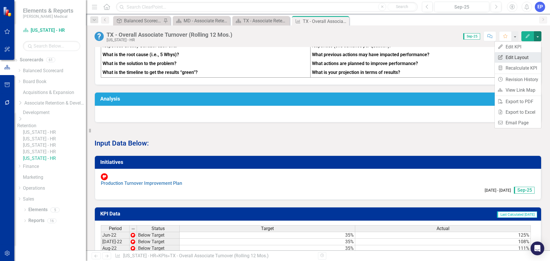
click at [529, 59] on link "Edit Report Edit Layout" at bounding box center [518, 57] width 46 height 11
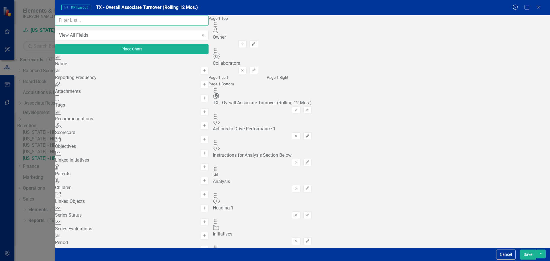
click at [102, 26] on input "text" at bounding box center [132, 20] width 154 height 11
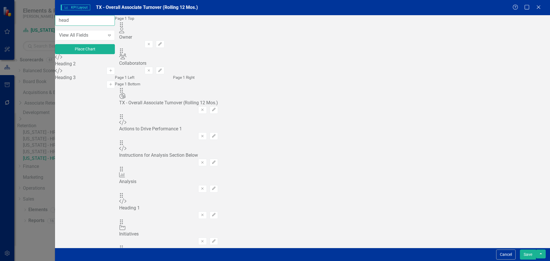
type input "head"
click at [115, 68] on div "Custom Heading 2 Add" at bounding box center [85, 61] width 60 height 14
click at [113, 72] on icon "Add" at bounding box center [111, 70] width 4 height 3
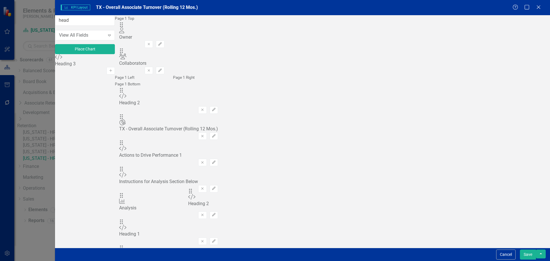
drag, startPoint x: 199, startPoint y: 37, endPoint x: 201, endPoint y: 194, distance: 157.3
click at [218, 238] on button "Edit" at bounding box center [214, 241] width 8 height 7
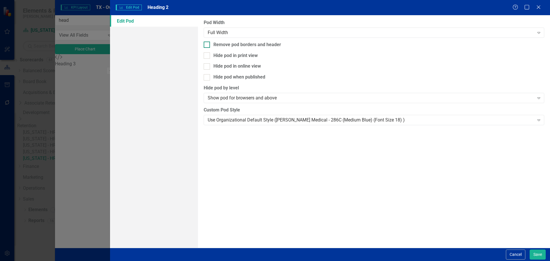
click at [243, 46] on div "Remove pod borders and header" at bounding box center [247, 45] width 68 height 7
click at [207, 45] on input "Remove pod borders and header" at bounding box center [206, 44] width 4 height 4
checkbox input "true"
click at [244, 53] on div "Hide pod in print view" at bounding box center [235, 55] width 44 height 7
click at [207, 53] on input "Hide pod in print view" at bounding box center [206, 54] width 4 height 4
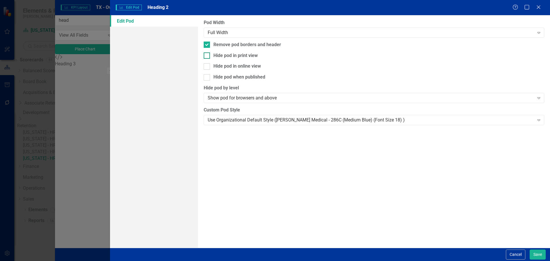
checkbox input "true"
click at [247, 70] on div "Pod Width Full Width Expand Remove pod borders and header Hide pod in print vie…" at bounding box center [374, 131] width 352 height 233
click at [257, 117] on div "Use Organizational Default Style (Nixon Medical - 286C (Medium Blue) (Font Size…" at bounding box center [371, 120] width 326 height 7
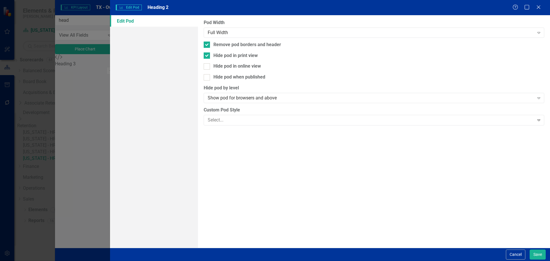
click at [248, 74] on div "Hide pod when published" at bounding box center [239, 77] width 52 height 7
click at [207, 74] on input "Hide pod when published" at bounding box center [206, 76] width 4 height 4
checkbox input "true"
click at [537, 256] on button "Save" at bounding box center [538, 255] width 16 height 10
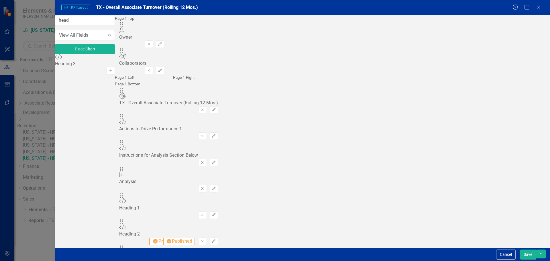
click at [532, 256] on button "Save" at bounding box center [528, 255] width 16 height 10
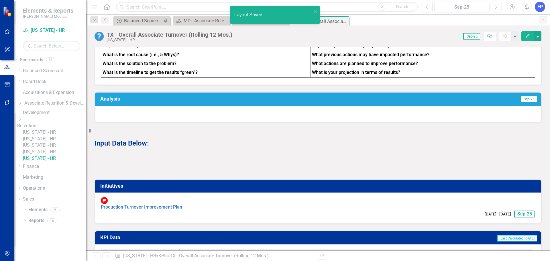
click at [215, 172] on div at bounding box center [318, 164] width 447 height 17
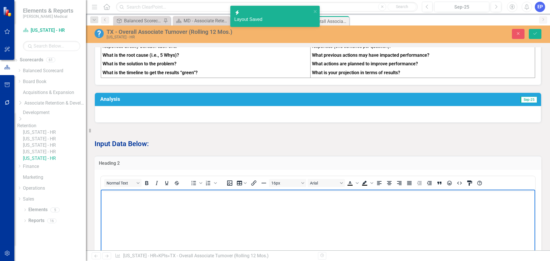
click at [213, 197] on p "Rich Text Area. Press ALT-0 for help." at bounding box center [318, 194] width 432 height 7
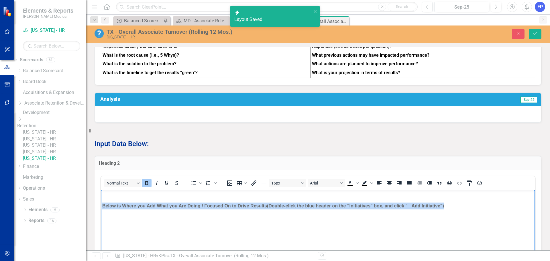
drag, startPoint x: 450, startPoint y: 204, endPoint x: 80, endPoint y: 205, distance: 369.4
click at [101, 205] on html "Below is Where you Add What you Are Doing / Focused On to Drive Results (Double…" at bounding box center [318, 232] width 434 height 86
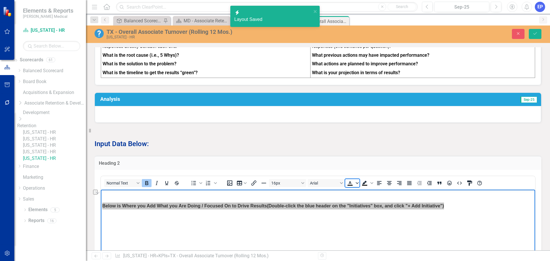
click at [357, 185] on icon "Text color Black" at bounding box center [357, 183] width 3 height 3
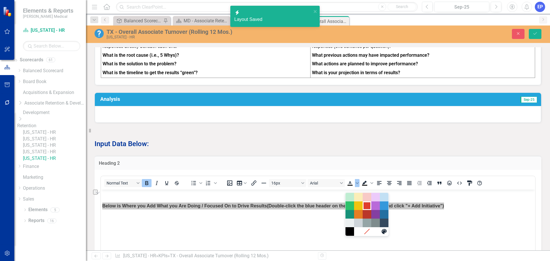
click at [365, 207] on div "Red" at bounding box center [367, 205] width 7 height 7
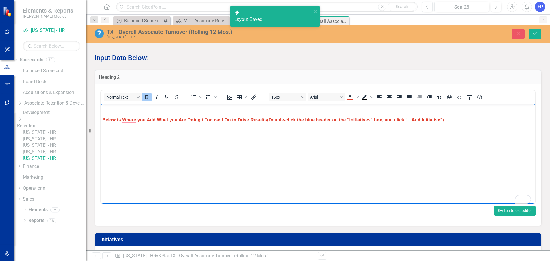
click at [512, 216] on button "Switch to old editor" at bounding box center [515, 211] width 42 height 10
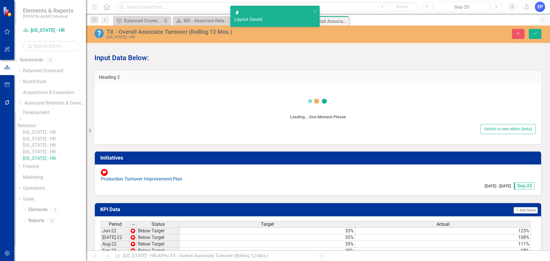
scroll to position [344, 0]
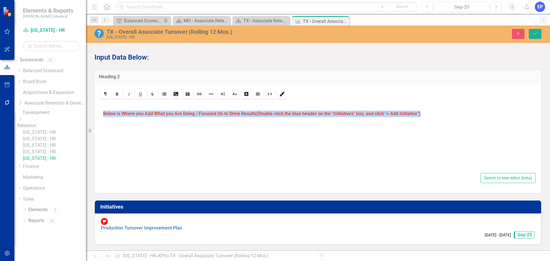
drag, startPoint x: 426, startPoint y: 121, endPoint x: 95, endPoint y: 120, distance: 331.5
click at [95, 120] on div "Rich text editor Below is Where you Add What you Are Doing / Focused On to Driv…" at bounding box center [318, 138] width 447 height 110
click at [221, 96] on icon "Size" at bounding box center [223, 94] width 5 height 5
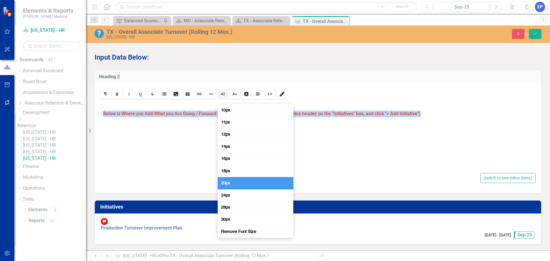
click at [224, 183] on span "20px" at bounding box center [225, 182] width 11 height 5
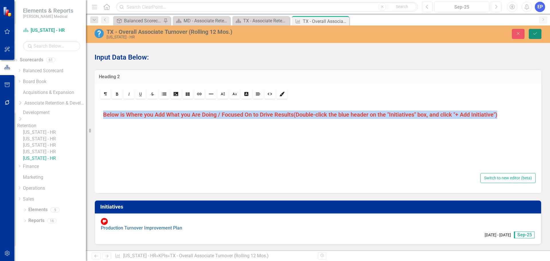
click at [535, 31] on button "Save" at bounding box center [535, 34] width 13 height 10
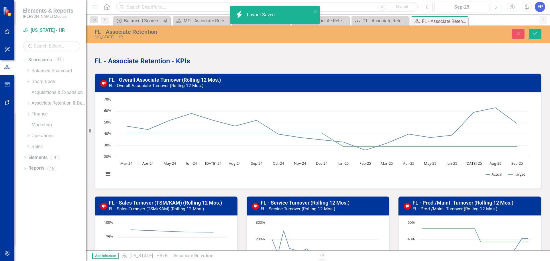
scroll to position [184, 0]
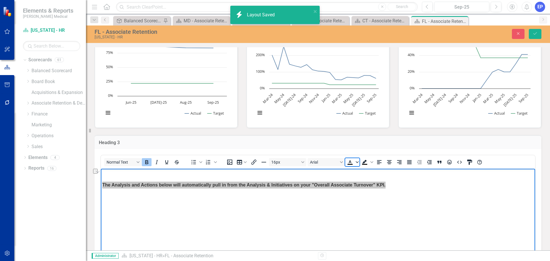
click at [356, 163] on icon "Text color Black" at bounding box center [357, 162] width 3 height 3
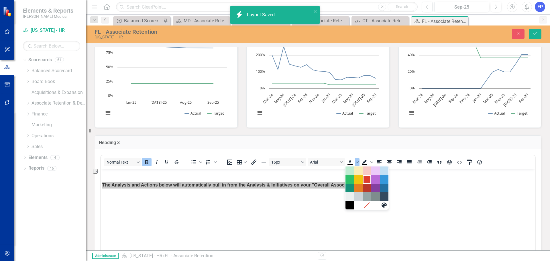
click at [367, 181] on div "Red" at bounding box center [367, 179] width 7 height 7
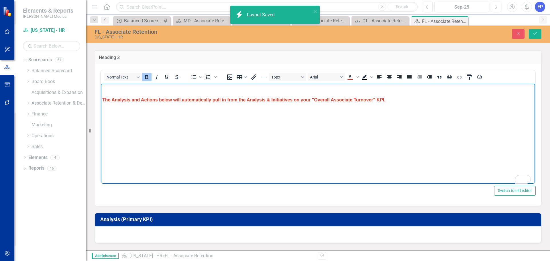
scroll to position [270, 0]
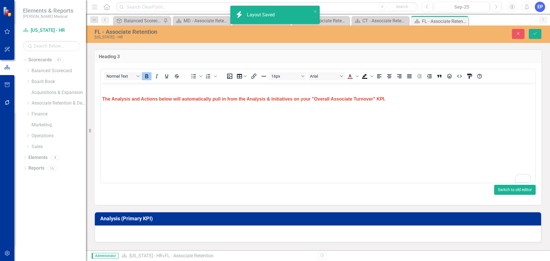
click at [503, 187] on button "Switch to old editor" at bounding box center [515, 190] width 42 height 10
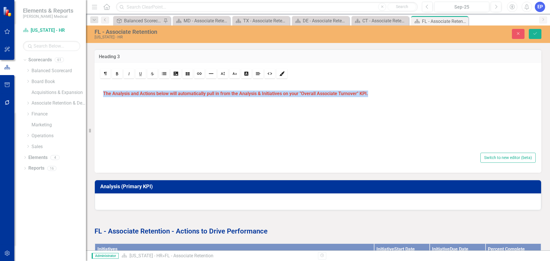
drag, startPoint x: 379, startPoint y: 95, endPoint x: 90, endPoint y: 95, distance: 289.1
click at [90, 95] on div "Elements & Reports [PERSON_NAME] Medical Scorecard [US_STATE] - HR Search Dropd…" at bounding box center [275, 130] width 550 height 261
click at [226, 72] on link "Size" at bounding box center [223, 74] width 10 height 10
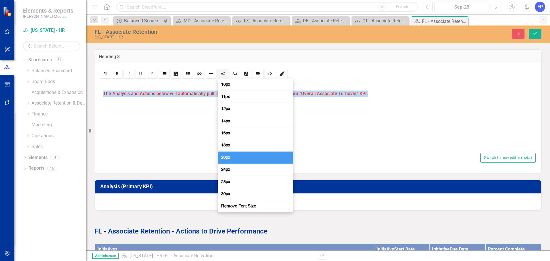
click at [238, 157] on link "20px" at bounding box center [256, 158] width 76 height 12
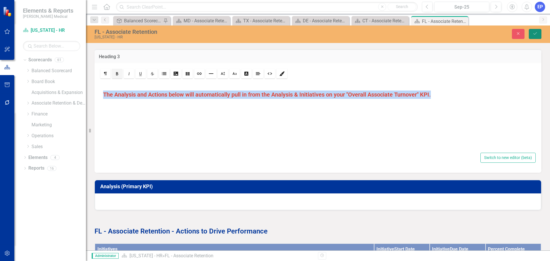
click at [533, 36] on button "Save" at bounding box center [535, 34] width 13 height 10
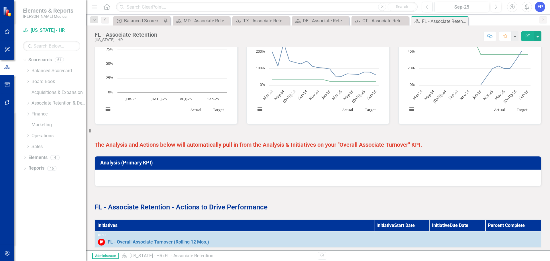
scroll to position [201, 0]
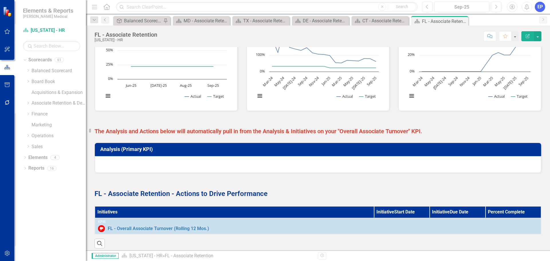
click at [164, 132] on span "The Analysis and Actions below will automatically pull in from the Analysis & I…" at bounding box center [259, 131] width 328 height 7
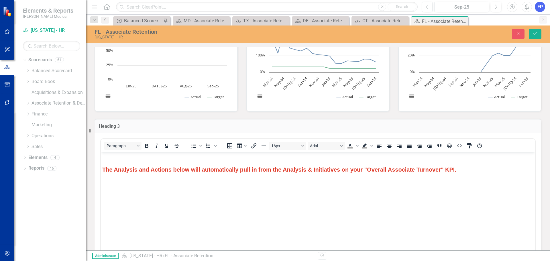
scroll to position [0, 0]
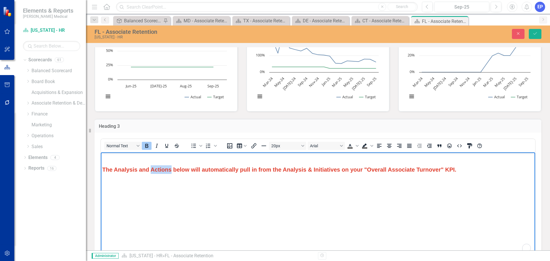
drag, startPoint x: 152, startPoint y: 168, endPoint x: 172, endPoint y: 172, distance: 20.6
click at [171, 170] on span "The Analysis and Actions below will automatically pull in from the Analysis & I…" at bounding box center [279, 169] width 354 height 6
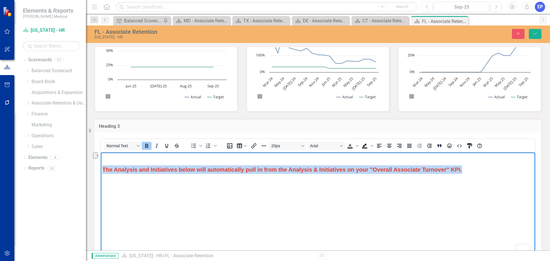
drag, startPoint x: 466, startPoint y: 167, endPoint x: 86, endPoint y: 169, distance: 379.7
click at [101, 169] on html "The Analysis and Initiatives below will automatically pull in from the Analysis…" at bounding box center [318, 195] width 434 height 86
copy span "The Analysis and Initiatives below will automatically pull in from the Analysis…"
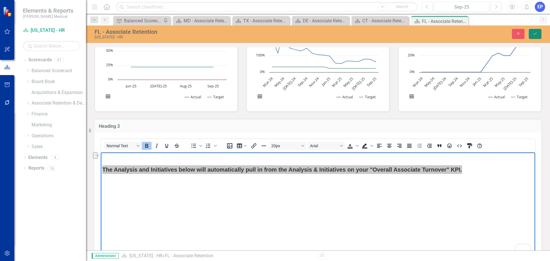
click at [537, 36] on button "Save" at bounding box center [535, 34] width 13 height 10
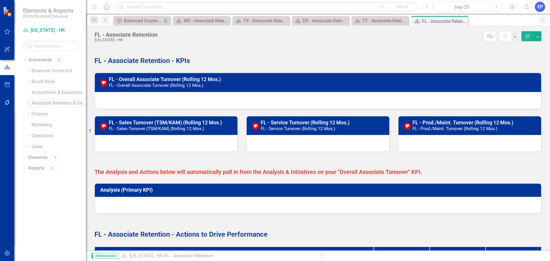
click at [29, 102] on icon "Dropdown" at bounding box center [28, 102] width 4 height 3
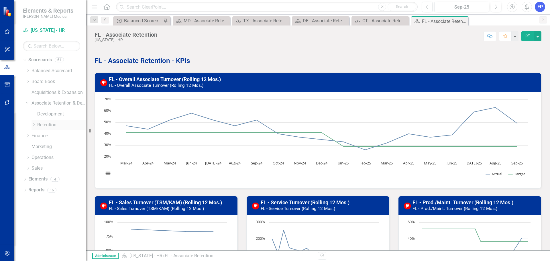
click at [35, 123] on icon "Dropdown" at bounding box center [34, 124] width 4 height 3
click at [55, 138] on link "[US_STATE] - HR" at bounding box center [64, 136] width 43 height 7
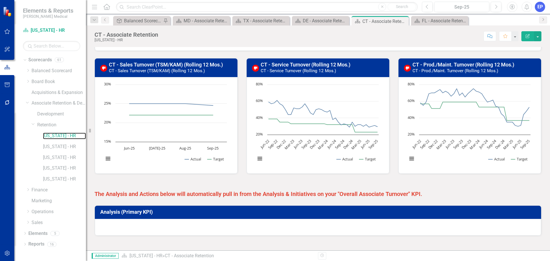
scroll to position [201, 0]
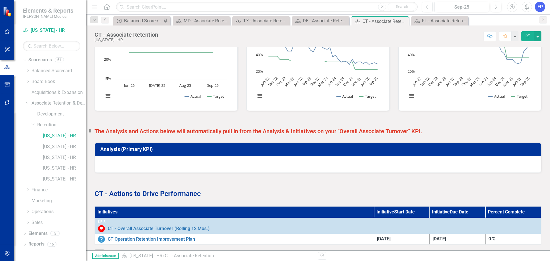
click at [187, 130] on span "The Analysis and Actions below will automatically pull in from the Analysis & I…" at bounding box center [259, 131] width 328 height 7
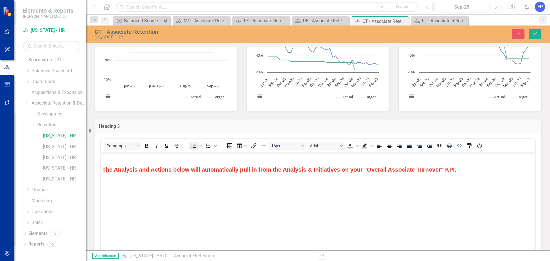
scroll to position [0, 0]
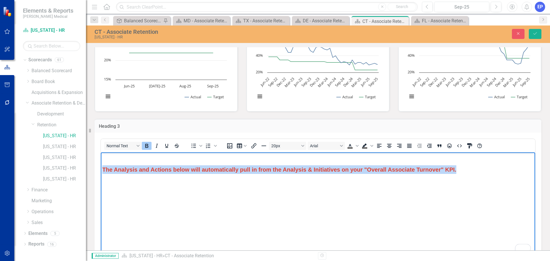
drag, startPoint x: 102, startPoint y: 169, endPoint x: 463, endPoint y: 165, distance: 360.5
click at [463, 165] on p "The Analysis and Actions below will automatically pull in from the Analysis & I…" at bounding box center [318, 169] width 432 height 9
click at [166, 169] on span "The Analysis and Actions below will automatically pull in from the Analysis & I…" at bounding box center [279, 169] width 354 height 6
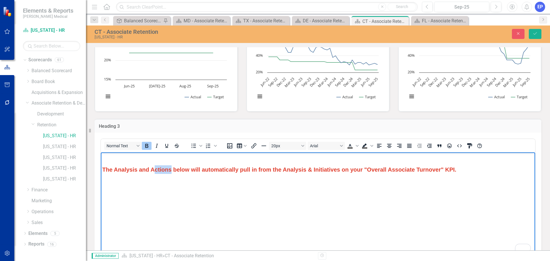
drag, startPoint x: 172, startPoint y: 170, endPoint x: 155, endPoint y: 170, distance: 16.9
click at [155, 170] on span "The Analysis and Actions below will automatically pull in from the Analysis & I…" at bounding box center [279, 169] width 354 height 6
click at [533, 34] on icon "Save" at bounding box center [535, 34] width 5 height 4
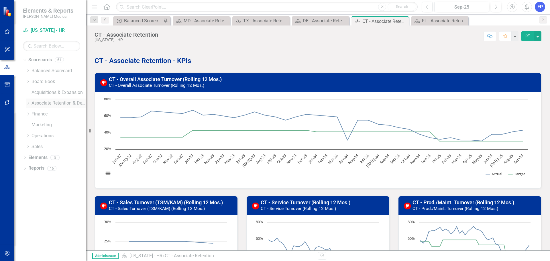
click at [28, 103] on icon "Dropdown" at bounding box center [28, 102] width 4 height 3
click at [34, 124] on icon "Dropdown" at bounding box center [34, 124] width 4 height 3
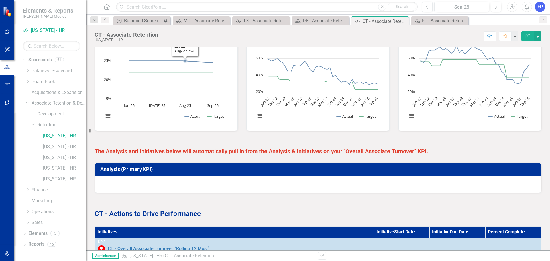
scroll to position [201, 0]
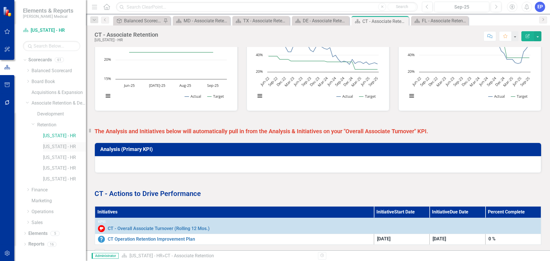
click at [54, 144] on link "[US_STATE] - HR" at bounding box center [64, 147] width 43 height 7
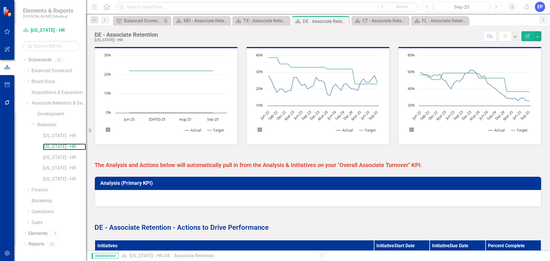
scroll to position [209, 0]
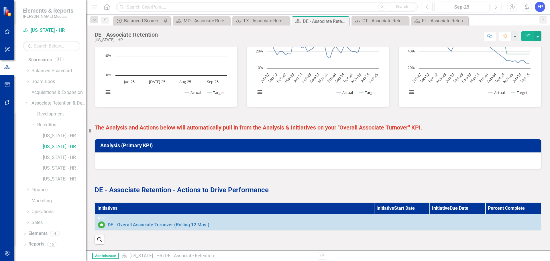
click at [153, 124] on span "The Analysis and Actions below will automatically pull in from the Analysis & I…" at bounding box center [259, 127] width 328 height 7
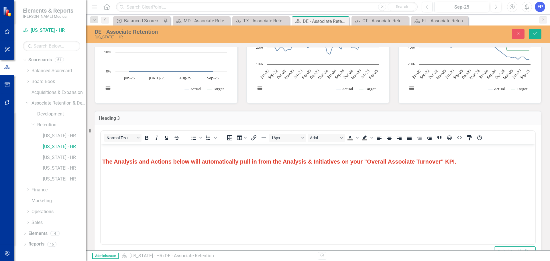
scroll to position [0, 0]
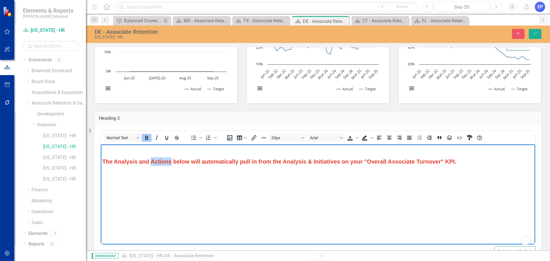
drag, startPoint x: 152, startPoint y: 163, endPoint x: 171, endPoint y: 161, distance: 19.6
click at [171, 161] on span "The Analysis and Actions below will automatically pull in from the Analysis & I…" at bounding box center [279, 161] width 354 height 6
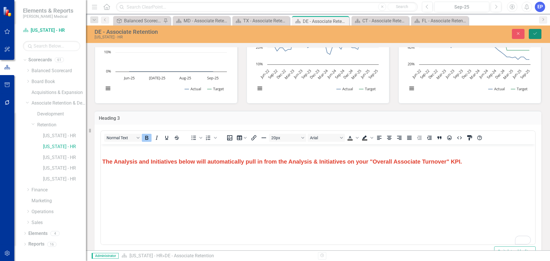
click at [535, 32] on icon "Save" at bounding box center [535, 34] width 5 height 4
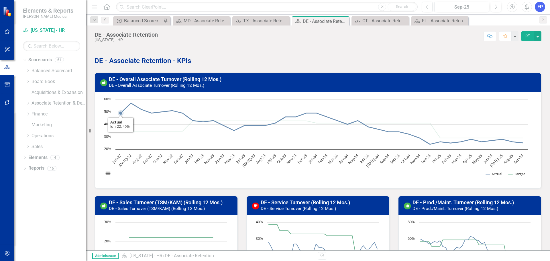
scroll to position [143, 0]
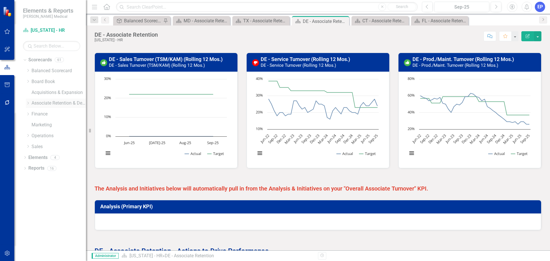
click at [29, 105] on icon "Dropdown" at bounding box center [28, 102] width 4 height 3
click at [35, 126] on icon "Dropdown" at bounding box center [34, 124] width 4 height 3
click at [57, 159] on link "[US_STATE] - HR" at bounding box center [64, 157] width 43 height 7
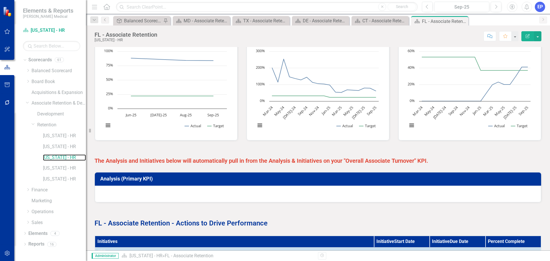
scroll to position [172, 0]
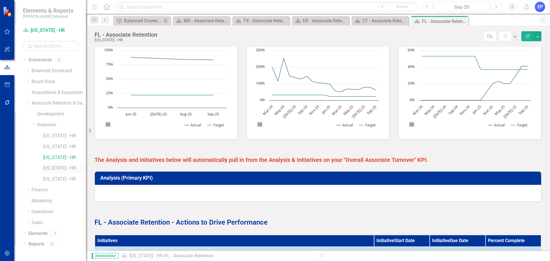
click at [48, 165] on link "[US_STATE] - HR" at bounding box center [64, 168] width 43 height 7
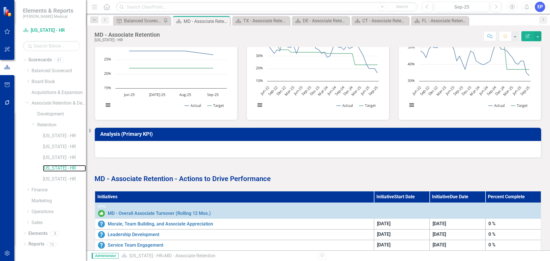
scroll to position [201, 0]
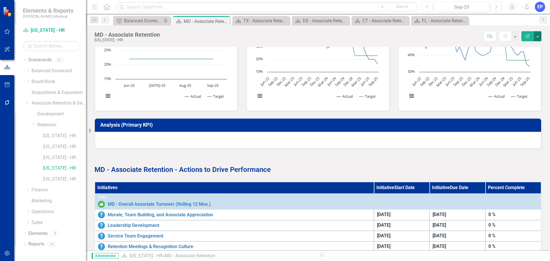
click at [537, 37] on button "button" at bounding box center [537, 36] width 7 height 10
click at [532, 55] on link "Edit Report Edit Layout" at bounding box center [518, 57] width 46 height 11
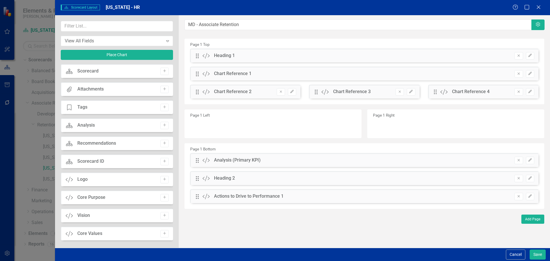
click at [113, 32] on div "View All Fields Expand Place Chart" at bounding box center [117, 42] width 112 height 43
click at [110, 27] on input "text" at bounding box center [117, 26] width 112 height 11
type input "head"
click at [162, 72] on icon "Add" at bounding box center [164, 70] width 4 height 3
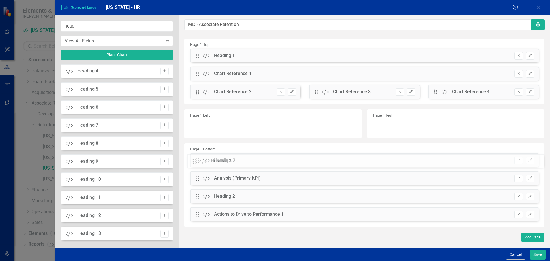
drag, startPoint x: 196, startPoint y: 56, endPoint x: 197, endPoint y: 161, distance: 105.5
click at [520, 157] on button "Remove" at bounding box center [519, 160] width 8 height 7
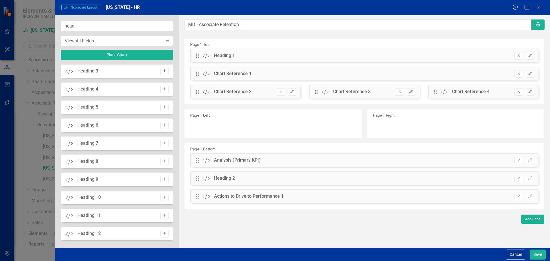
click at [164, 70] on icon "Add" at bounding box center [164, 70] width 4 height 3
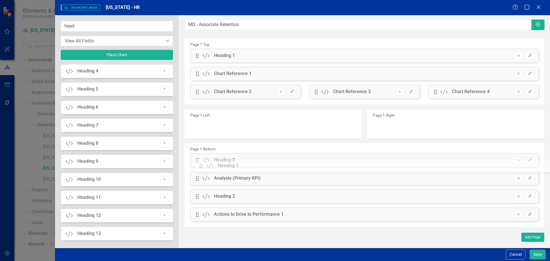
drag, startPoint x: 197, startPoint y: 54, endPoint x: 205, endPoint y: 164, distance: 110.3
click at [528, 159] on icon "Edit" at bounding box center [530, 159] width 4 height 3
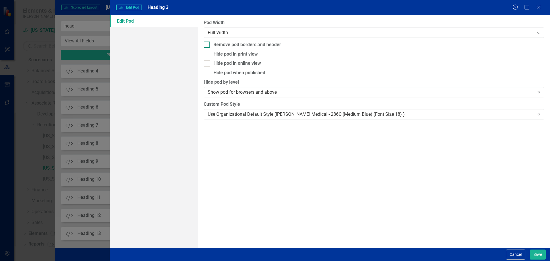
click at [236, 45] on div "Remove pod borders and header" at bounding box center [247, 45] width 68 height 7
click at [207, 45] on input "Remove pod borders and header" at bounding box center [206, 44] width 4 height 4
checkbox input "true"
click at [237, 55] on div "Hide pod in print view" at bounding box center [235, 54] width 44 height 7
click at [207, 55] on input "Hide pod in print view" at bounding box center [206, 53] width 4 height 4
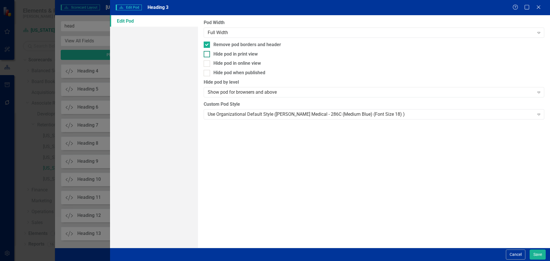
checkbox input "true"
click at [246, 74] on div "Hide pod when published" at bounding box center [239, 73] width 52 height 7
click at [207, 74] on input "Hide pod when published" at bounding box center [206, 72] width 4 height 4
checkbox input "true"
click at [264, 118] on div "Use Organizational Default Style (Nixon Medical - 286C (Medium Blue) (Font Size…" at bounding box center [374, 114] width 341 height 10
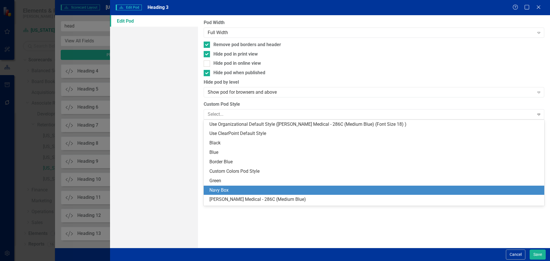
click at [263, 187] on div "Navy Box" at bounding box center [375, 190] width 332 height 7
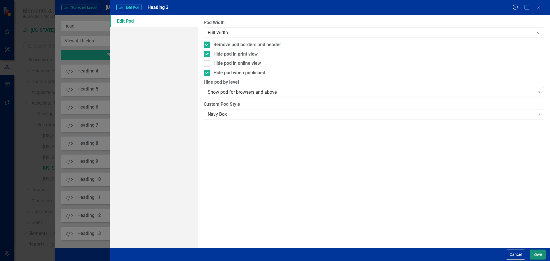
click at [540, 253] on button "Save" at bounding box center [538, 255] width 16 height 10
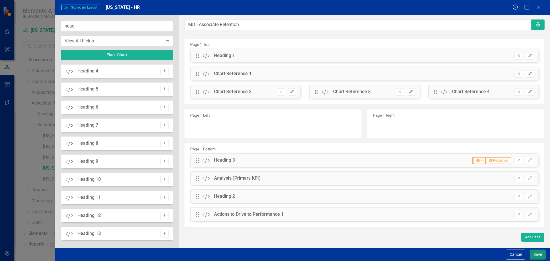
click at [533, 254] on button "Save" at bounding box center [538, 255] width 16 height 10
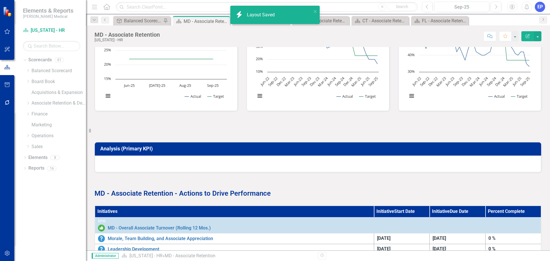
click at [172, 135] on div at bounding box center [318, 126] width 447 height 17
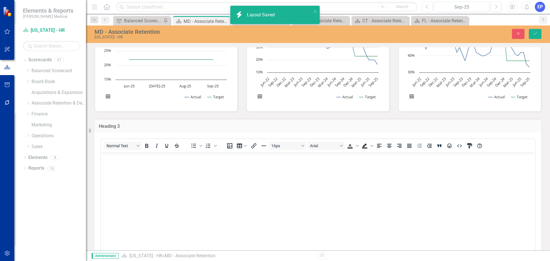
scroll to position [0, 0]
click at [174, 156] on p "Rich Text Area. Press ALT-0 for help." at bounding box center [318, 157] width 432 height 7
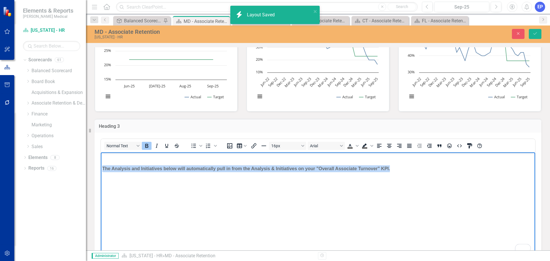
drag, startPoint x: 397, startPoint y: 167, endPoint x: 87, endPoint y: 172, distance: 310.4
click at [101, 172] on html "The Analysis and Initiatives below will automatically pull in from the Analysis…" at bounding box center [318, 195] width 434 height 86
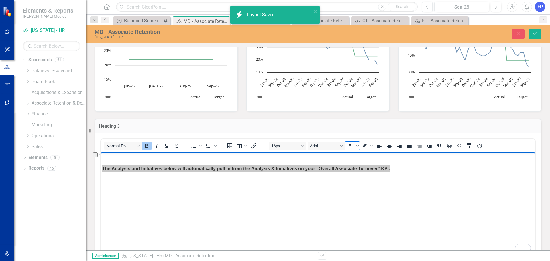
click at [358, 147] on icon "Text color Black" at bounding box center [357, 145] width 3 height 3
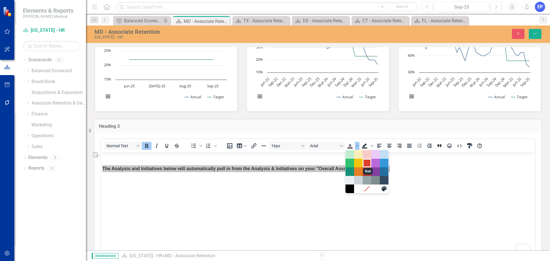
drag, startPoint x: 366, startPoint y: 162, endPoint x: 270, endPoint y: 13, distance: 177.5
click at [366, 162] on div "Red" at bounding box center [367, 163] width 7 height 7
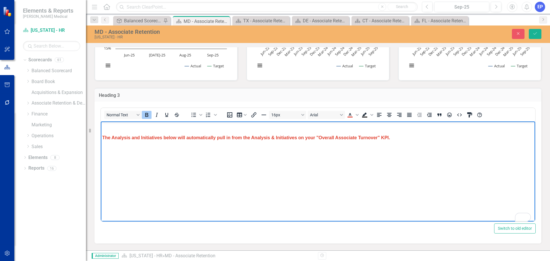
scroll to position [258, 0]
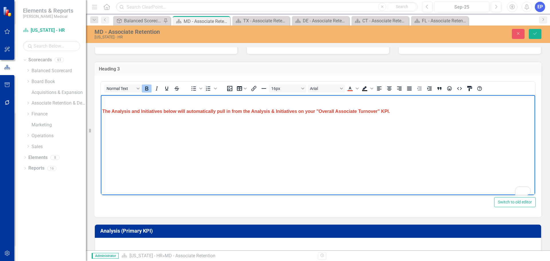
click at [501, 200] on button "Switch to old editor" at bounding box center [515, 202] width 42 height 10
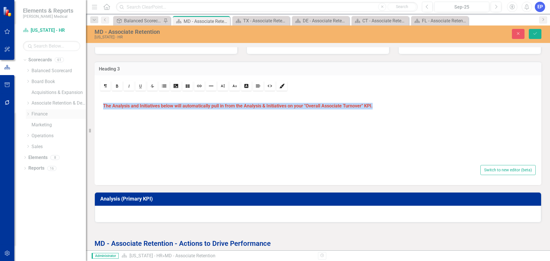
drag, startPoint x: 377, startPoint y: 103, endPoint x: 79, endPoint y: 110, distance: 298.7
click at [79, 110] on div "Elements & Reports Nixon Medical Scorecard Maryland - HR Search Dropdown Scorec…" at bounding box center [275, 130] width 550 height 261
click at [222, 86] on icon "Size" at bounding box center [223, 86] width 5 height 5
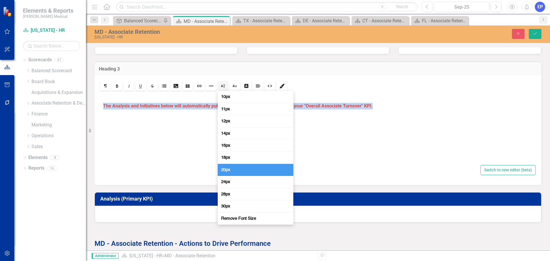
click at [230, 170] on span "20px" at bounding box center [225, 169] width 11 height 5
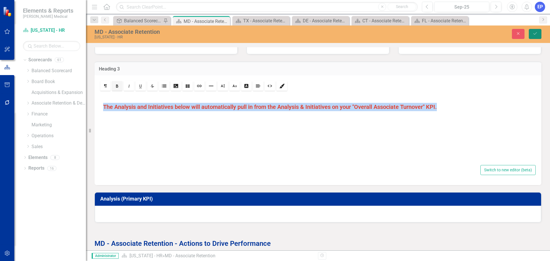
click at [532, 33] on button "Save" at bounding box center [535, 34] width 13 height 10
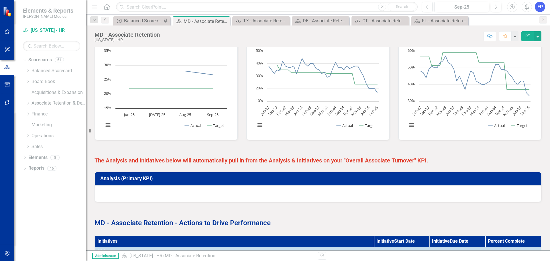
scroll to position [172, 0]
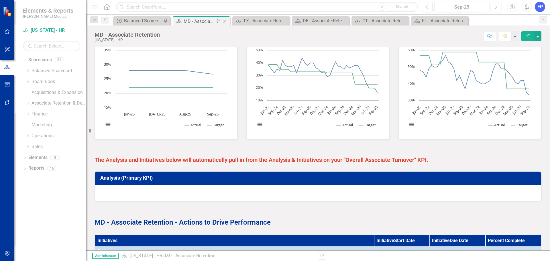
click at [226, 20] on icon "Close" at bounding box center [225, 21] width 6 height 5
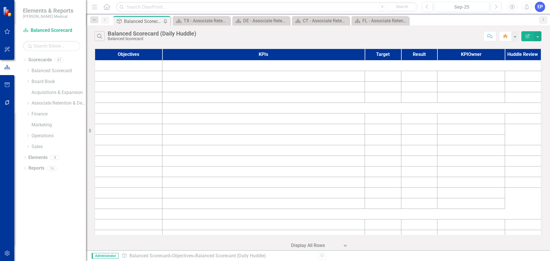
click at [0, 0] on icon "Close" at bounding box center [0, 0] width 0 height 0
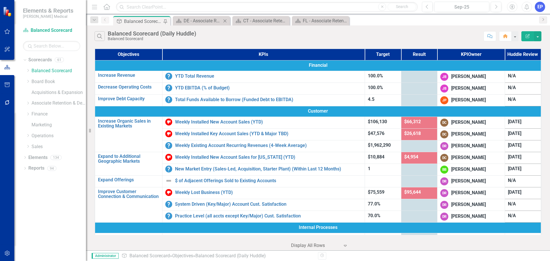
click at [226, 20] on icon "Close" at bounding box center [225, 21] width 6 height 5
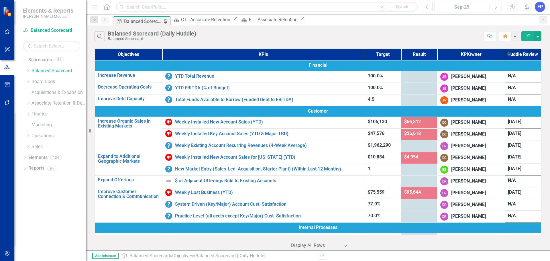
click at [233, 20] on icon "Close" at bounding box center [236, 18] width 6 height 5
click at [0, 0] on icon "Close" at bounding box center [0, 0] width 0 height 0
click at [29, 104] on icon "Dropdown" at bounding box center [28, 102] width 4 height 3
click at [35, 126] on icon "Dropdown" at bounding box center [34, 124] width 4 height 3
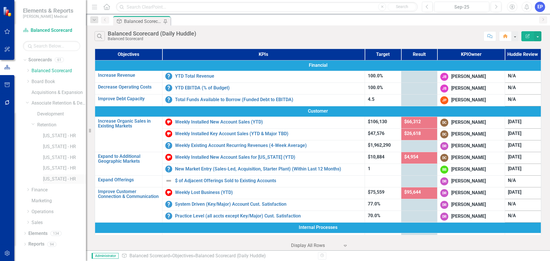
click at [50, 179] on link "[US_STATE] - HR" at bounding box center [64, 179] width 43 height 7
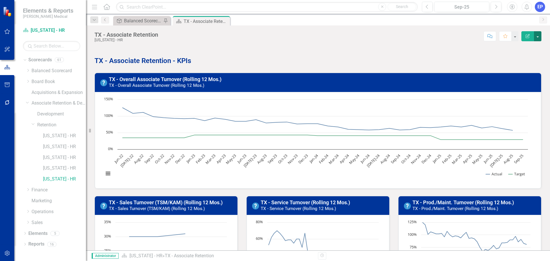
click at [539, 35] on button "button" at bounding box center [537, 36] width 7 height 10
click at [532, 54] on link "Edit Report Edit Layout" at bounding box center [518, 57] width 46 height 11
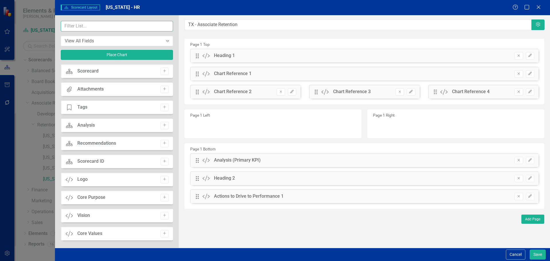
click at [126, 30] on input "text" at bounding box center [117, 26] width 112 height 11
type input "head"
click at [163, 71] on icon "Add" at bounding box center [164, 70] width 4 height 3
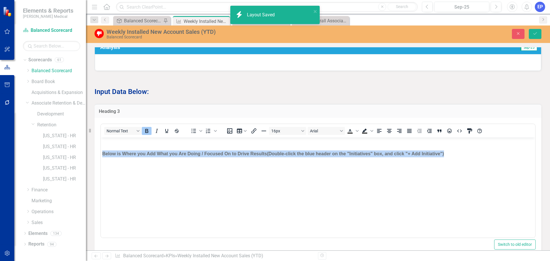
drag, startPoint x: 446, startPoint y: 152, endPoint x: 54, endPoint y: 160, distance: 392.4
click at [101, 160] on html "Below is Where you Add What you Are Doing / Focused On to Drive Results (Double…" at bounding box center [318, 181] width 434 height 86
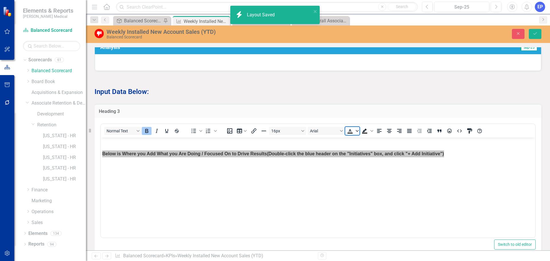
click at [358, 135] on span "Text color Black" at bounding box center [357, 131] width 5 height 8
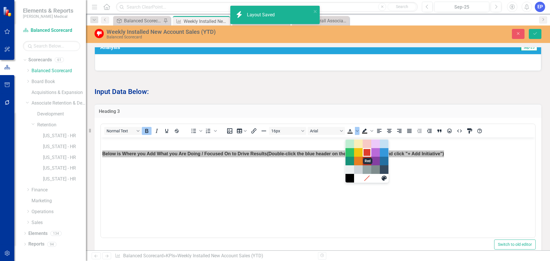
click at [366, 152] on div "Red" at bounding box center [367, 152] width 7 height 7
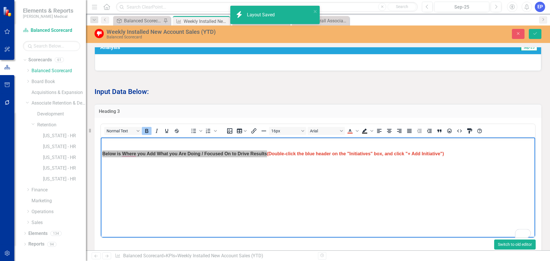
click at [517, 248] on button "Switch to old editor" at bounding box center [515, 245] width 42 height 10
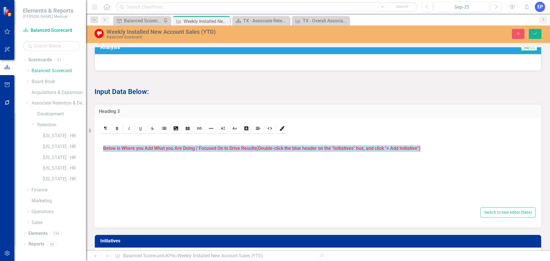
drag, startPoint x: 427, startPoint y: 154, endPoint x: 95, endPoint y: 150, distance: 331.6
click at [95, 150] on div "Rich text editor Below is Where you Add What you Are Doing / Focused On to Driv…" at bounding box center [318, 173] width 447 height 110
click at [226, 132] on link "Size" at bounding box center [223, 129] width 10 height 10
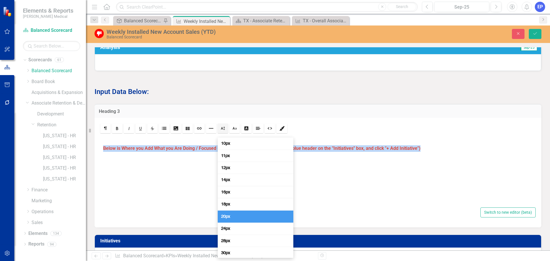
click at [240, 217] on link "20px" at bounding box center [256, 217] width 76 height 12
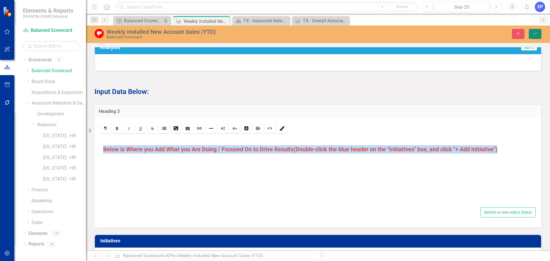
click at [536, 35] on icon "Save" at bounding box center [535, 34] width 5 height 4
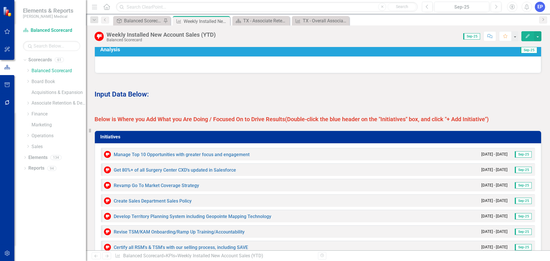
scroll to position [370, 0]
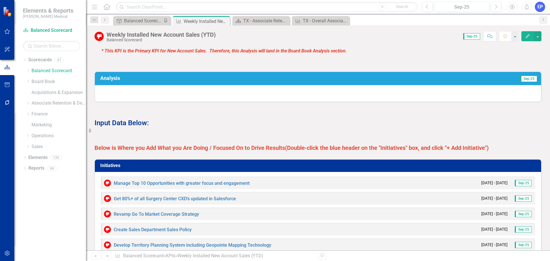
click at [252, 148] on p "Below is Where you Add What you Are Doing / Focused On to Drive Results (Double…" at bounding box center [318, 147] width 447 height 9
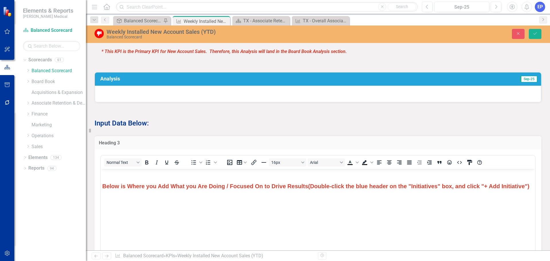
scroll to position [0, 0]
click at [412, 187] on strong "(Double-click the blue header on the "Initiatives" box, and click "+ Add Initia…" at bounding box center [418, 186] width 221 height 6
click at [515, 34] on button "Close" at bounding box center [518, 34] width 13 height 10
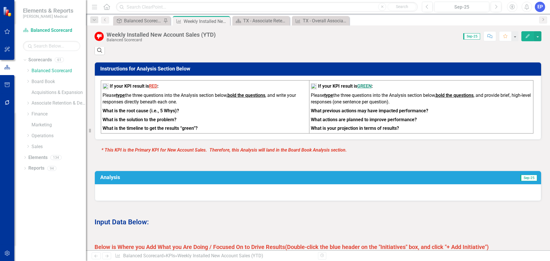
scroll to position [284, 0]
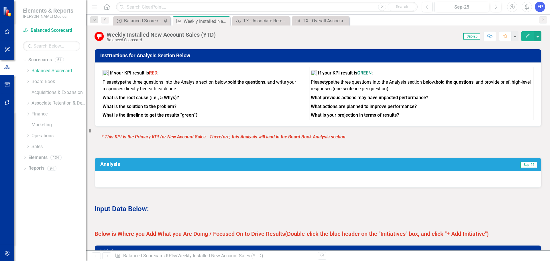
click at [191, 237] on strong "Below is Where you Add What you Are Doing / Focused On to Drive Results" at bounding box center [190, 233] width 191 height 7
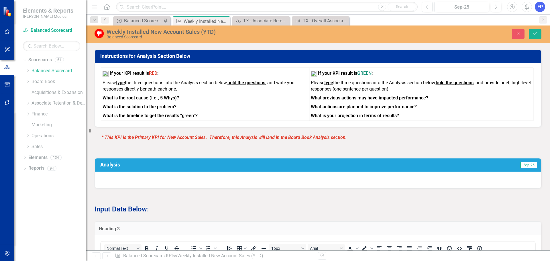
scroll to position [0, 0]
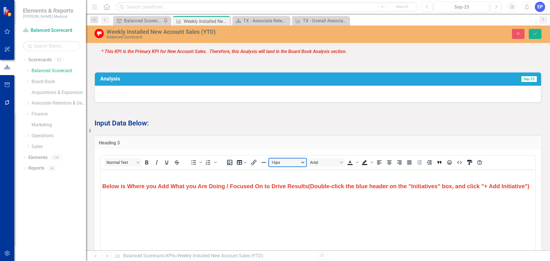
click at [283, 163] on button "16px" at bounding box center [287, 162] width 37 height 8
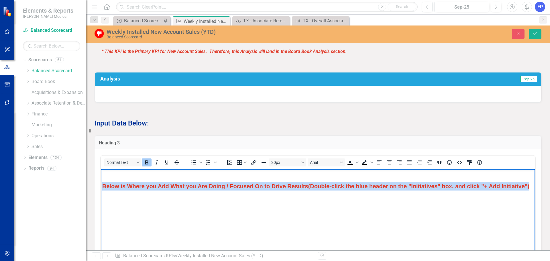
drag, startPoint x: 124, startPoint y: 193, endPoint x: 101, endPoint y: 186, distance: 23.6
click at [101, 186] on body "Below is Where you Add What you Are Doing / Focused On to Drive Results (Double…" at bounding box center [318, 212] width 434 height 86
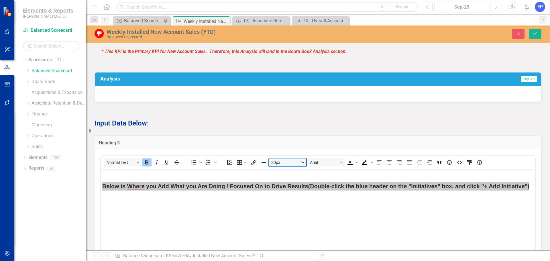
click at [281, 166] on button "20px" at bounding box center [287, 162] width 37 height 8
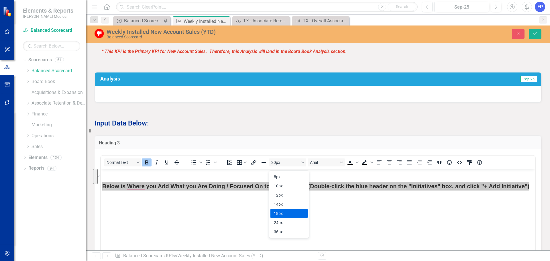
click at [285, 213] on div "18px" at bounding box center [285, 213] width 22 height 7
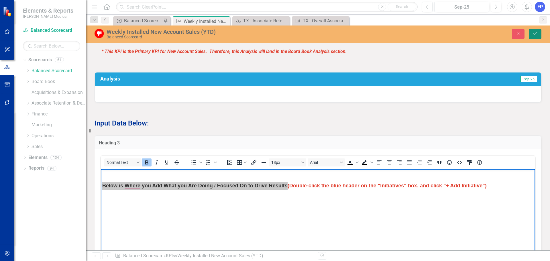
drag, startPoint x: 540, startPoint y: 35, endPoint x: 198, endPoint y: 11, distance: 342.7
click at [540, 35] on button "Save" at bounding box center [535, 34] width 13 height 10
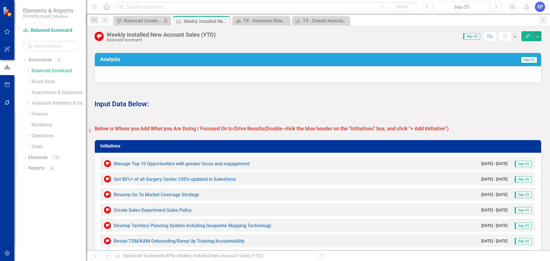
scroll to position [401, 0]
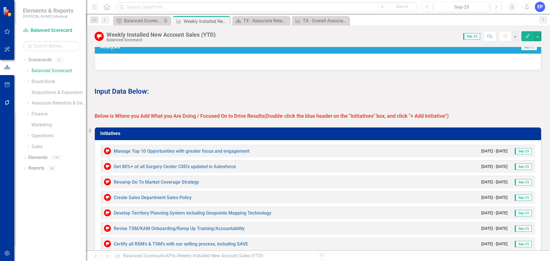
click at [283, 119] on strong "(Double-click the blue header on the "Initiatives" box, and click "+ Add Initia…" at bounding box center [356, 116] width 184 height 6
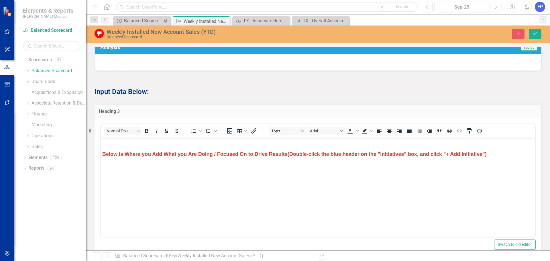
scroll to position [0, 0]
click at [500, 248] on button "Switch to old editor" at bounding box center [515, 245] width 42 height 10
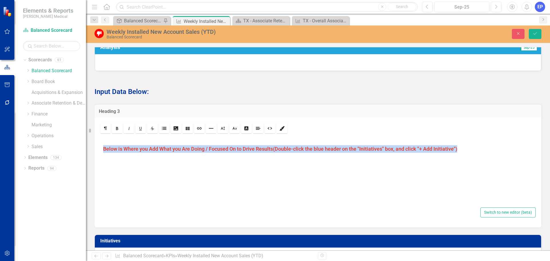
drag, startPoint x: 479, startPoint y: 154, endPoint x: 139, endPoint y: 146, distance: 340.2
click at [139, 146] on div "Below is Where you Add What you Are Doing / Focused On to Drive Results (Double…" at bounding box center [318, 170] width 436 height 72
click at [225, 131] on icon "Size" at bounding box center [223, 128] width 5 height 5
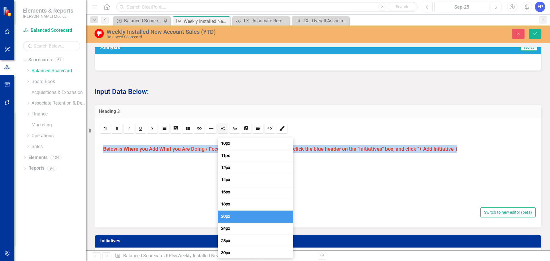
click at [233, 218] on link "20px" at bounding box center [256, 217] width 76 height 12
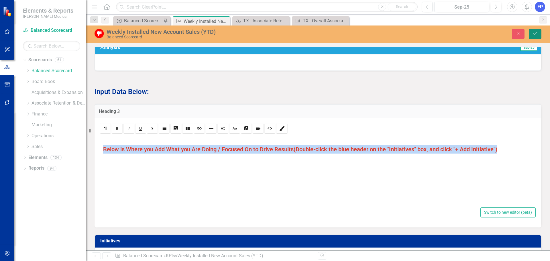
click at [532, 33] on button "Save" at bounding box center [535, 34] width 13 height 10
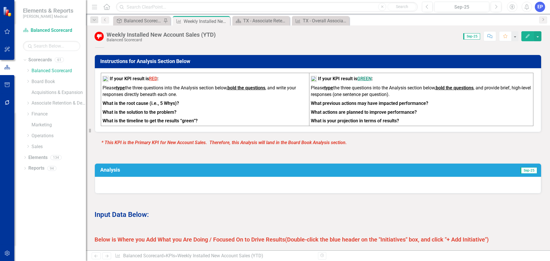
scroll to position [287, 0]
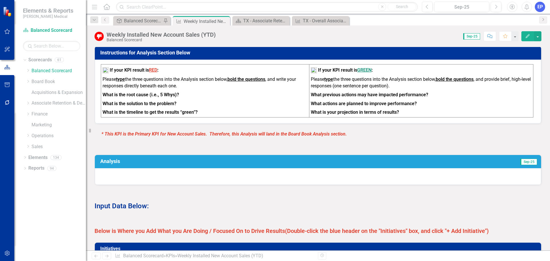
click at [318, 185] on div at bounding box center [318, 176] width 446 height 17
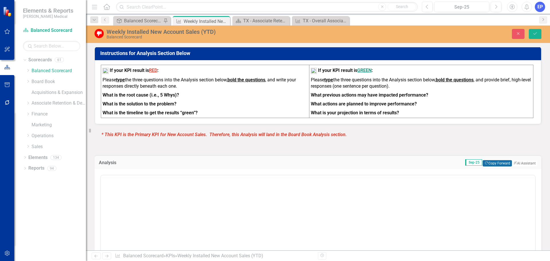
scroll to position [0, 0]
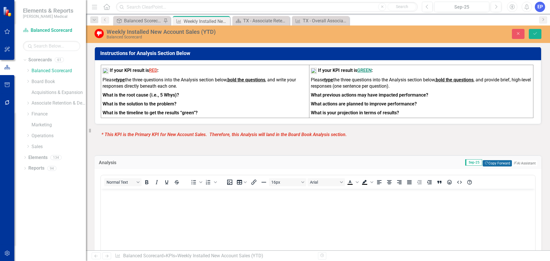
click at [483, 166] on button "Copy Forward Copy Forward" at bounding box center [497, 163] width 29 height 6
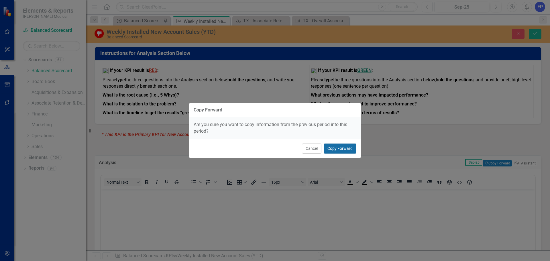
click at [329, 148] on button "Copy Forward" at bounding box center [340, 149] width 33 height 10
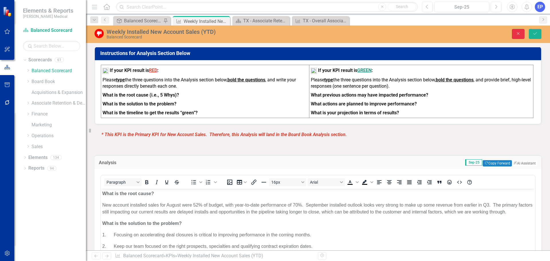
click at [521, 32] on button "Close" at bounding box center [518, 34] width 13 height 10
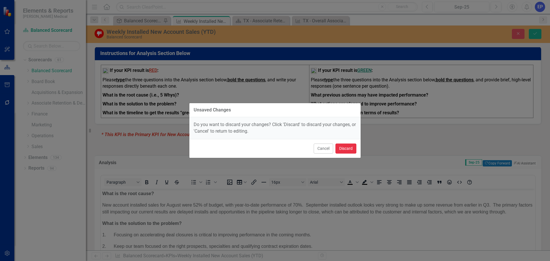
click at [344, 147] on button "Discard" at bounding box center [346, 149] width 21 height 10
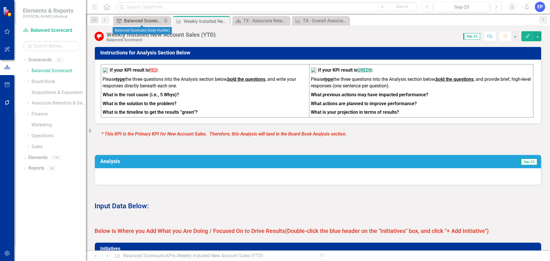
click at [144, 20] on div "Balanced Scorecard (Daily Huddle)" at bounding box center [143, 20] width 38 height 7
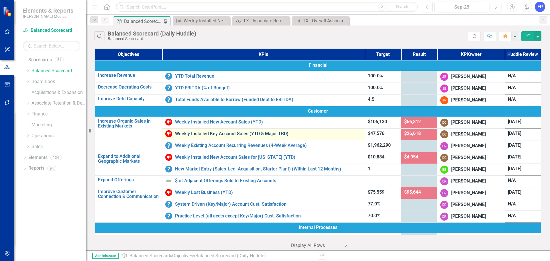
click at [200, 133] on link "Weekly Installed Key Account Sales (YTD & Major TBD)" at bounding box center [268, 133] width 187 height 5
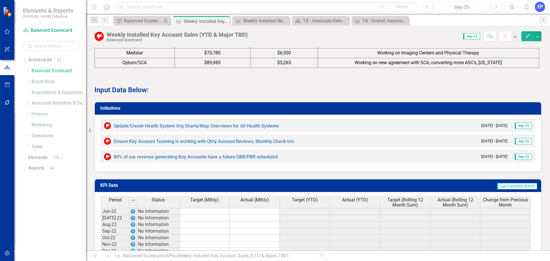
scroll to position [373, 0]
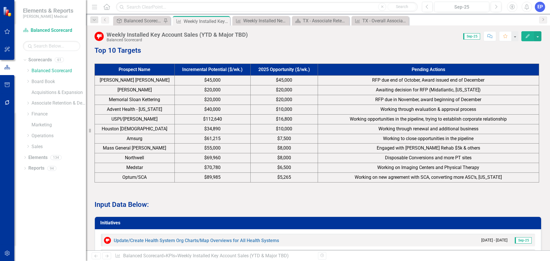
click at [283, 160] on span "$8,000" at bounding box center [284, 157] width 14 height 5
click at [283, 163] on td "$8,000" at bounding box center [283, 158] width 67 height 10
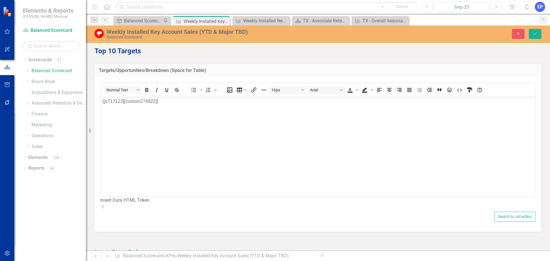
scroll to position [0, 0]
click at [522, 32] on button "Close" at bounding box center [518, 34] width 13 height 10
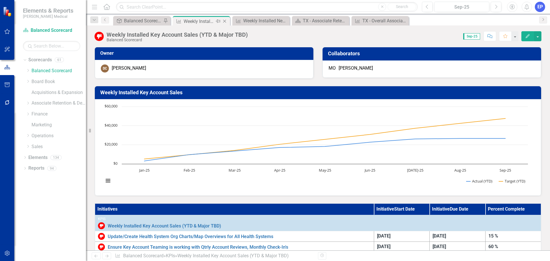
click at [224, 20] on icon "Close" at bounding box center [225, 21] width 6 height 5
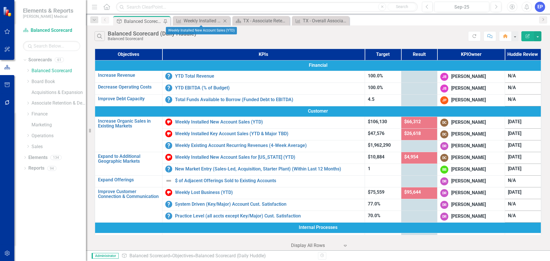
click at [224, 20] on icon "Close" at bounding box center [225, 21] width 6 height 5
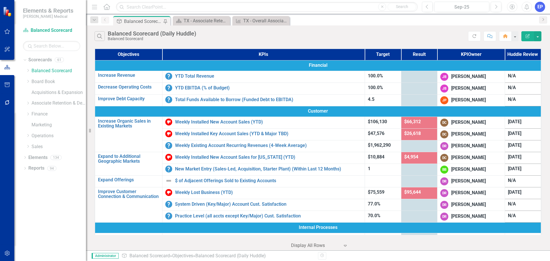
click at [0, 0] on icon "Close" at bounding box center [0, 0] width 0 height 0
click at [192, 30] on div "Search Balanced Scorecard (Daily Huddle) Balanced Scorecard Refresh Comment Hom…" at bounding box center [318, 35] width 464 height 19
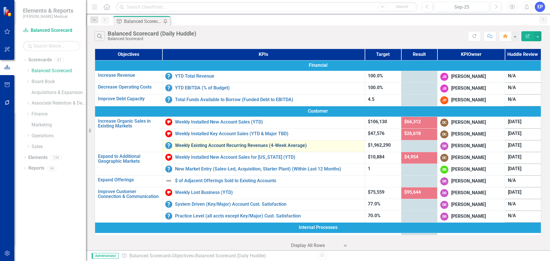
click at [213, 145] on link "Weekly Existing Account Recurring Revenues (4-Week Average)" at bounding box center [268, 145] width 187 height 5
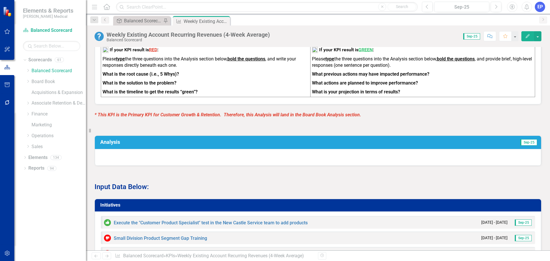
scroll to position [458, 0]
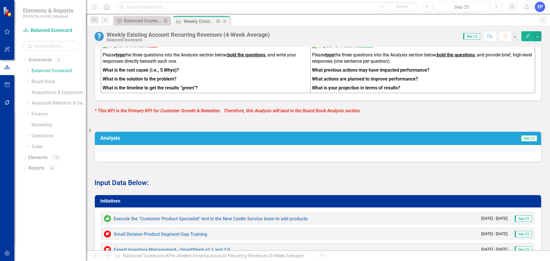
click at [225, 21] on icon "Close" at bounding box center [225, 21] width 6 height 5
